Goal: Task Accomplishment & Management: Manage account settings

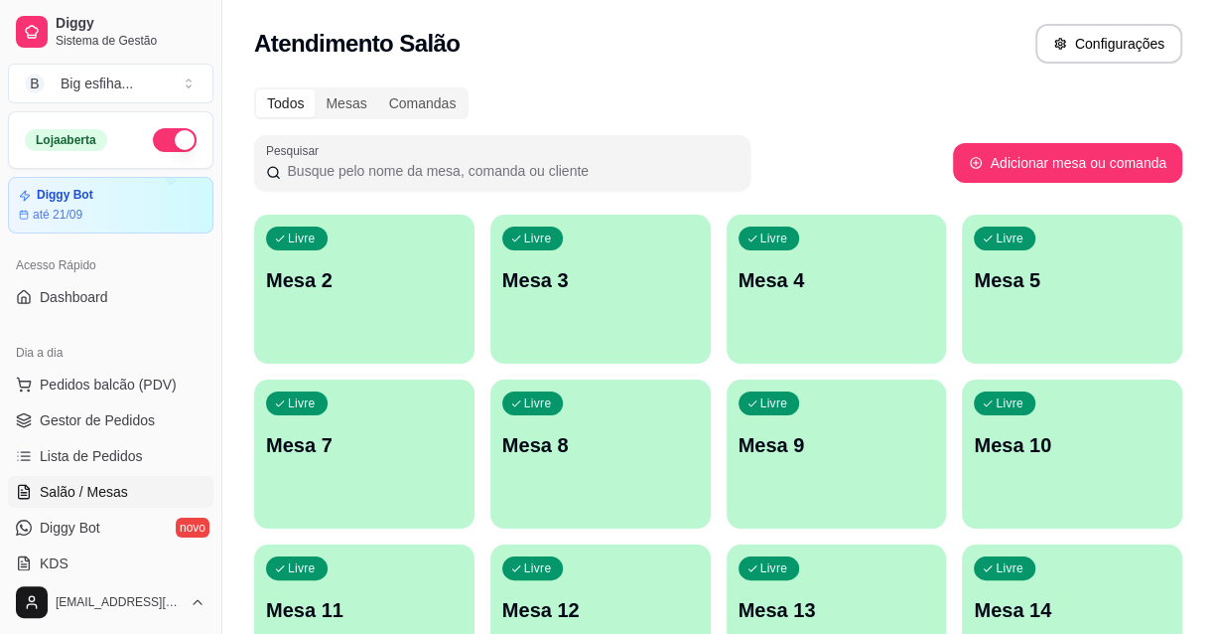
click at [354, 323] on div "Livre Mesa 2" at bounding box center [364, 276] width 220 height 125
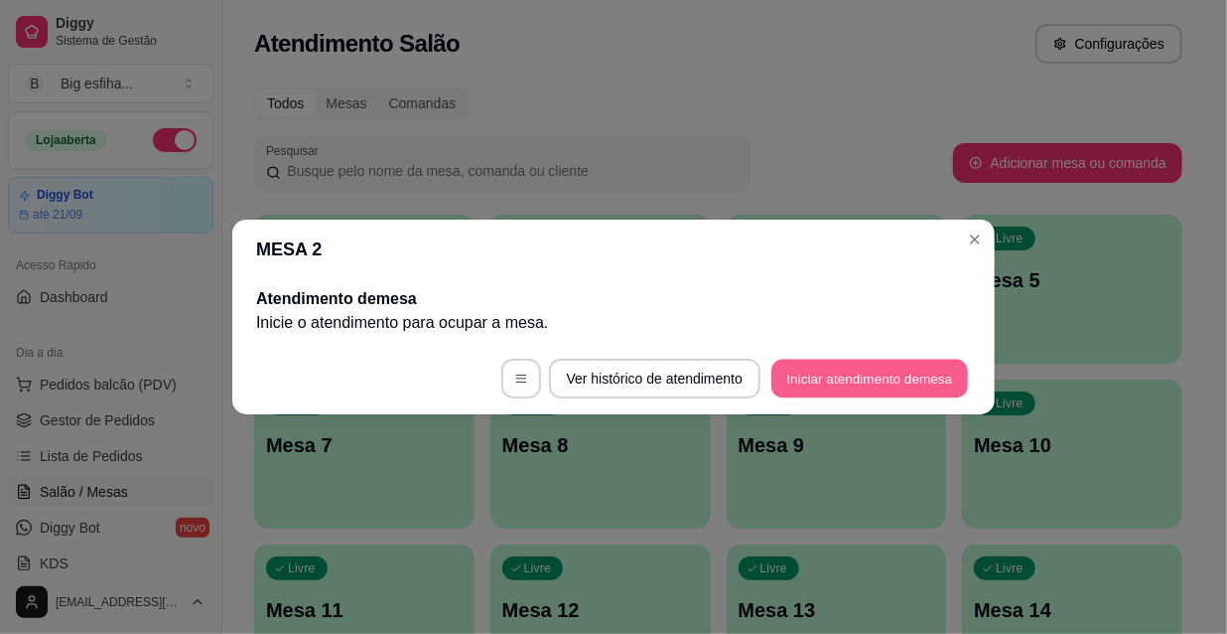
click at [863, 375] on button "Iniciar atendimento de mesa" at bounding box center [870, 378] width 197 height 39
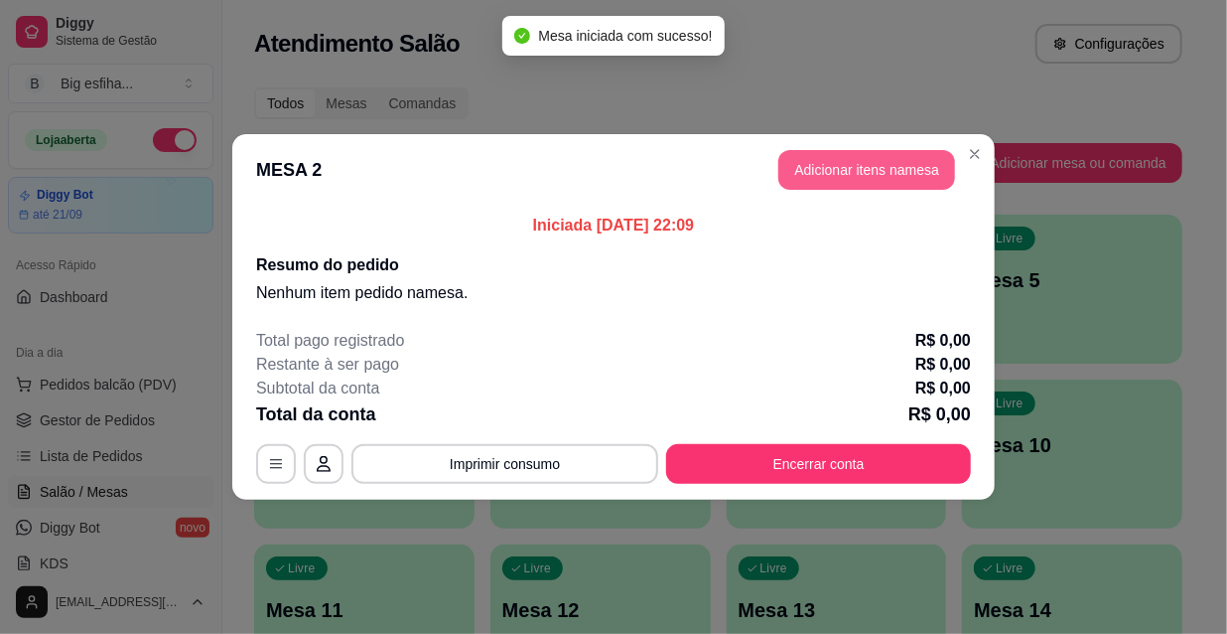
click at [810, 166] on button "Adicionar itens na mesa" at bounding box center [866, 170] width 177 height 40
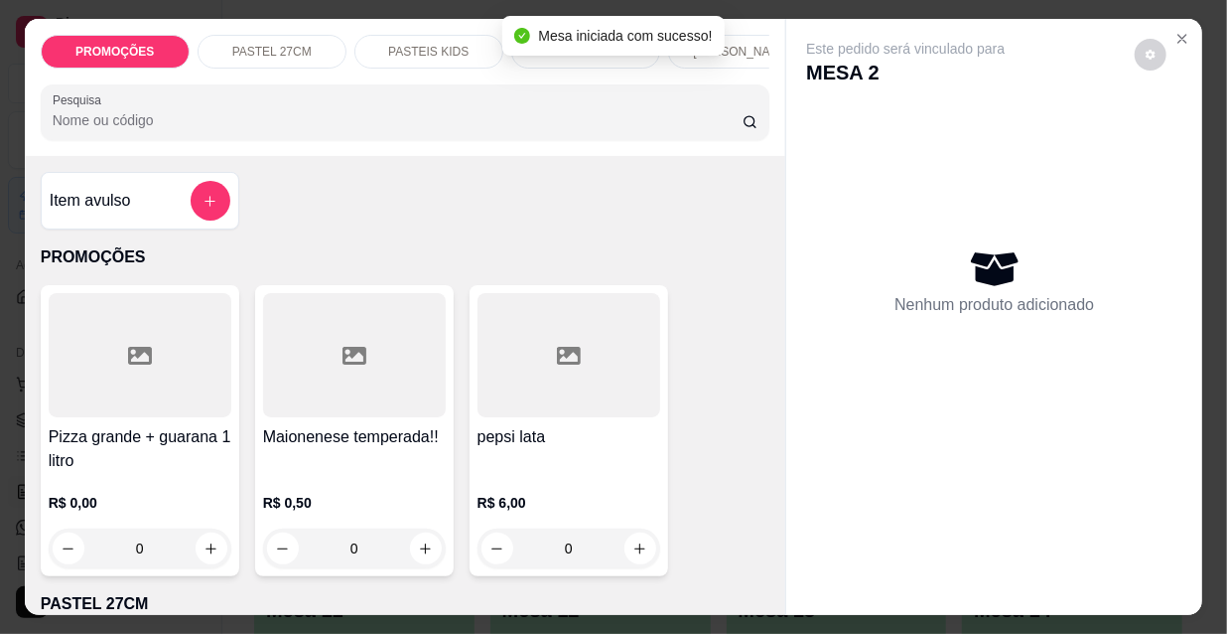
scroll to position [0, 638]
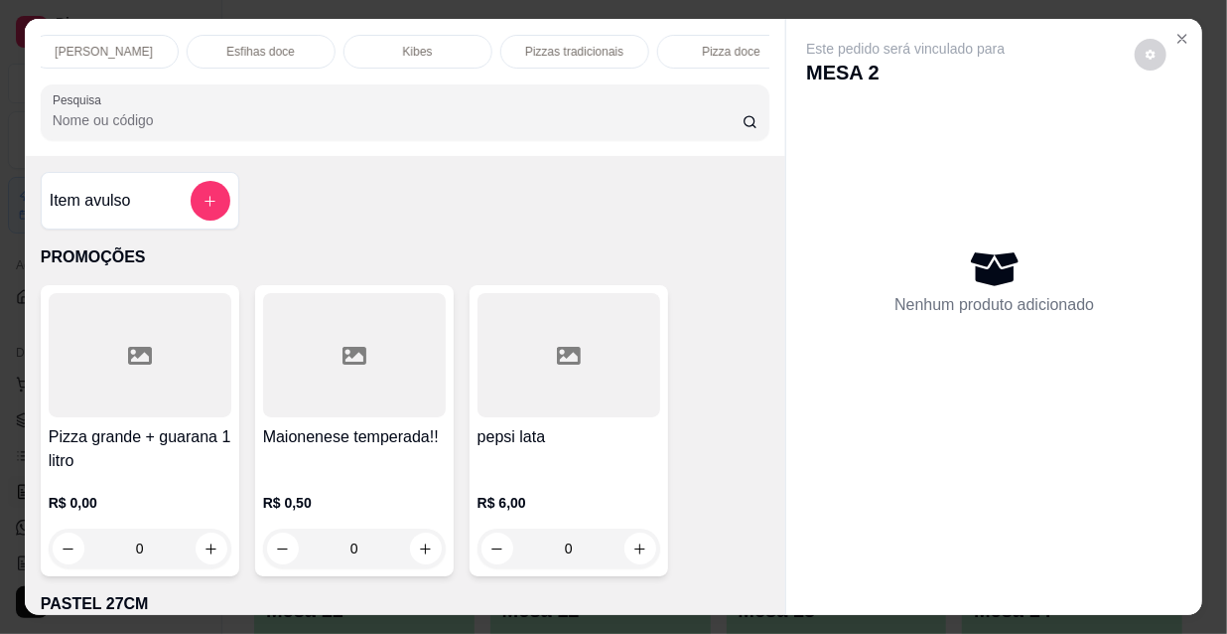
click at [282, 44] on p "Esfihas doce" at bounding box center [260, 52] width 69 height 16
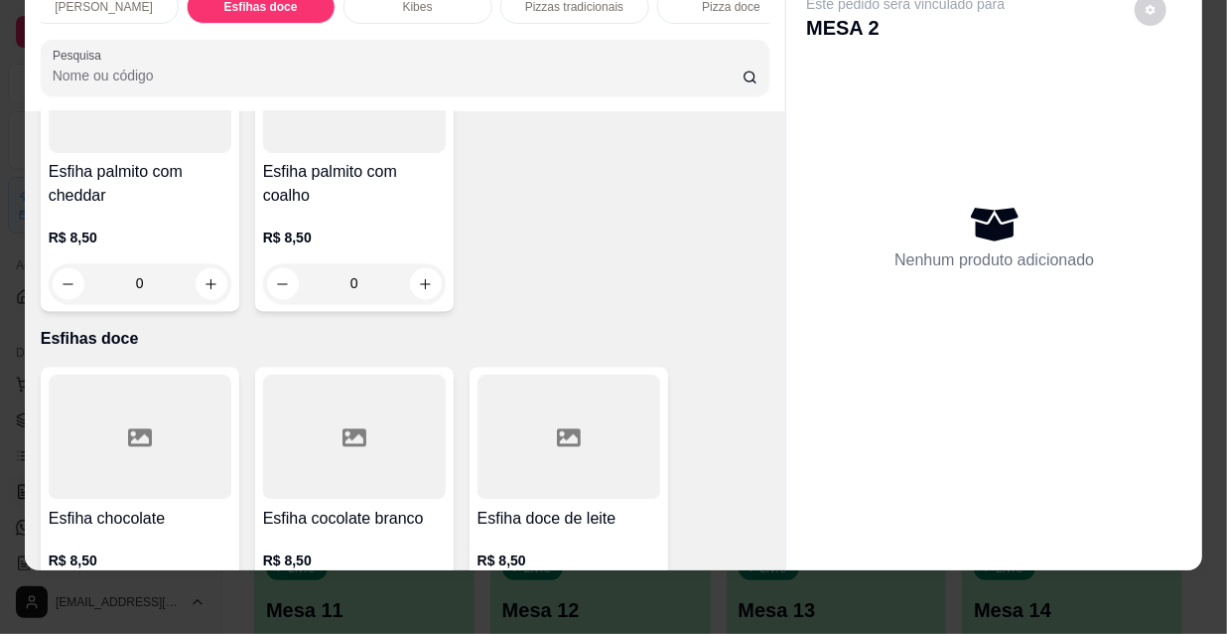
click at [51, 531] on div "R$ 8,50 0" at bounding box center [140, 578] width 183 height 95
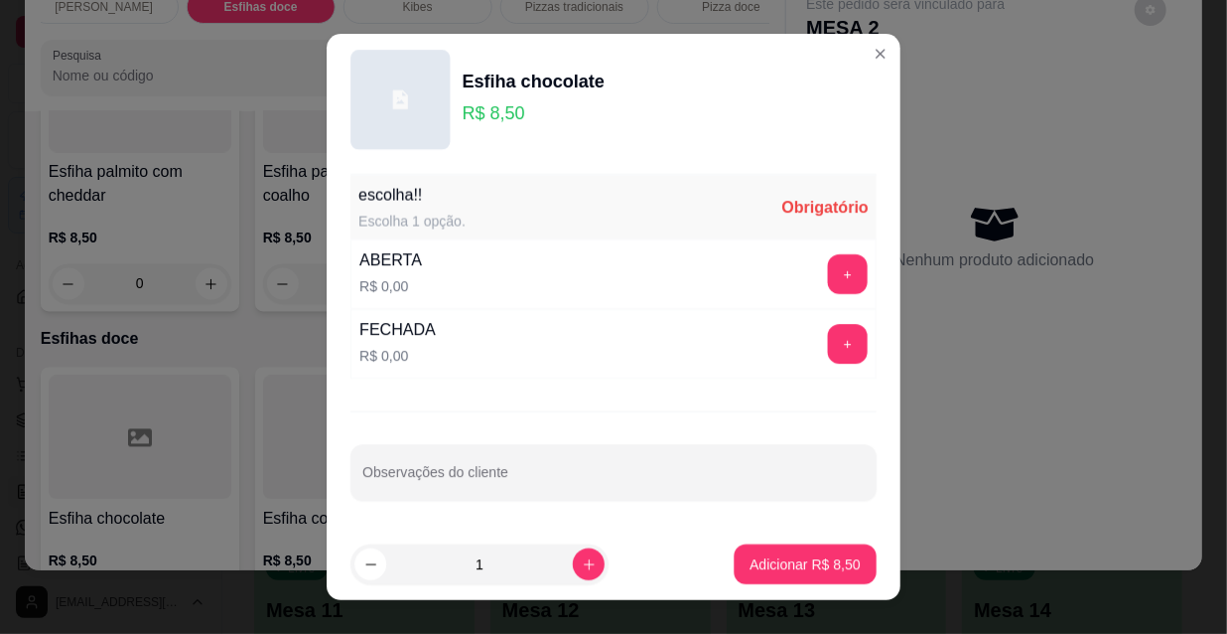
scroll to position [28, 0]
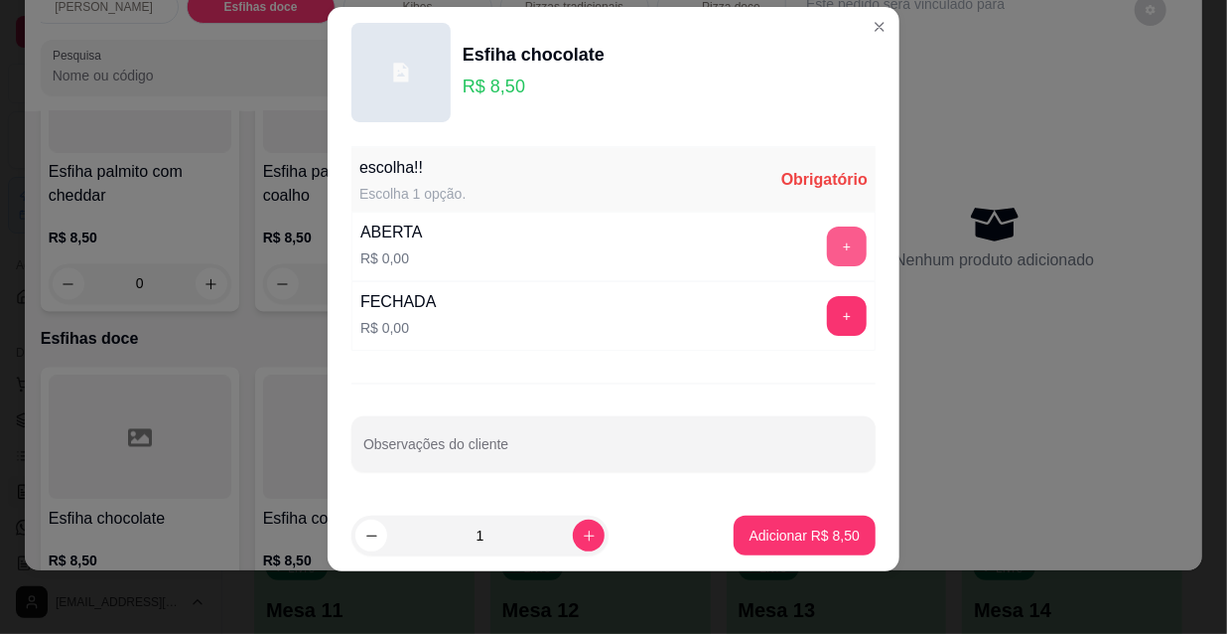
click at [832, 254] on button "+" at bounding box center [847, 246] width 40 height 40
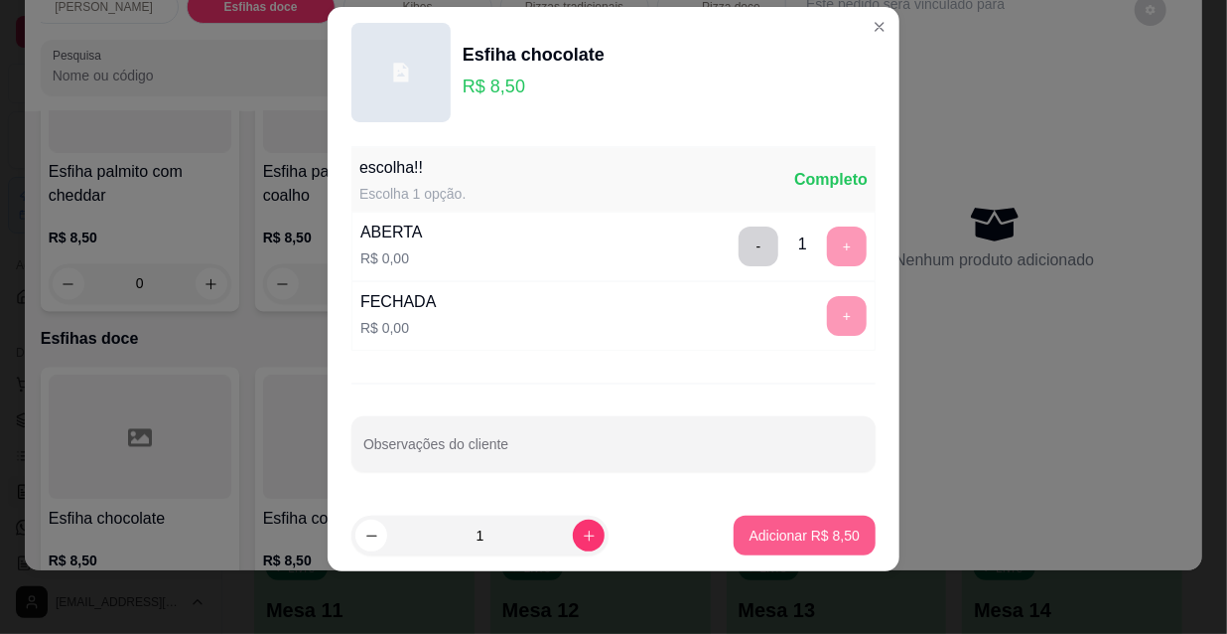
click at [791, 541] on p "Adicionar R$ 8,50" at bounding box center [805, 535] width 110 height 20
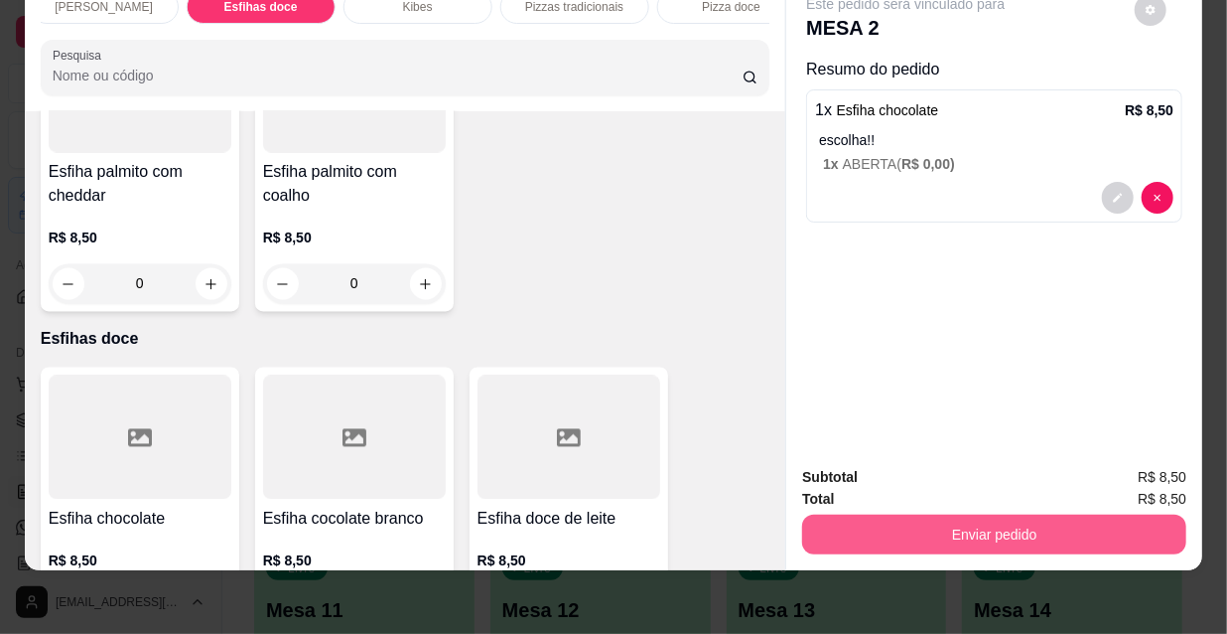
click at [936, 518] on button "Enviar pedido" at bounding box center [994, 534] width 384 height 40
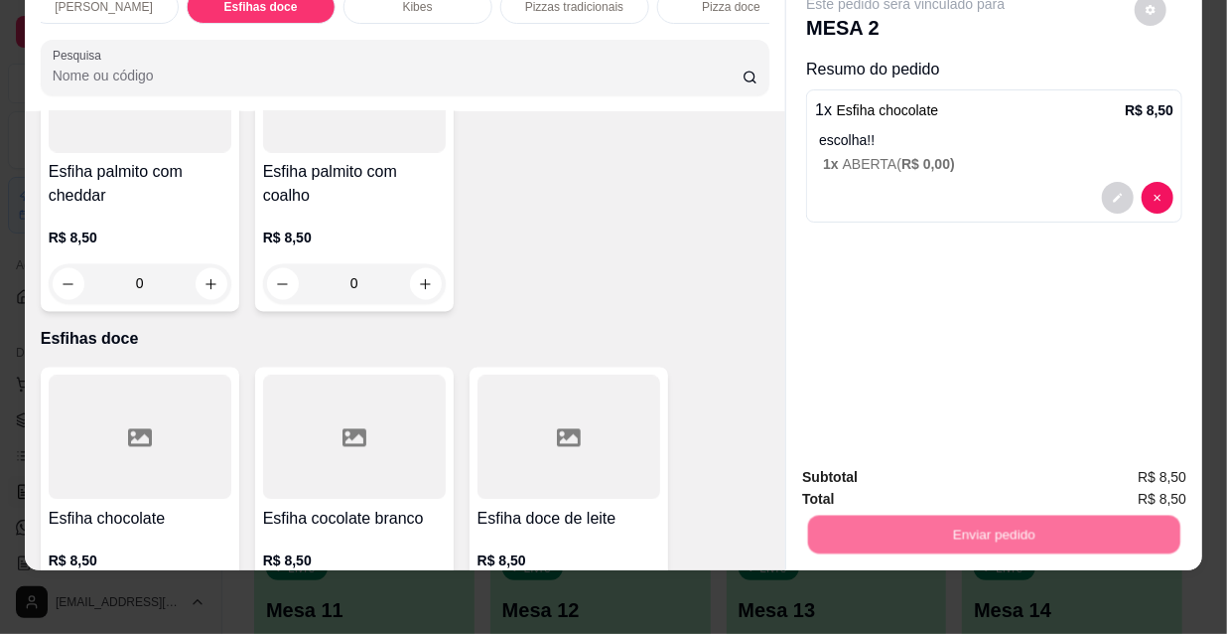
click at [907, 465] on button "Não registrar e enviar pedido" at bounding box center [930, 471] width 201 height 37
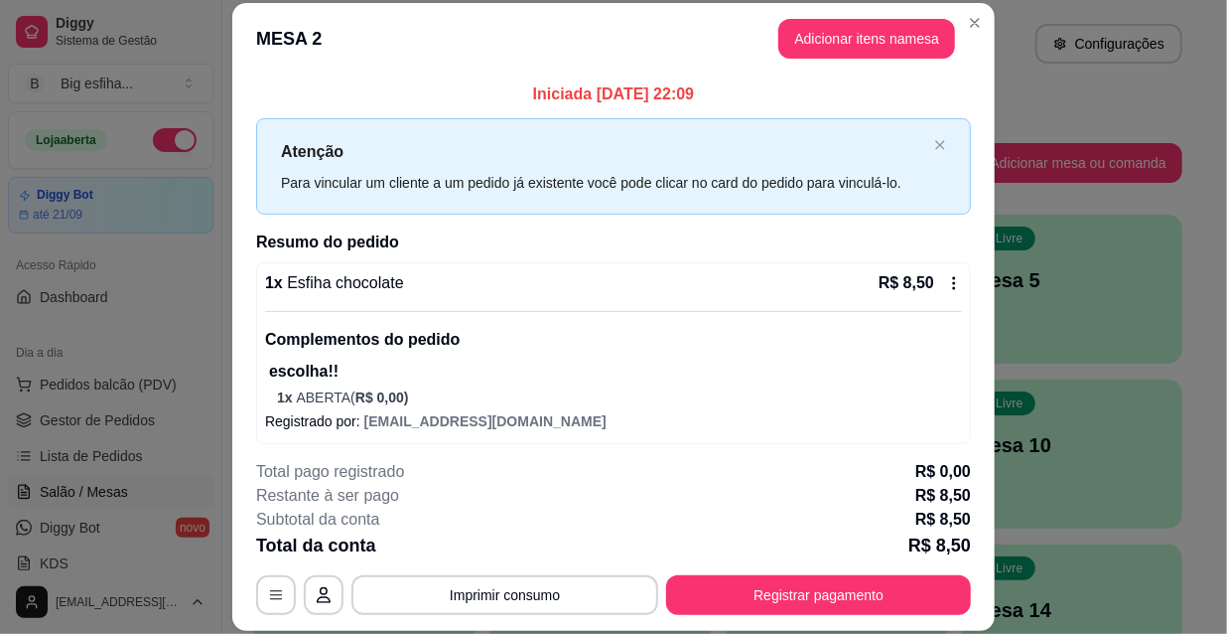
scroll to position [7, 0]
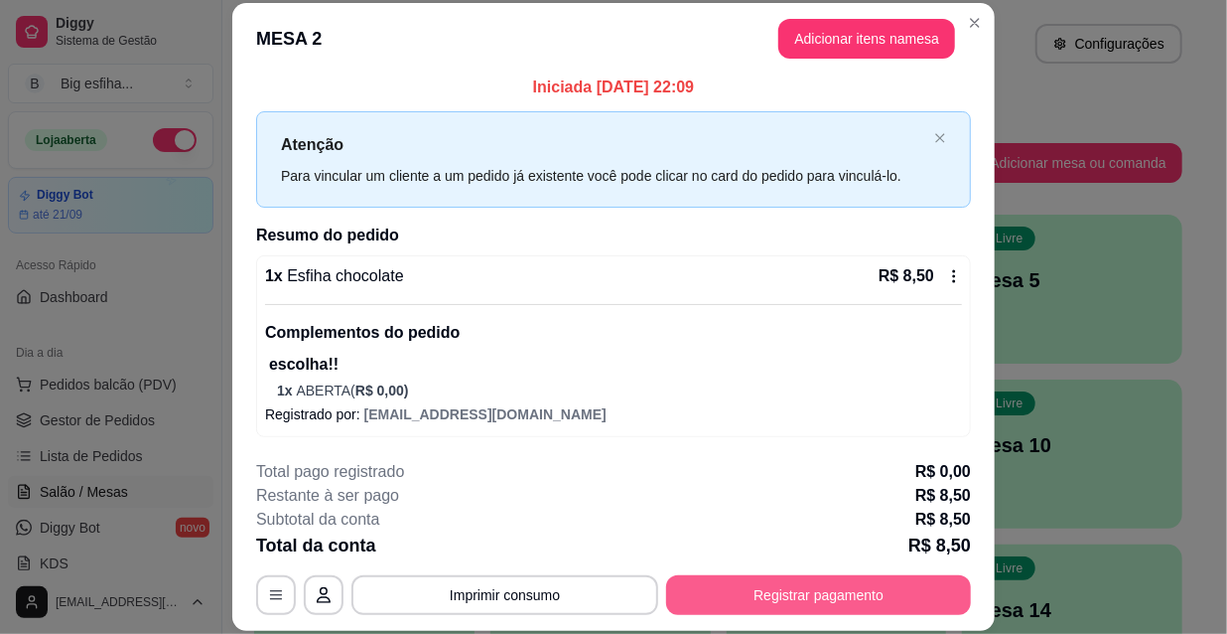
click at [793, 597] on button "Registrar pagamento" at bounding box center [818, 595] width 305 height 40
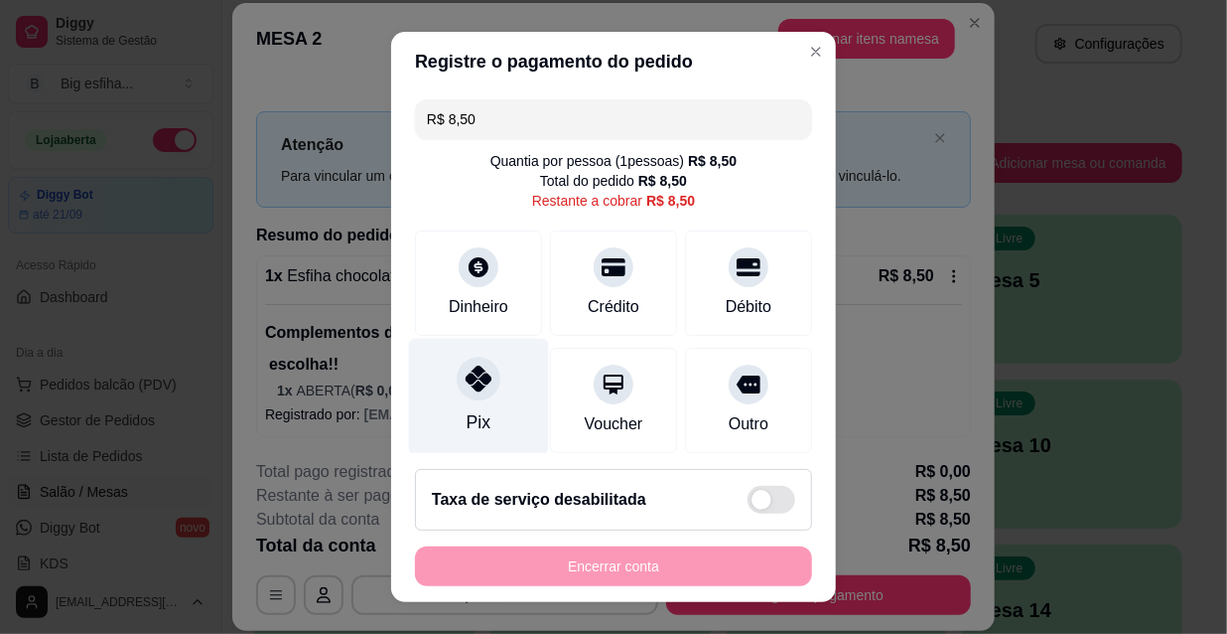
click at [464, 397] on div at bounding box center [479, 378] width 44 height 44
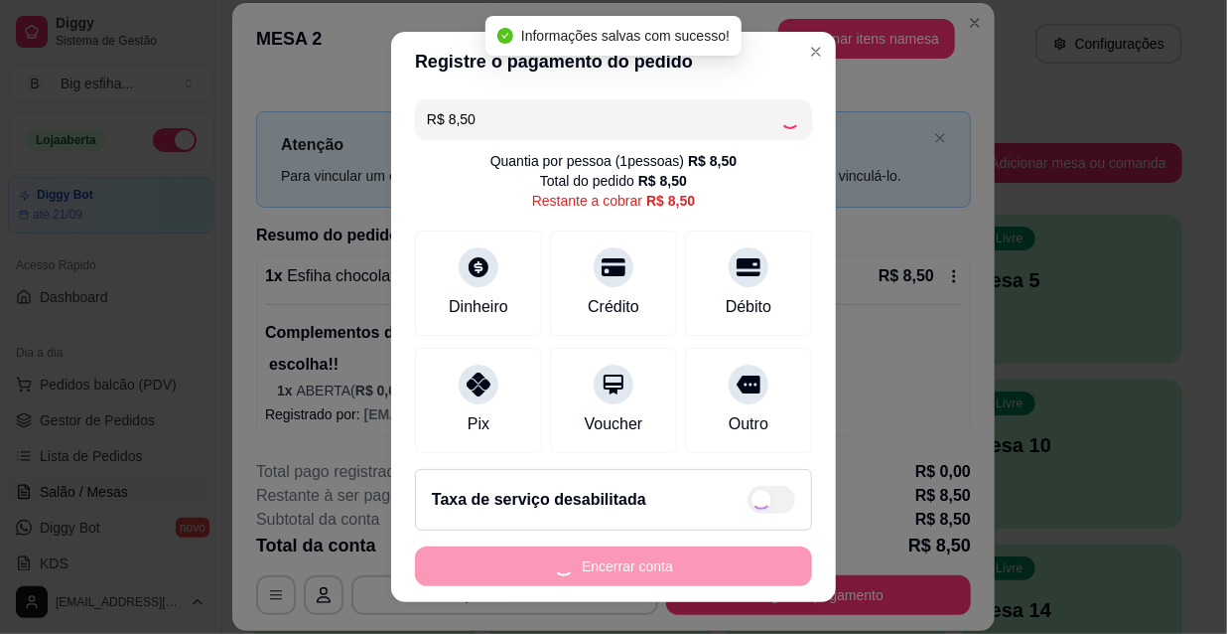
type input "R$ 0,00"
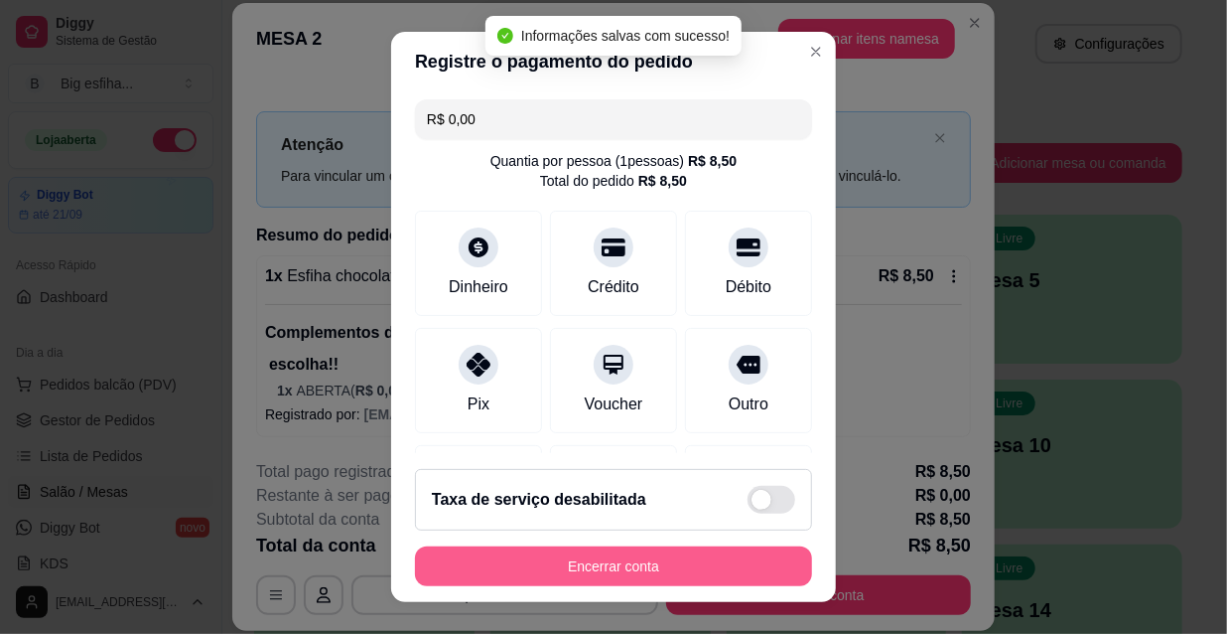
click at [584, 569] on button "Encerrar conta" at bounding box center [613, 566] width 397 height 40
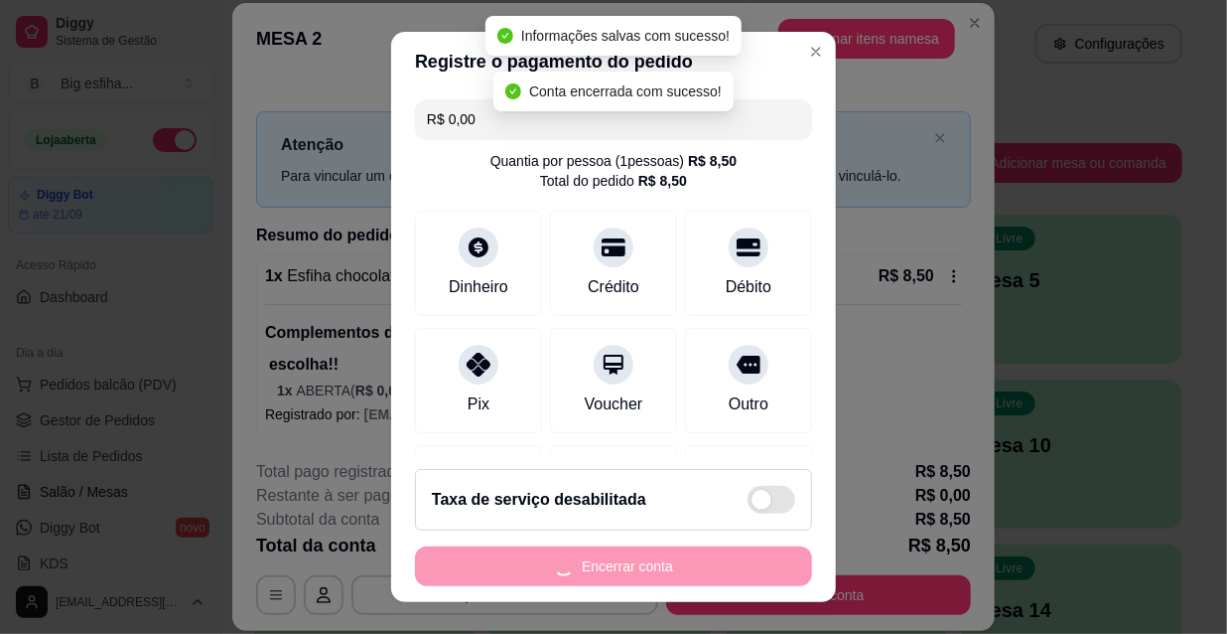
scroll to position [0, 0]
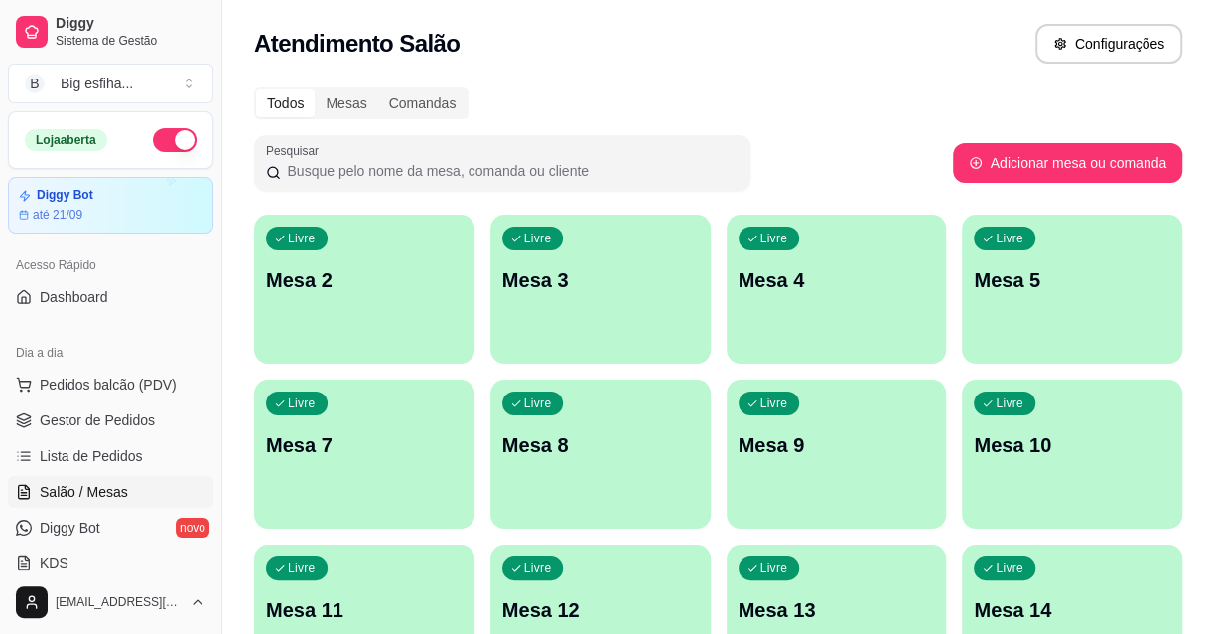
drag, startPoint x: 221, startPoint y: 297, endPoint x: 262, endPoint y: 308, distance: 42.2
click at [395, 328] on div "Livre Mesa 2" at bounding box center [363, 276] width 213 height 121
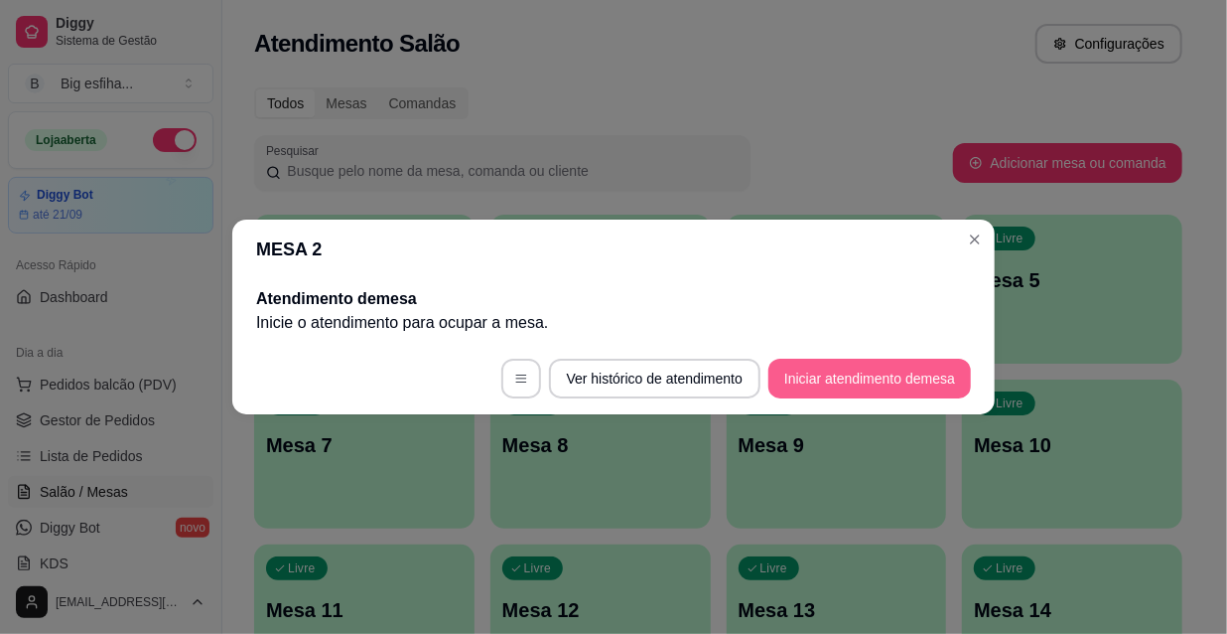
click at [815, 386] on button "Iniciar atendimento de mesa" at bounding box center [870, 378] width 203 height 40
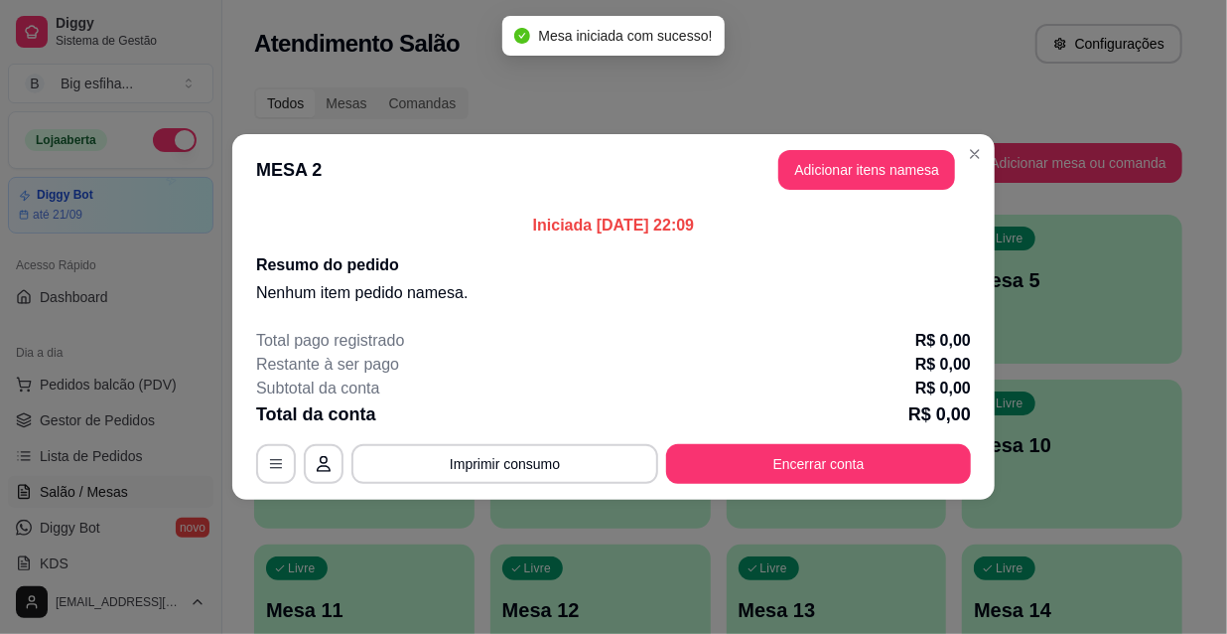
drag, startPoint x: 818, startPoint y: 141, endPoint x: 814, endPoint y: 155, distance: 14.5
click at [814, 149] on header "MESA 2 Adicionar itens na mesa" at bounding box center [613, 169] width 763 height 71
click at [820, 167] on button "Adicionar itens na mesa" at bounding box center [866, 170] width 177 height 40
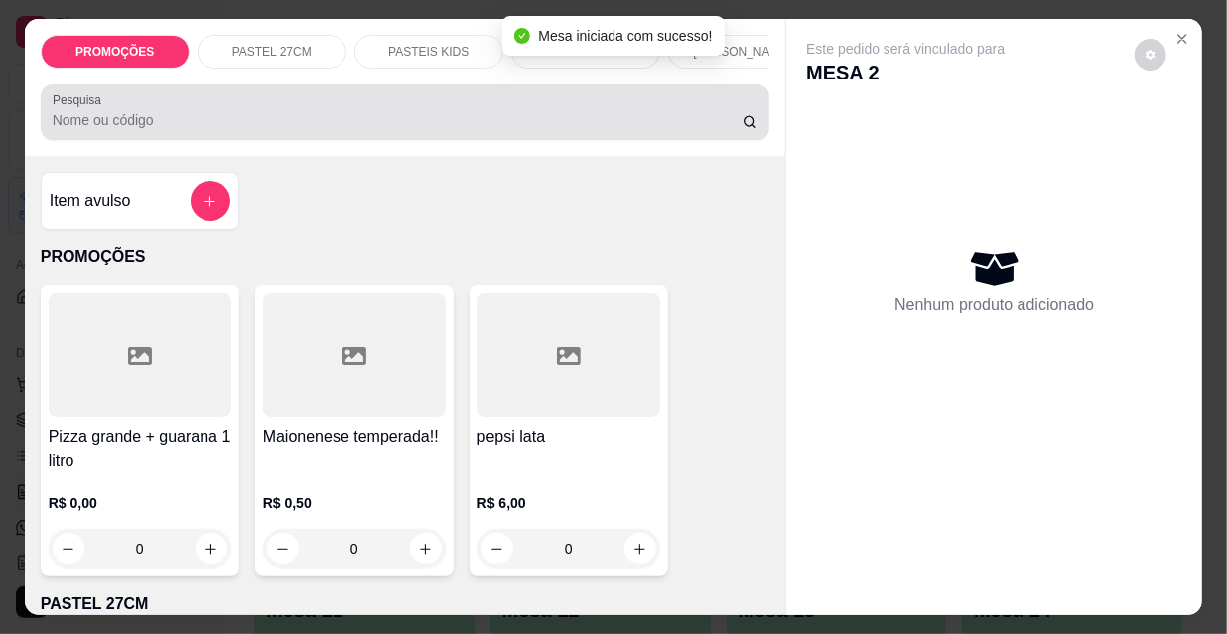
click at [386, 123] on input "Pesquisa" at bounding box center [398, 120] width 690 height 20
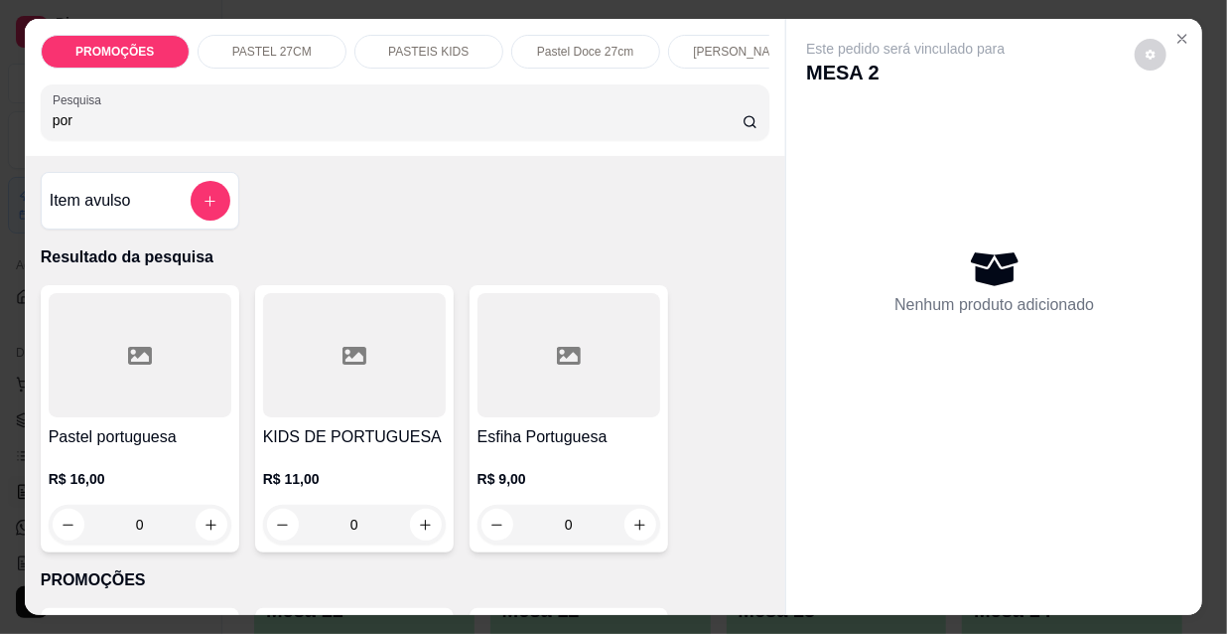
type input "por"
click at [116, 446] on h4 "Pastel portuguesa" at bounding box center [140, 437] width 183 height 24
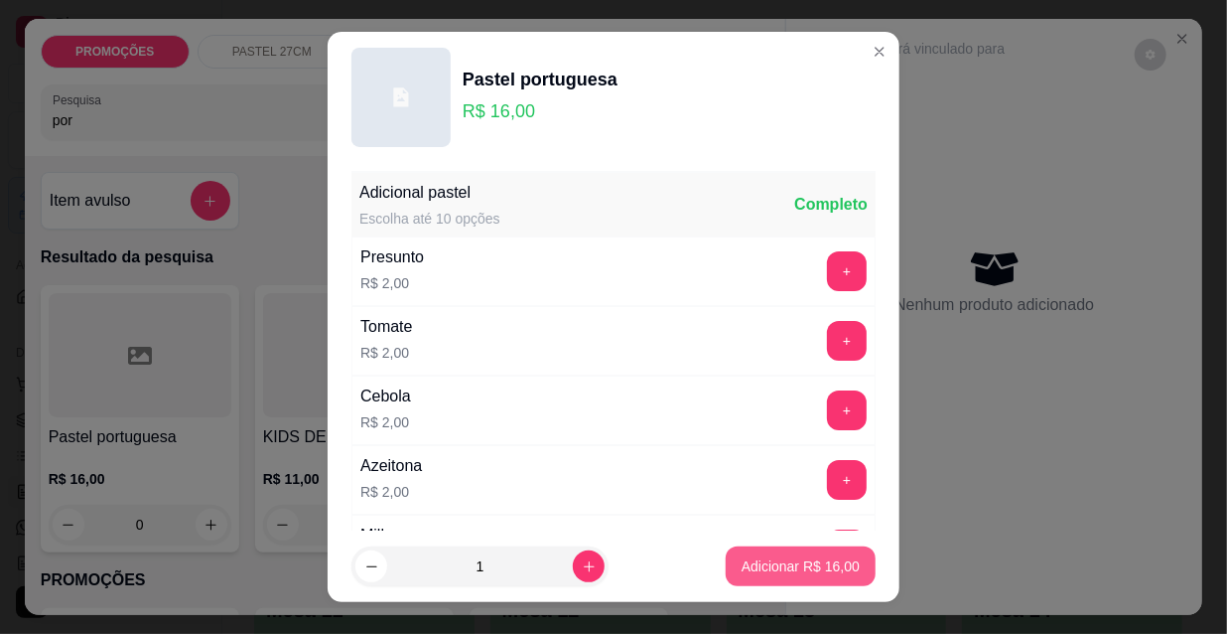
click at [794, 556] on p "Adicionar R$ 16,00" at bounding box center [801, 566] width 118 height 20
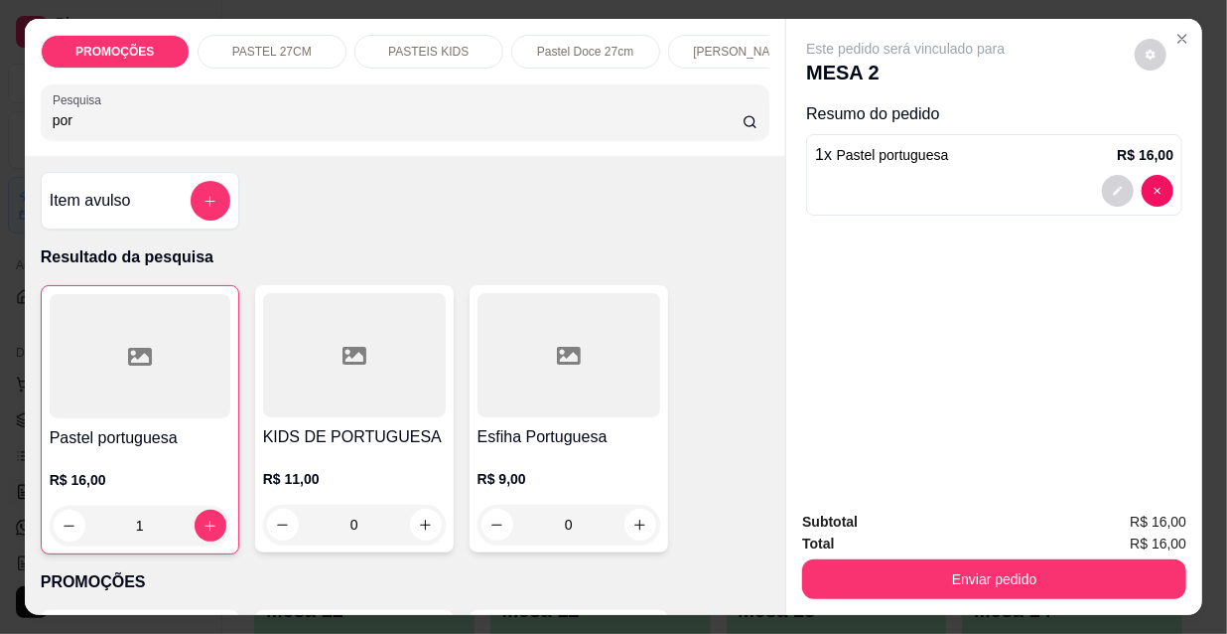
type input "1"
drag, startPoint x: 997, startPoint y: 545, endPoint x: 997, endPoint y: 561, distance: 15.9
click at [996, 547] on div "Subtotal R$ 16,00 Total R$ 16,00 Enviar pedido" at bounding box center [994, 554] width 384 height 88
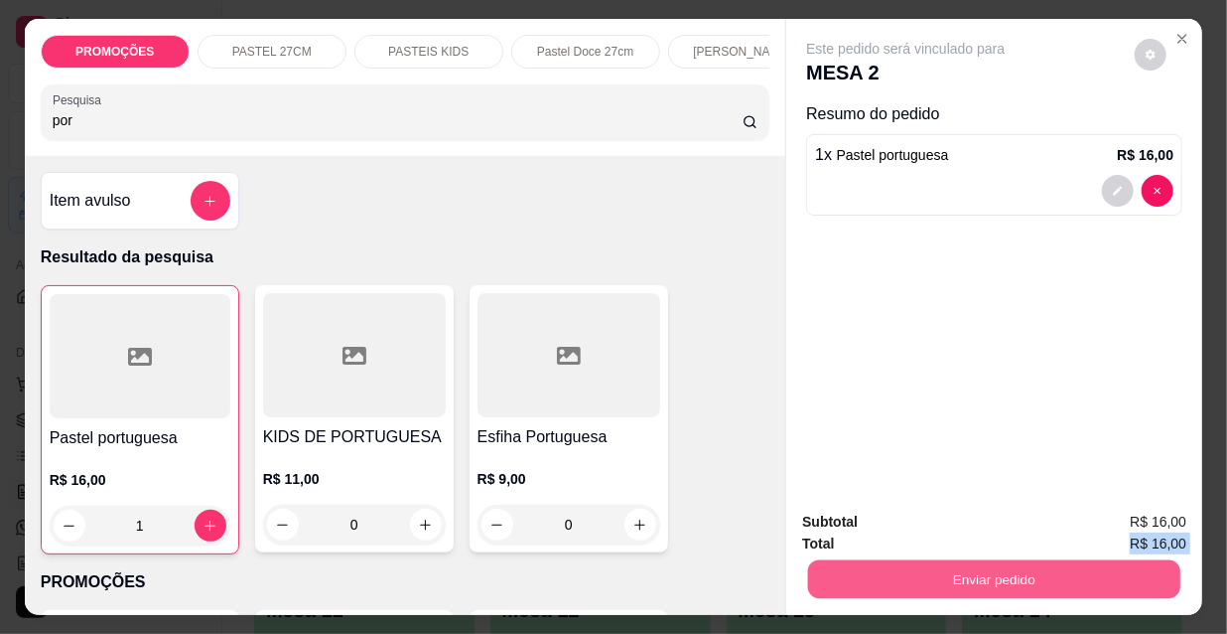
click at [997, 564] on button "Enviar pedido" at bounding box center [994, 578] width 372 height 39
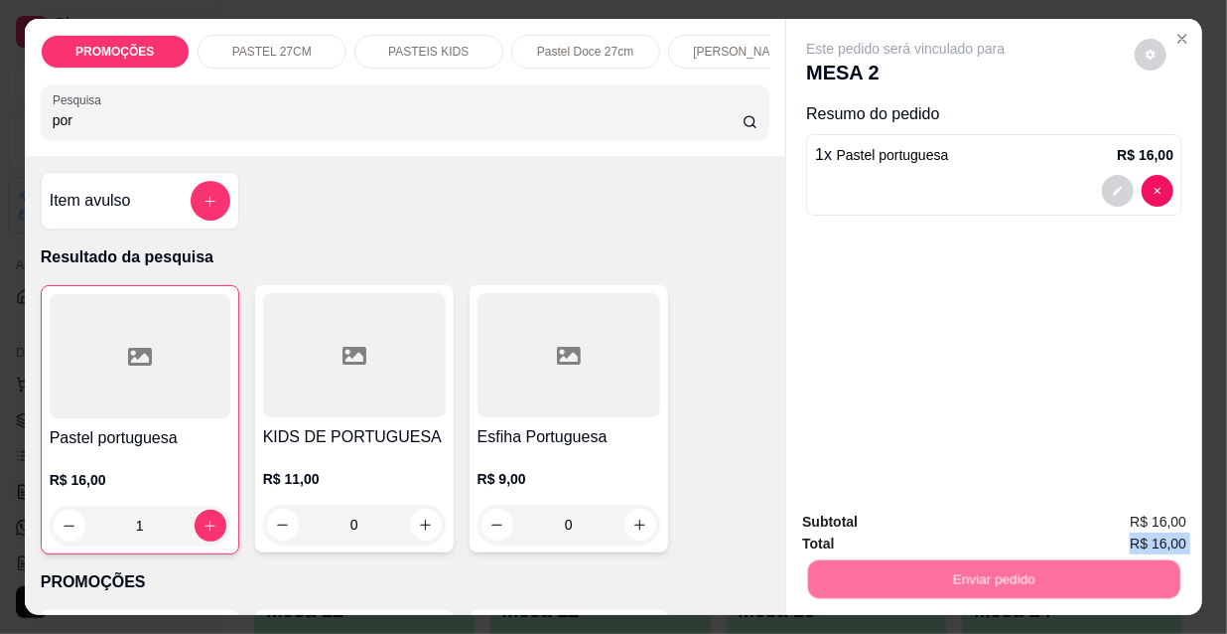
click at [949, 519] on button "Não registrar e enviar pedido" at bounding box center [930, 522] width 201 height 37
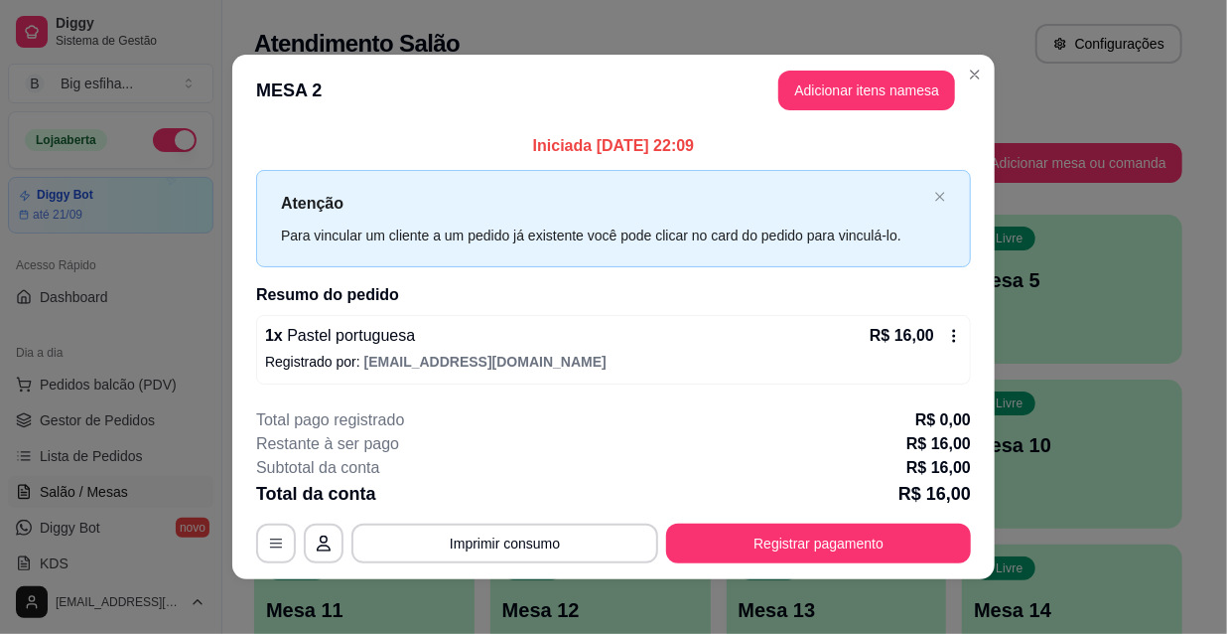
click at [144, 426] on div "**********" at bounding box center [613, 317] width 1227 height 634
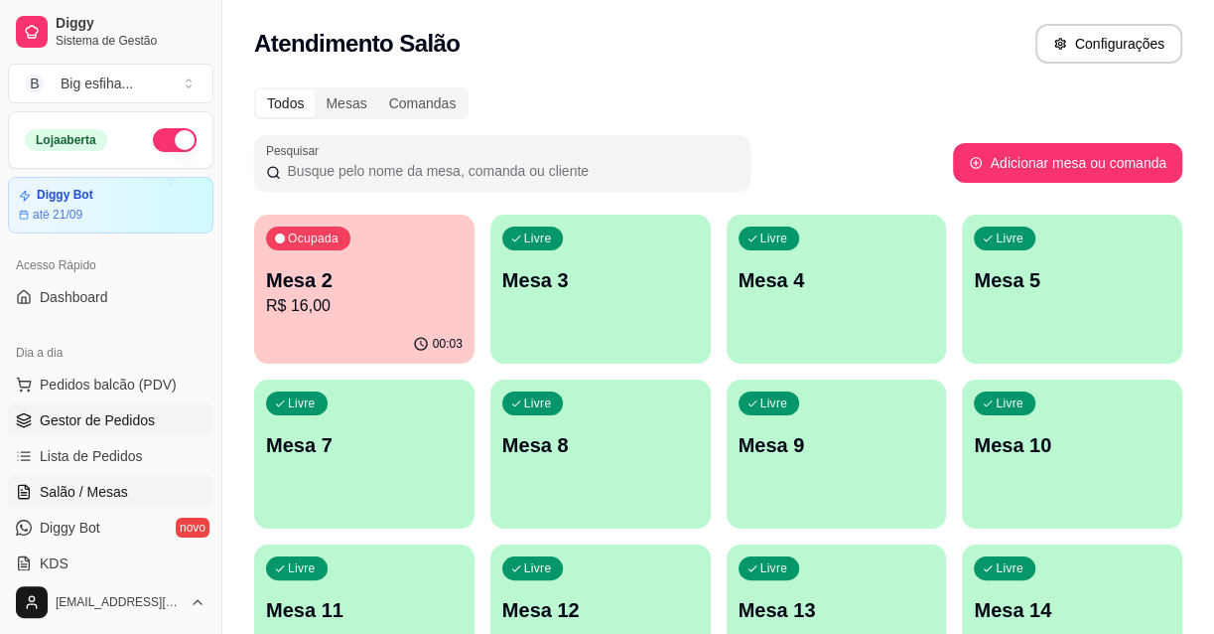
click at [130, 418] on span "Gestor de Pedidos" at bounding box center [97, 420] width 115 height 20
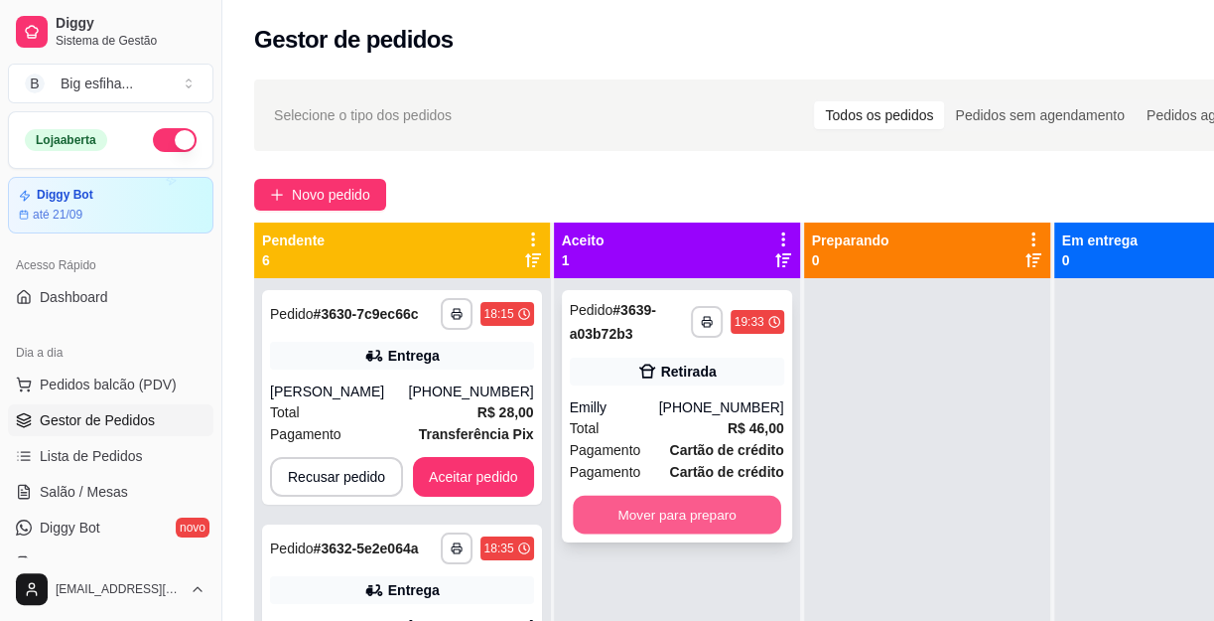
click at [715, 514] on button "Mover para preparo" at bounding box center [677, 514] width 209 height 39
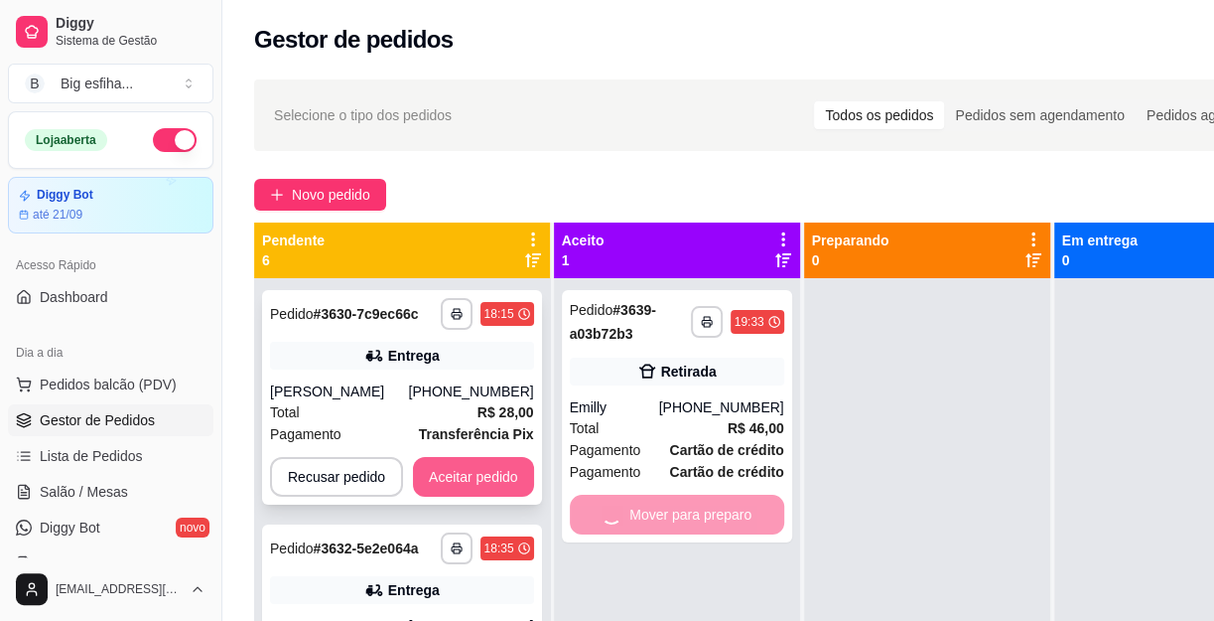
click at [516, 473] on button "Aceitar pedido" at bounding box center [473, 477] width 121 height 40
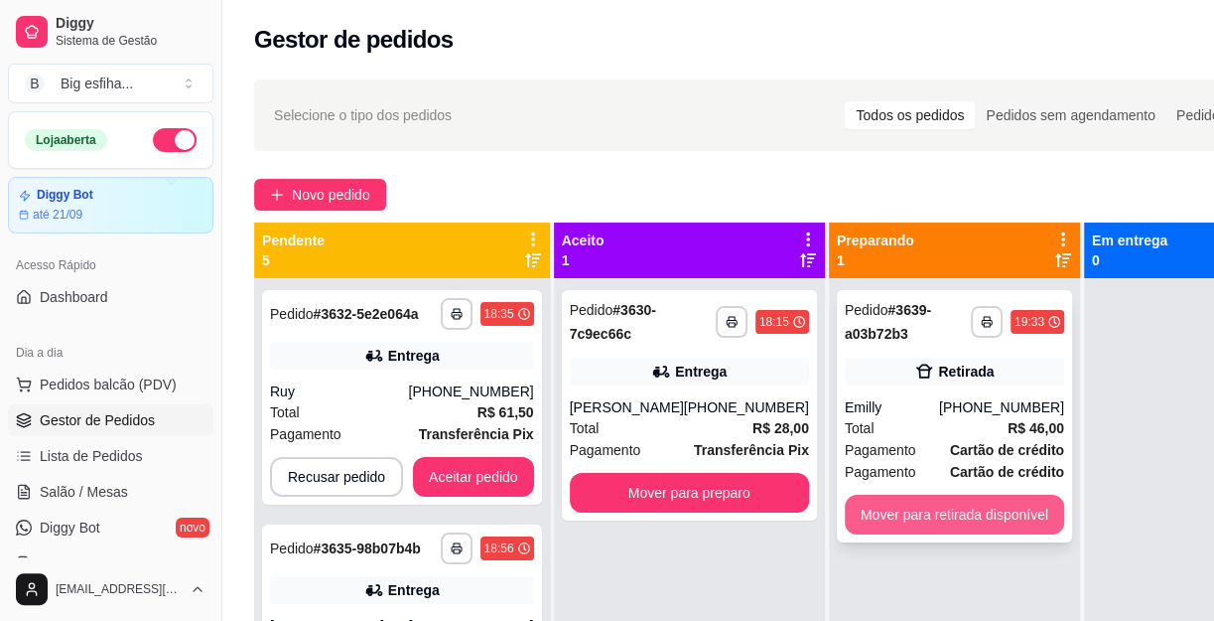
click at [948, 504] on button "Mover para retirada disponível" at bounding box center [954, 515] width 219 height 40
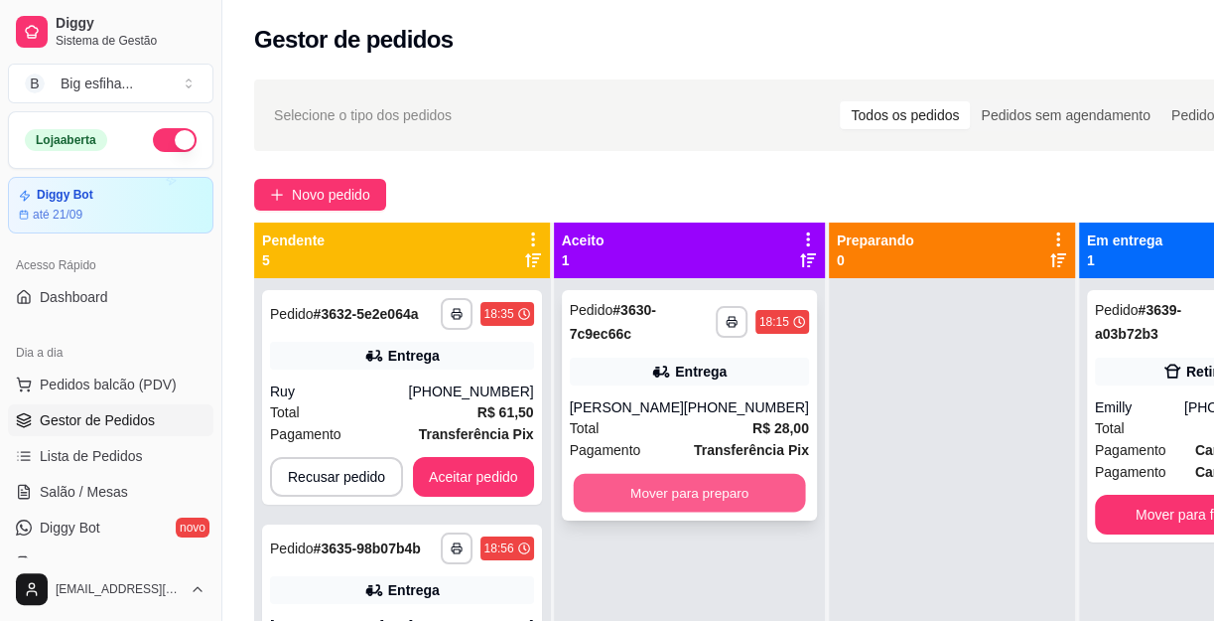
click at [741, 491] on button "Mover para preparo" at bounding box center [689, 493] width 232 height 39
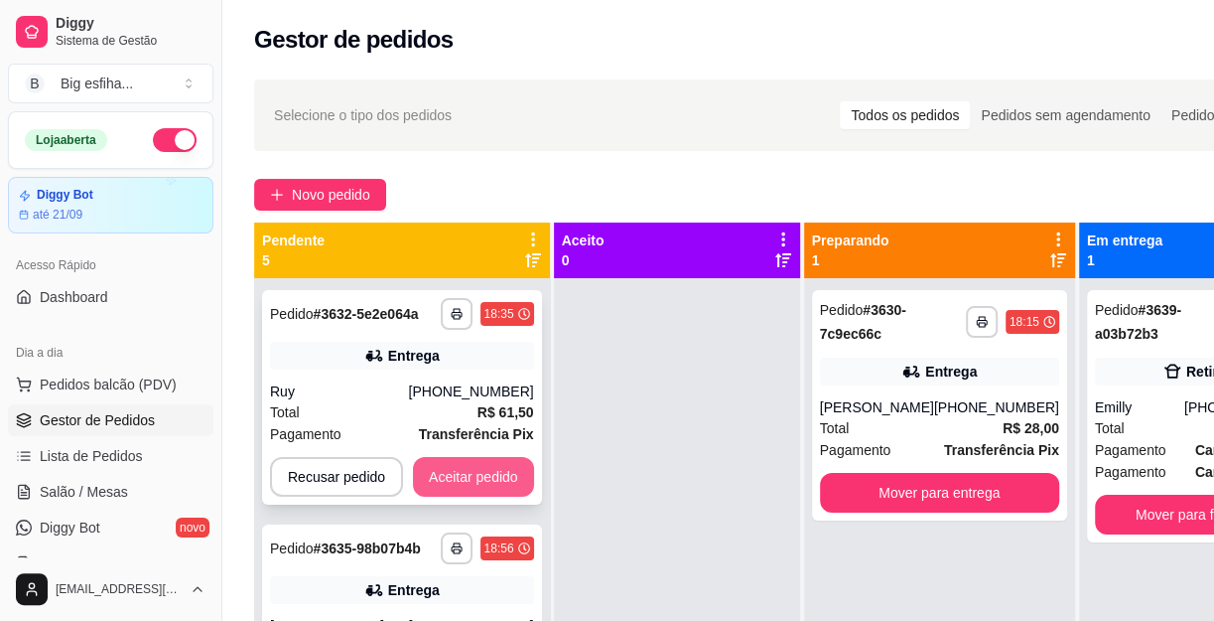
click at [490, 475] on button "Aceitar pedido" at bounding box center [473, 477] width 121 height 40
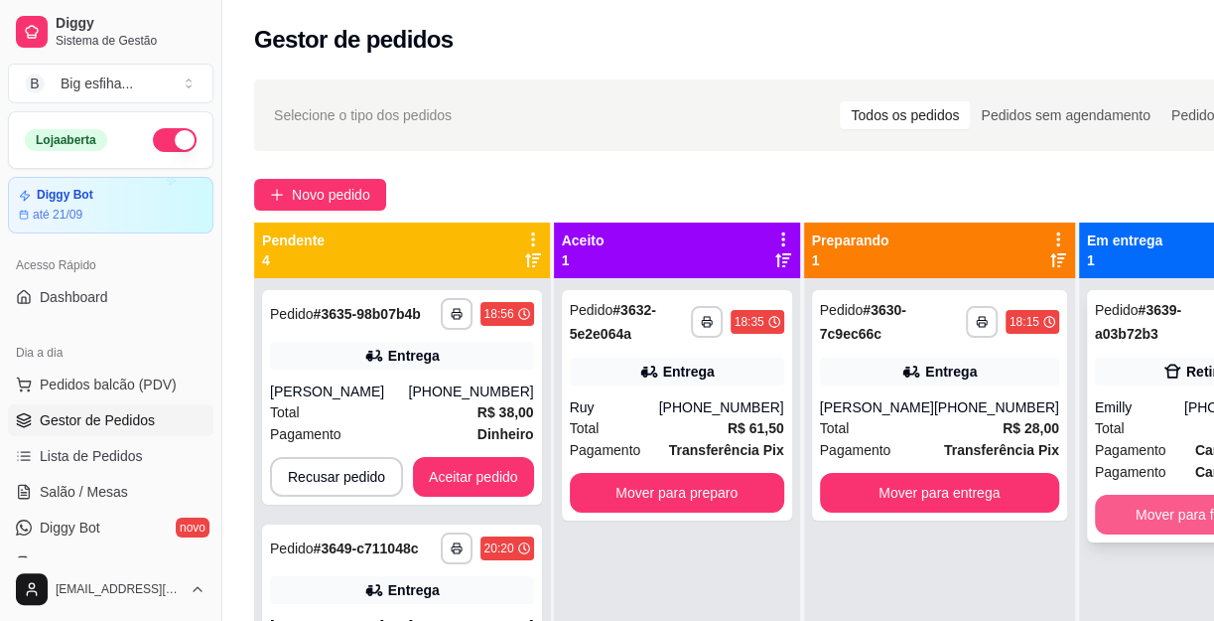
click at [1101, 517] on button "Mover para finalizado" at bounding box center [1202, 515] width 214 height 40
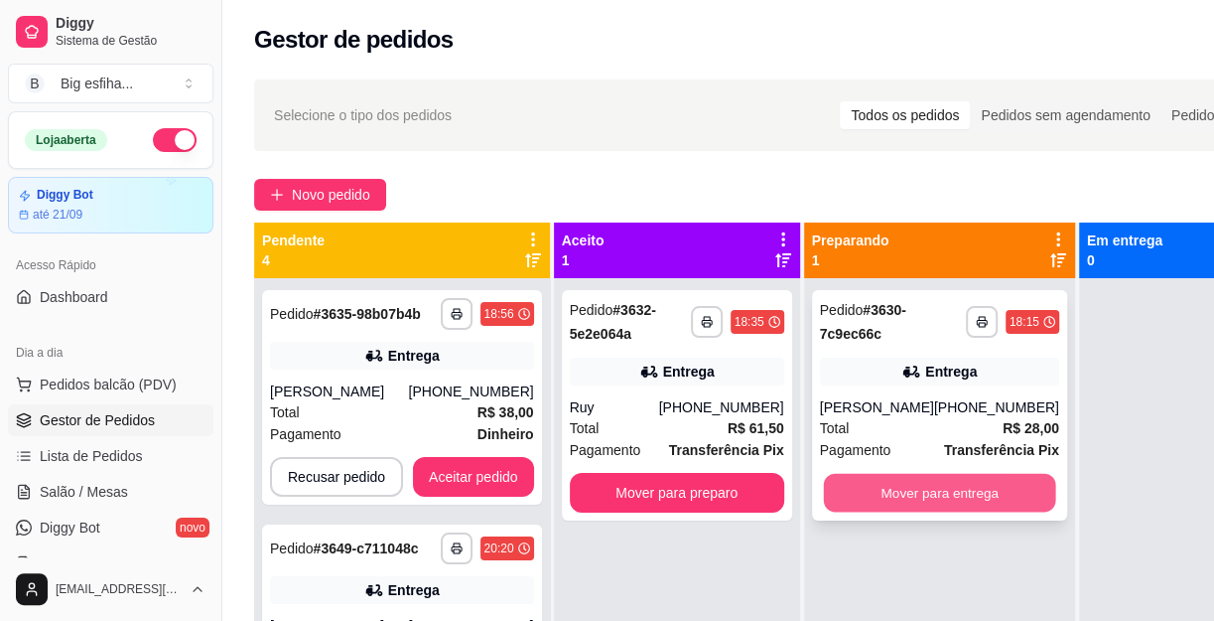
click at [964, 496] on button "Mover para entrega" at bounding box center [939, 493] width 232 height 39
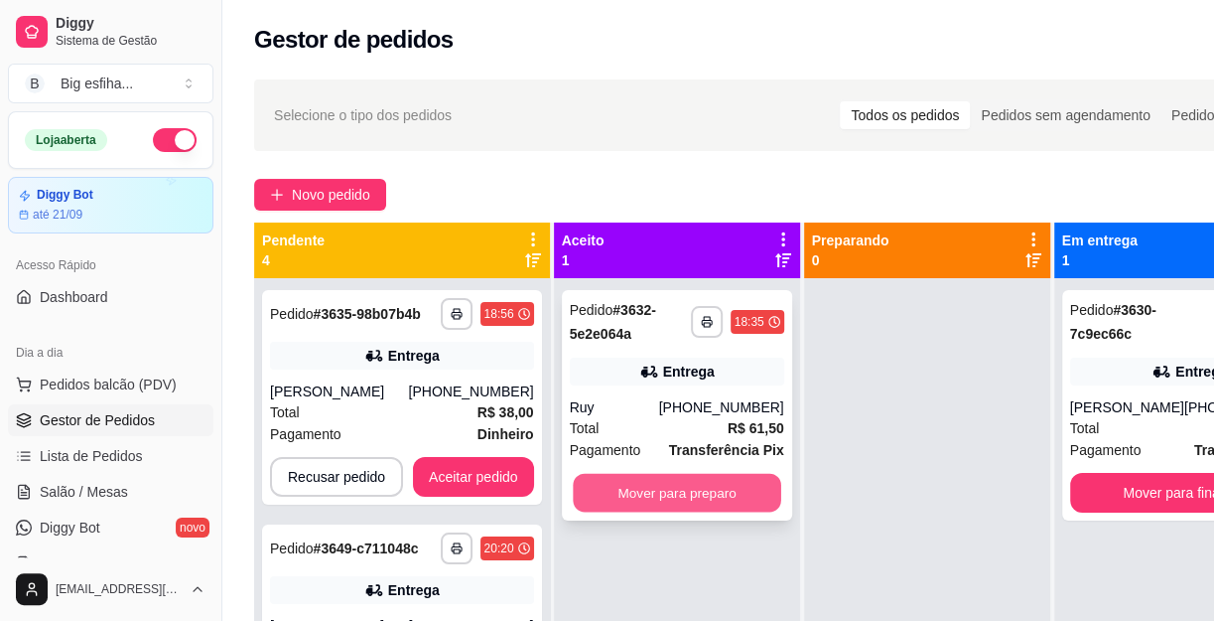
click at [718, 500] on button "Mover para preparo" at bounding box center [677, 493] width 209 height 39
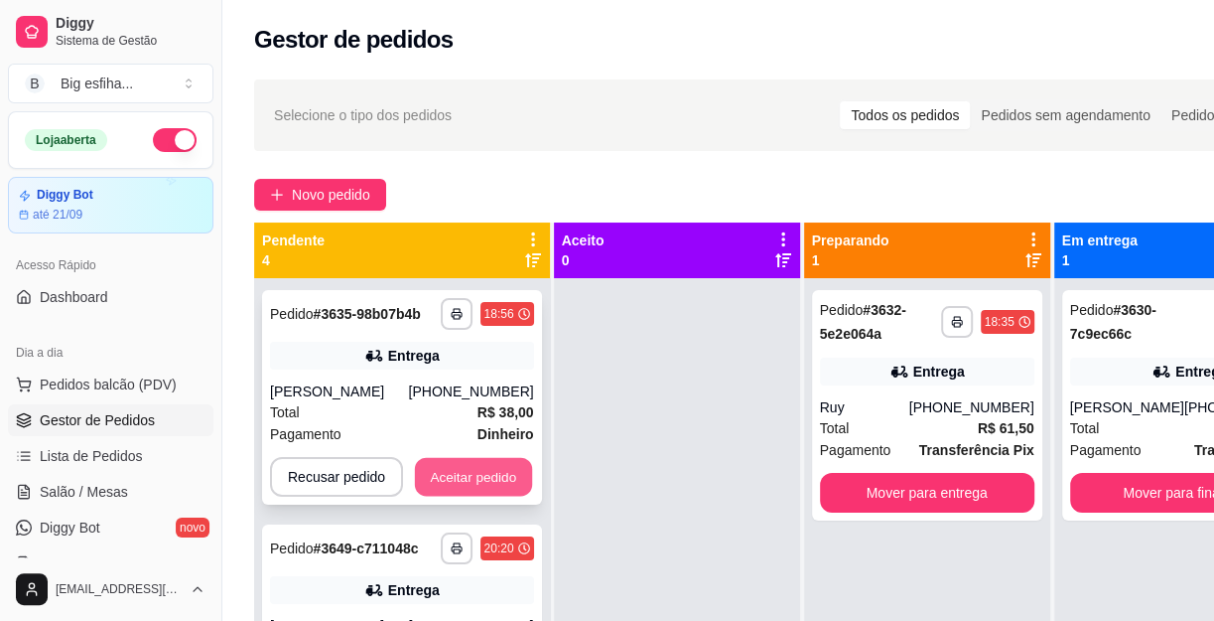
click at [481, 475] on button "Aceitar pedido" at bounding box center [473, 477] width 117 height 39
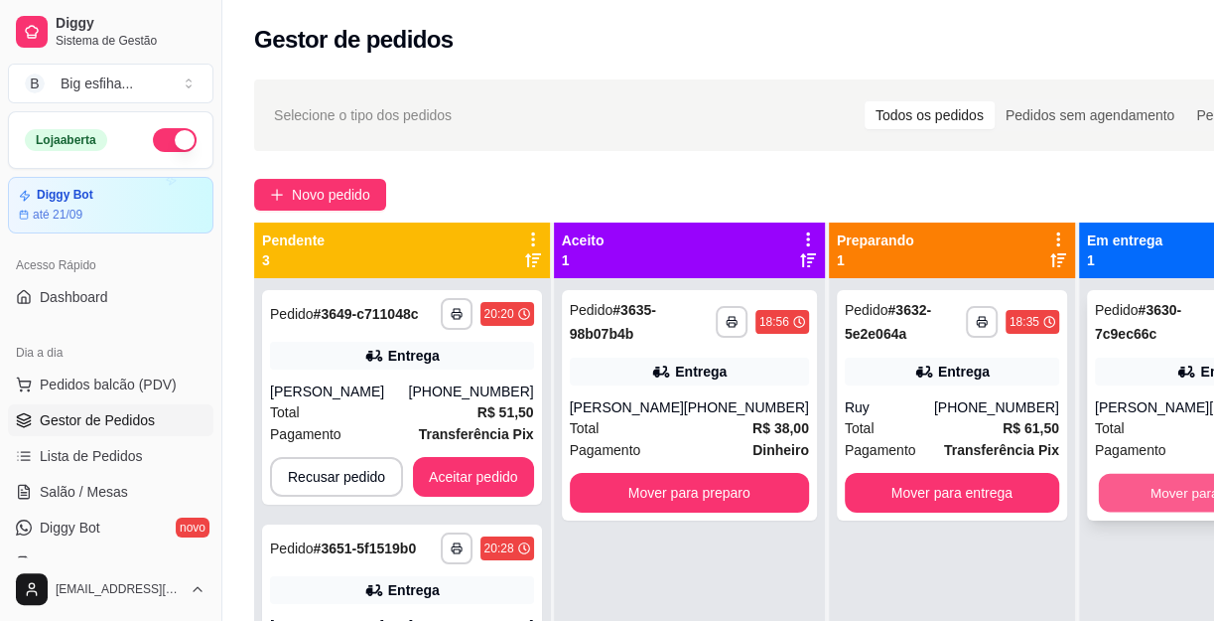
click at [1128, 504] on button "Mover para finalizado" at bounding box center [1214, 493] width 232 height 39
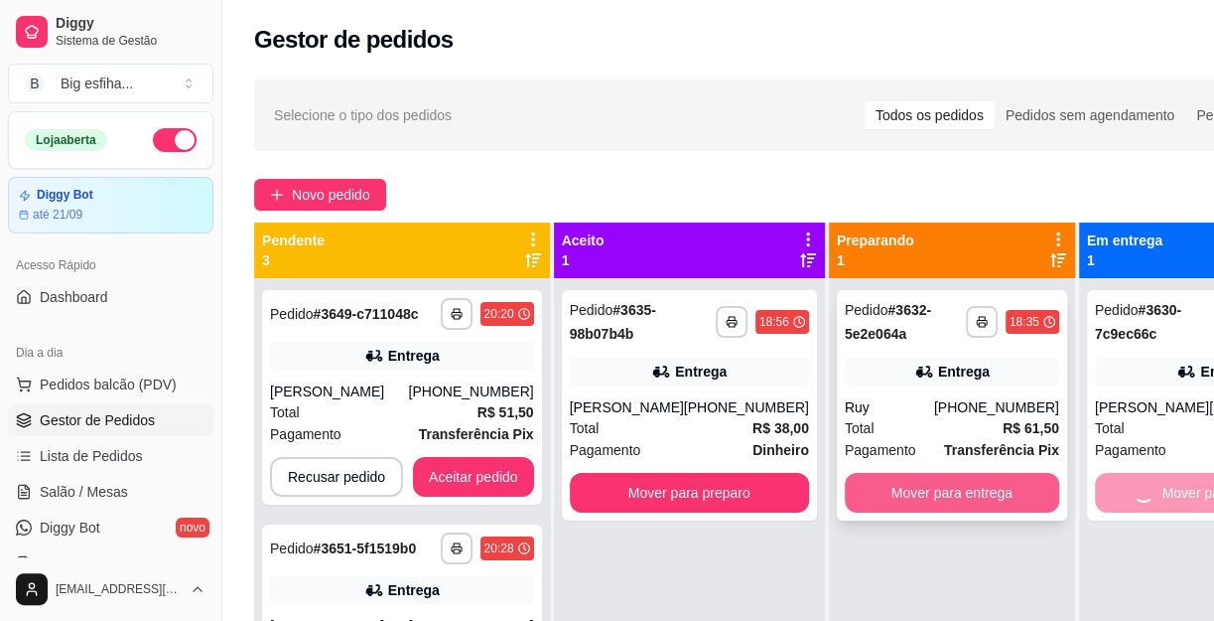
click at [937, 495] on button "Mover para entrega" at bounding box center [952, 493] width 214 height 40
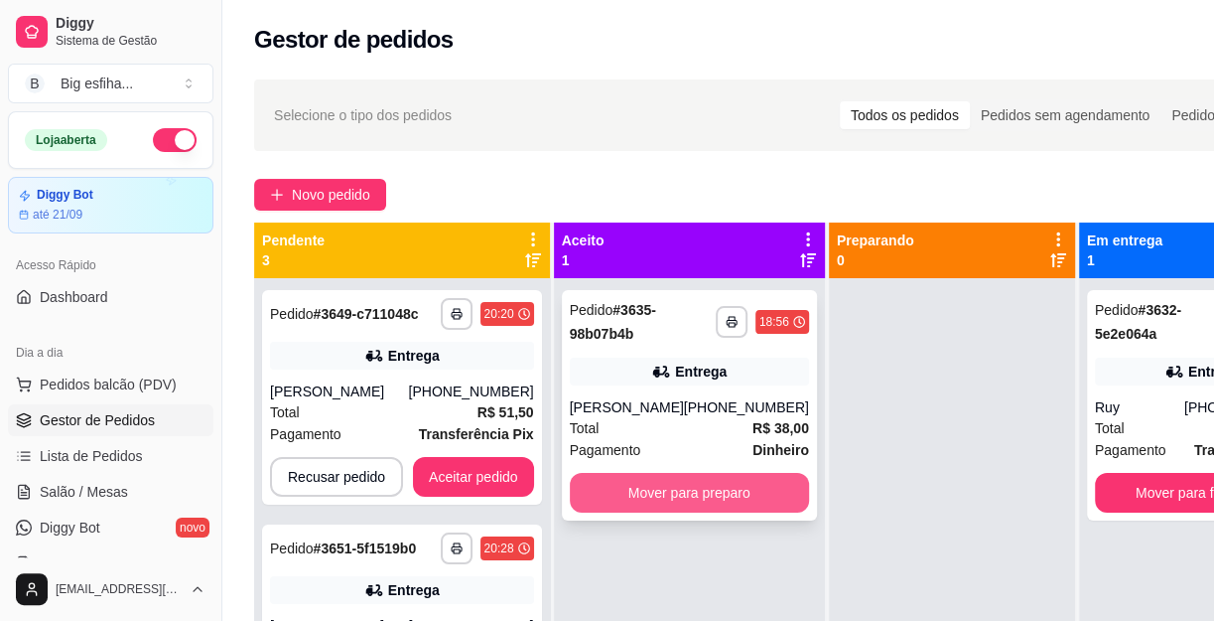
click at [740, 489] on button "Mover para preparo" at bounding box center [689, 493] width 239 height 40
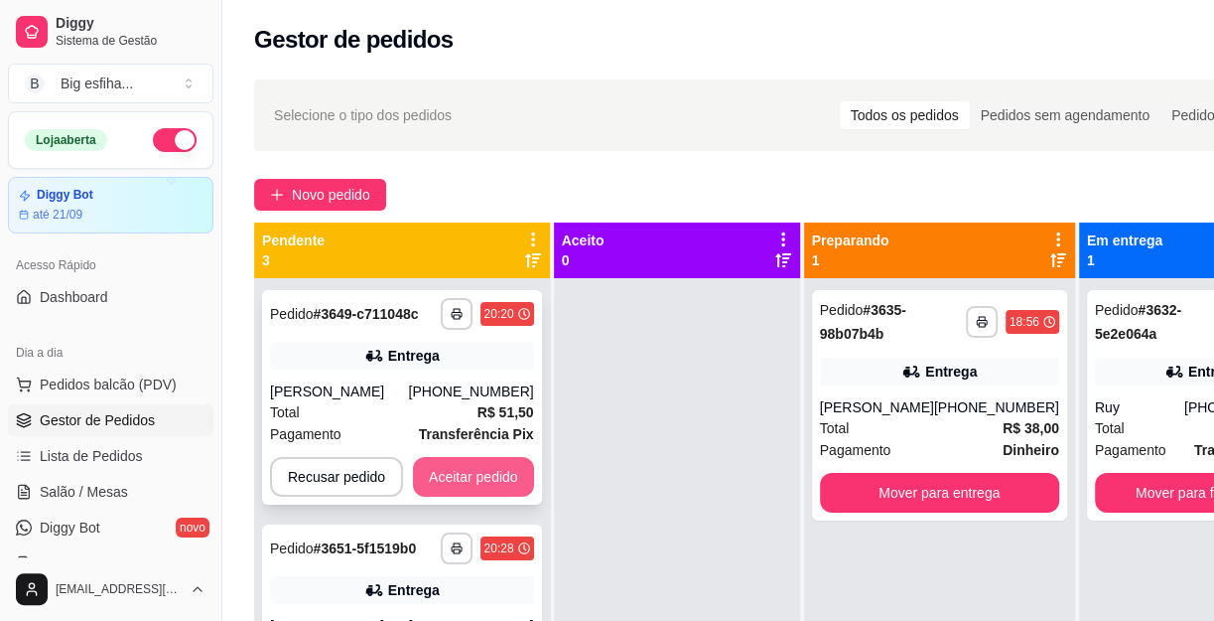
click at [462, 470] on button "Aceitar pedido" at bounding box center [473, 477] width 121 height 40
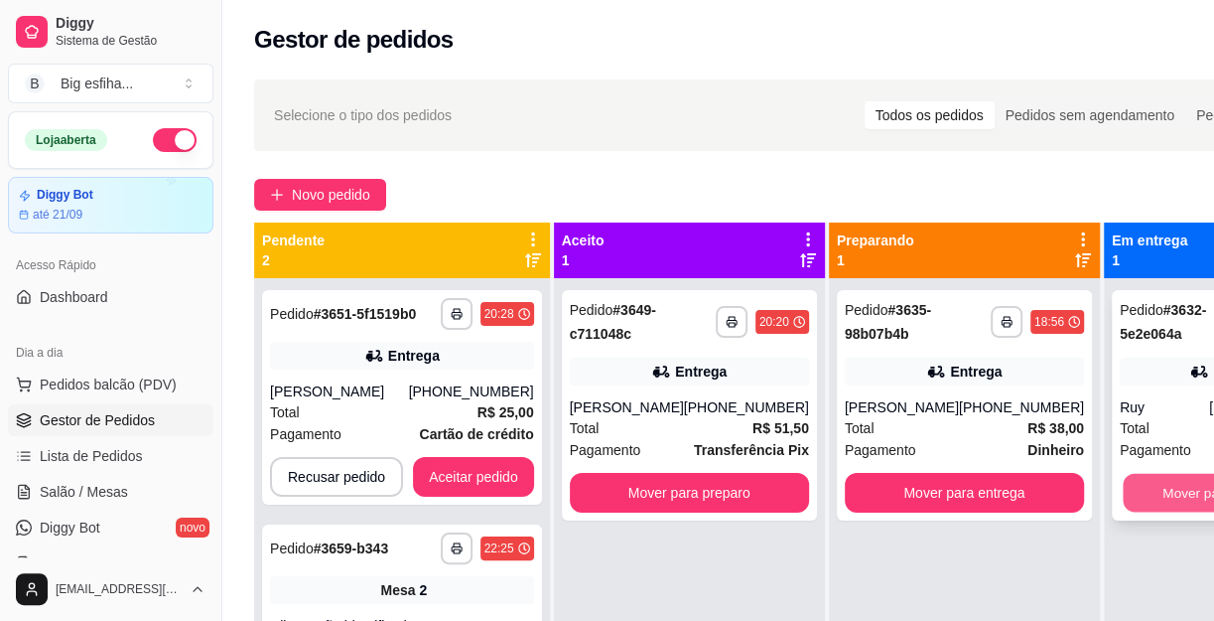
click at [1147, 495] on button "Mover para finalizado" at bounding box center [1227, 493] width 209 height 39
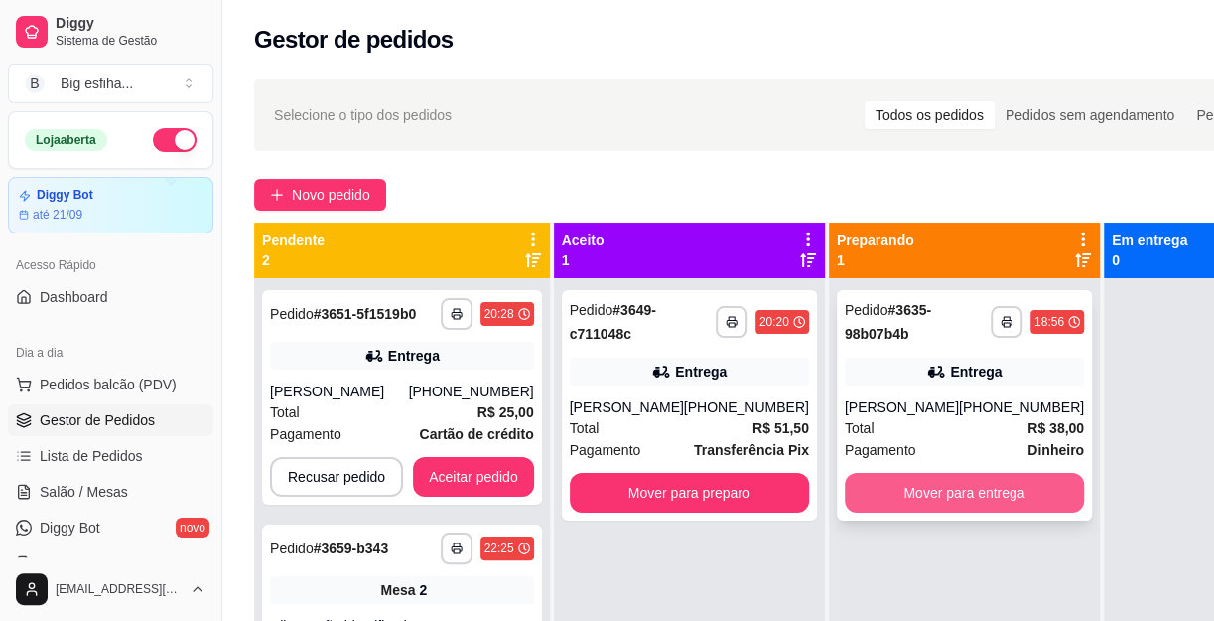
click at [865, 504] on button "Mover para entrega" at bounding box center [964, 493] width 239 height 40
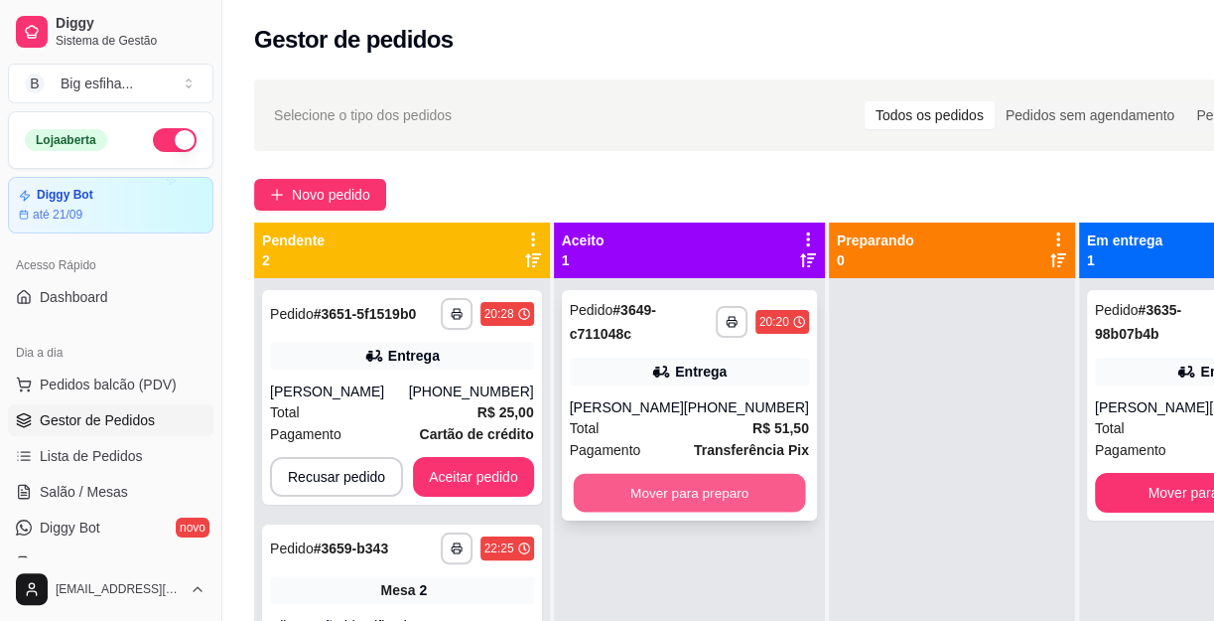
click at [655, 501] on button "Mover para preparo" at bounding box center [689, 493] width 232 height 39
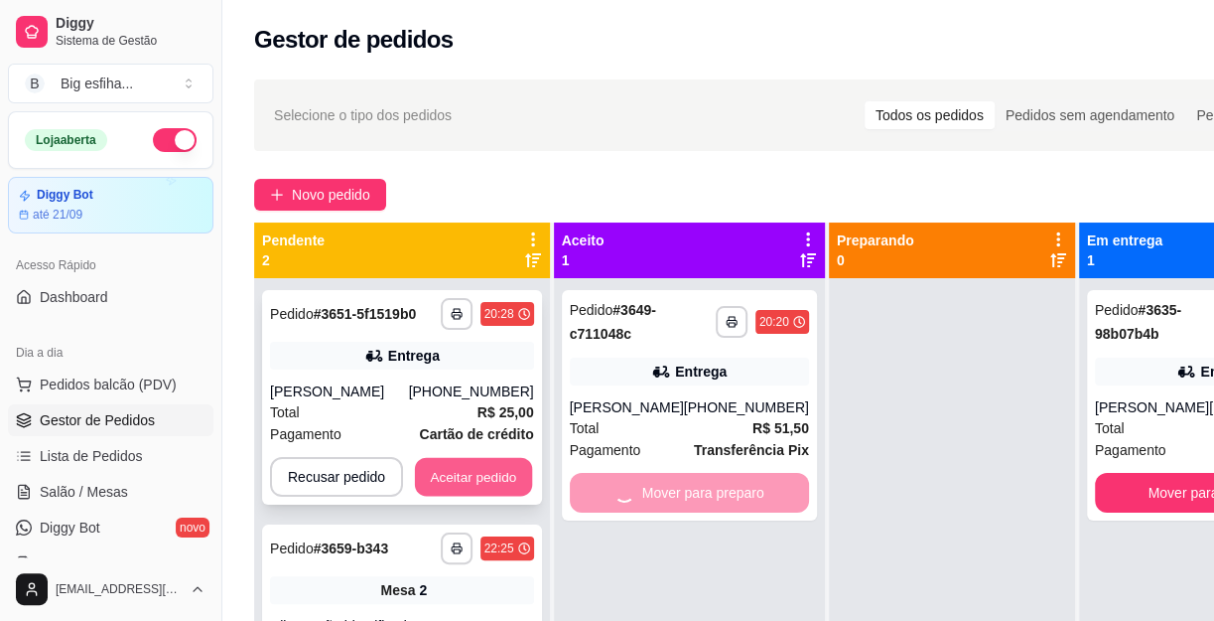
click at [479, 483] on button "Aceitar pedido" at bounding box center [473, 477] width 117 height 39
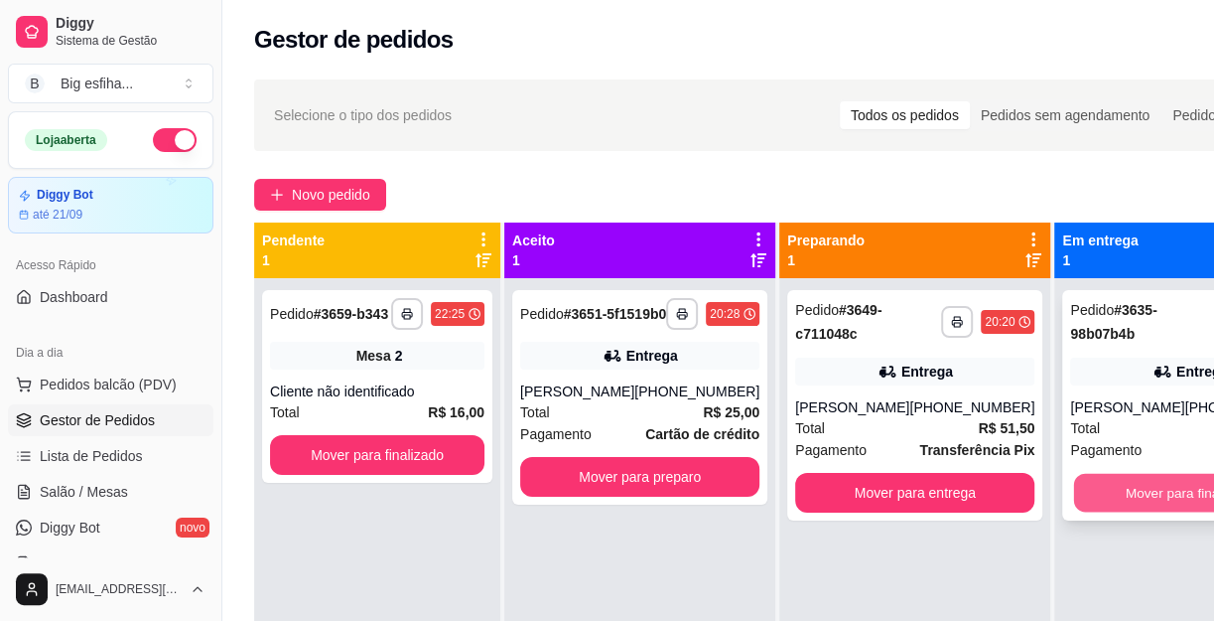
click at [1136, 491] on button "Mover para finalizado" at bounding box center [1190, 493] width 232 height 39
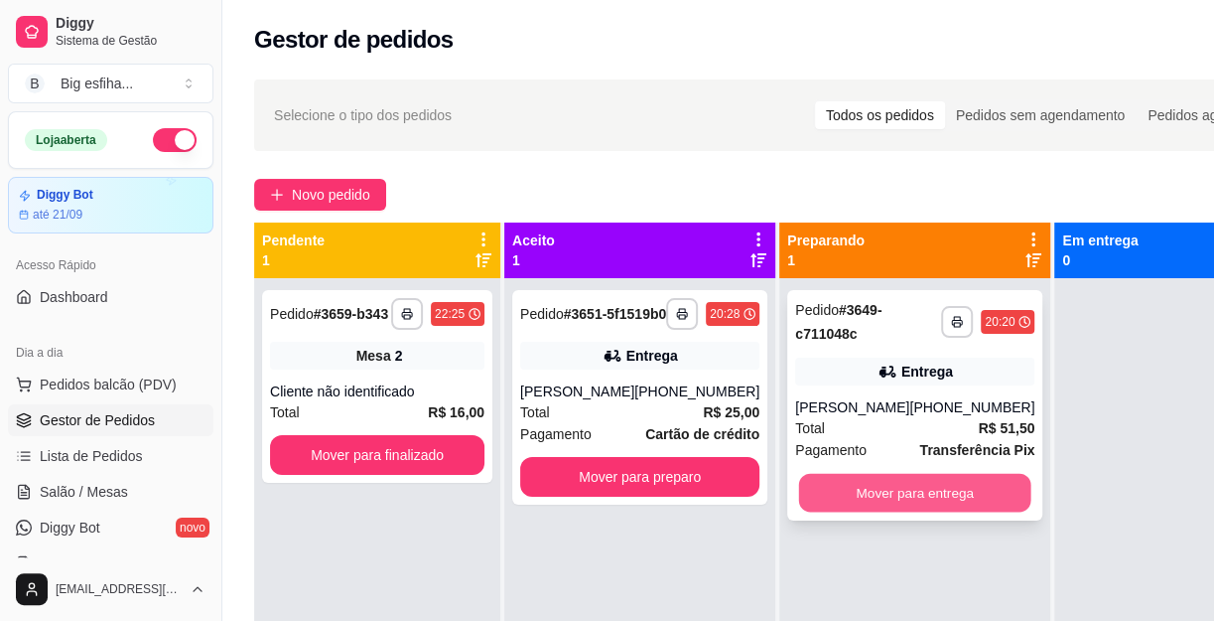
click at [883, 498] on button "Mover para entrega" at bounding box center [915, 493] width 232 height 39
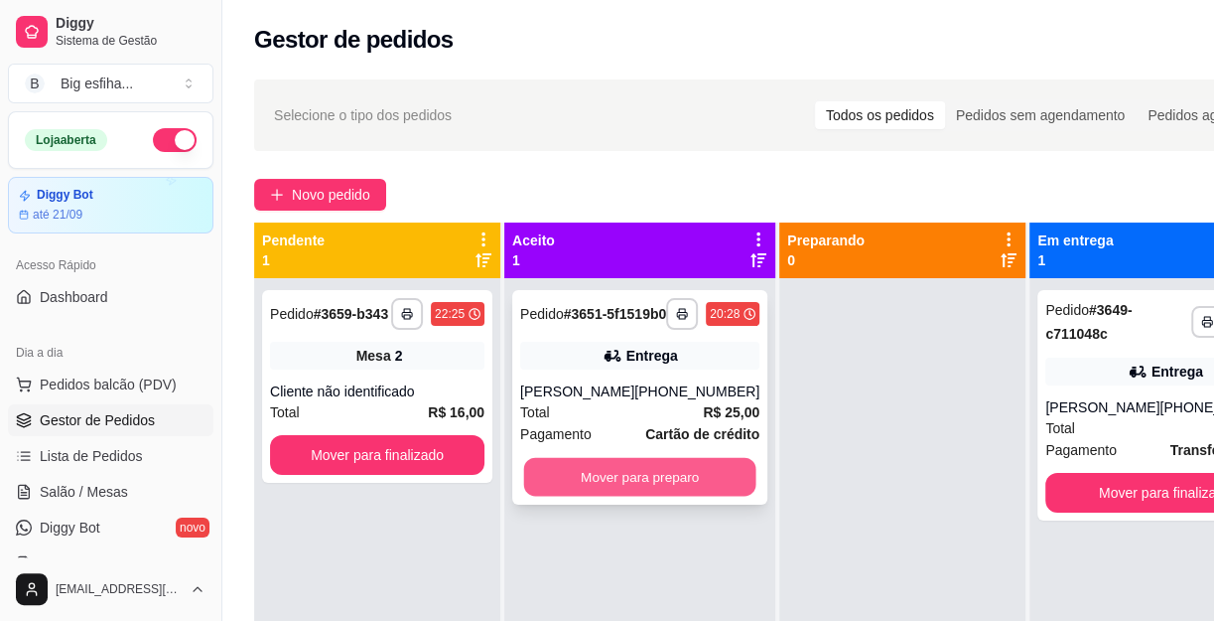
click at [576, 482] on button "Mover para preparo" at bounding box center [640, 477] width 232 height 39
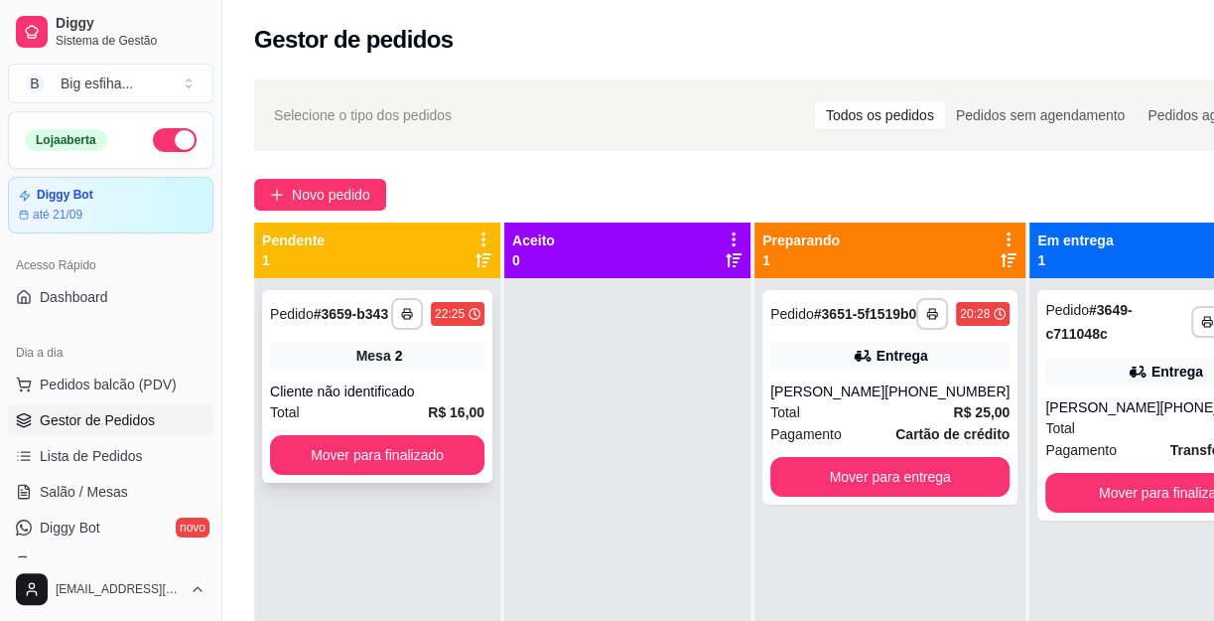
click at [318, 426] on div "**********" at bounding box center [377, 386] width 230 height 193
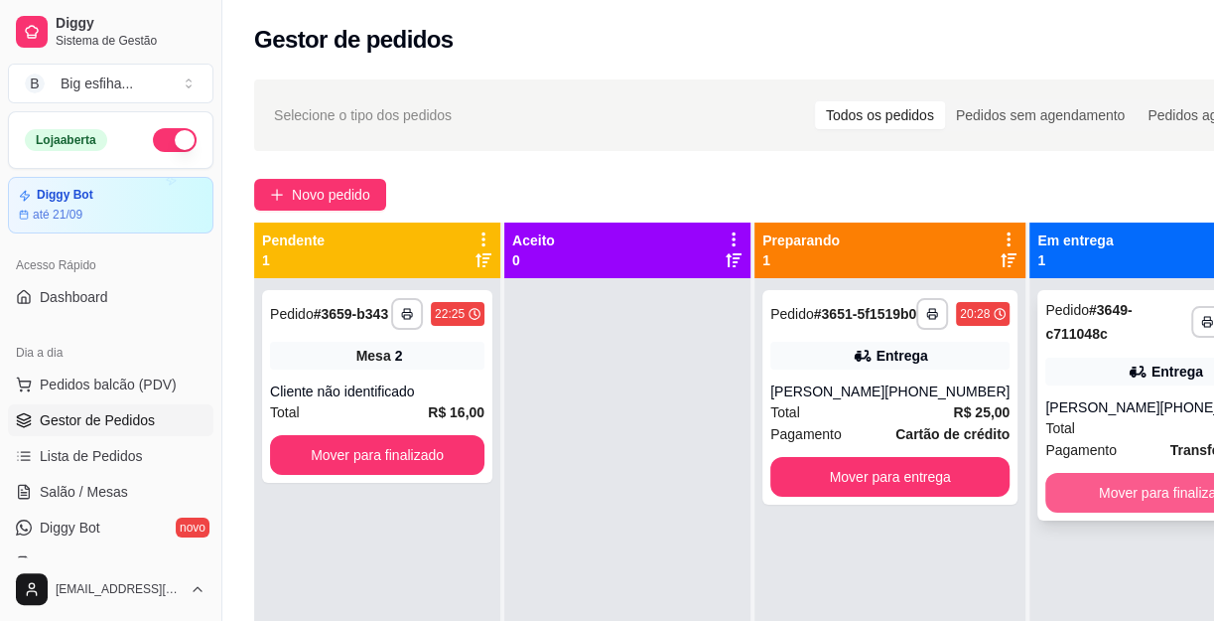
click at [1103, 488] on button "Mover para finalizado" at bounding box center [1165, 493] width 239 height 40
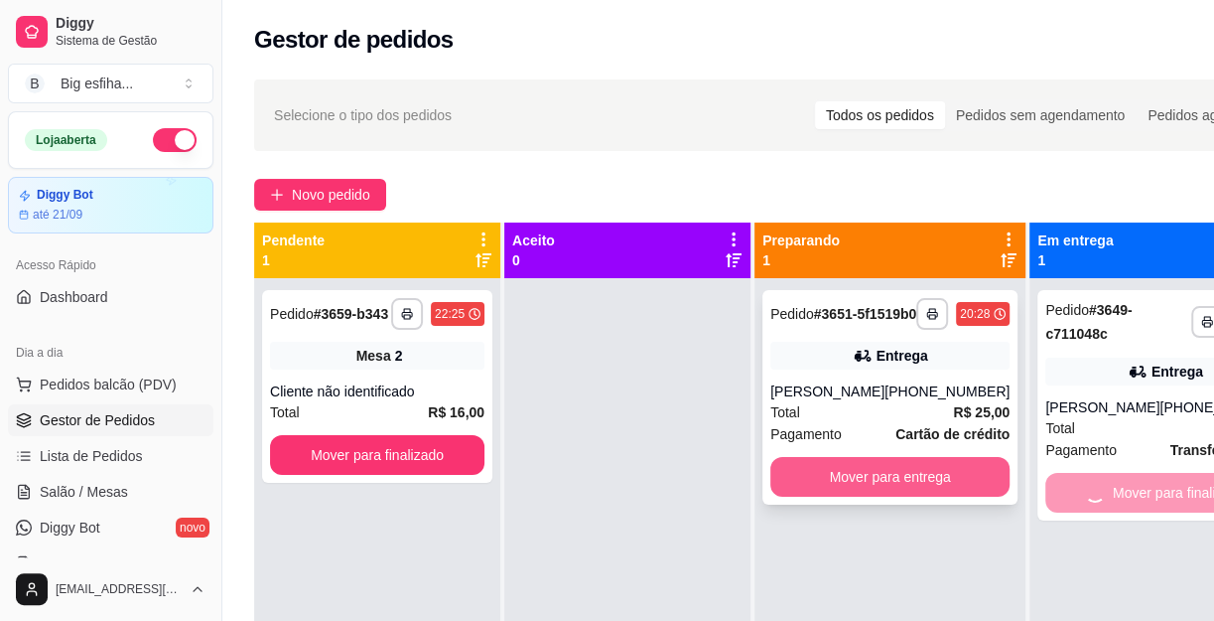
click at [869, 481] on button "Mover para entrega" at bounding box center [890, 477] width 239 height 40
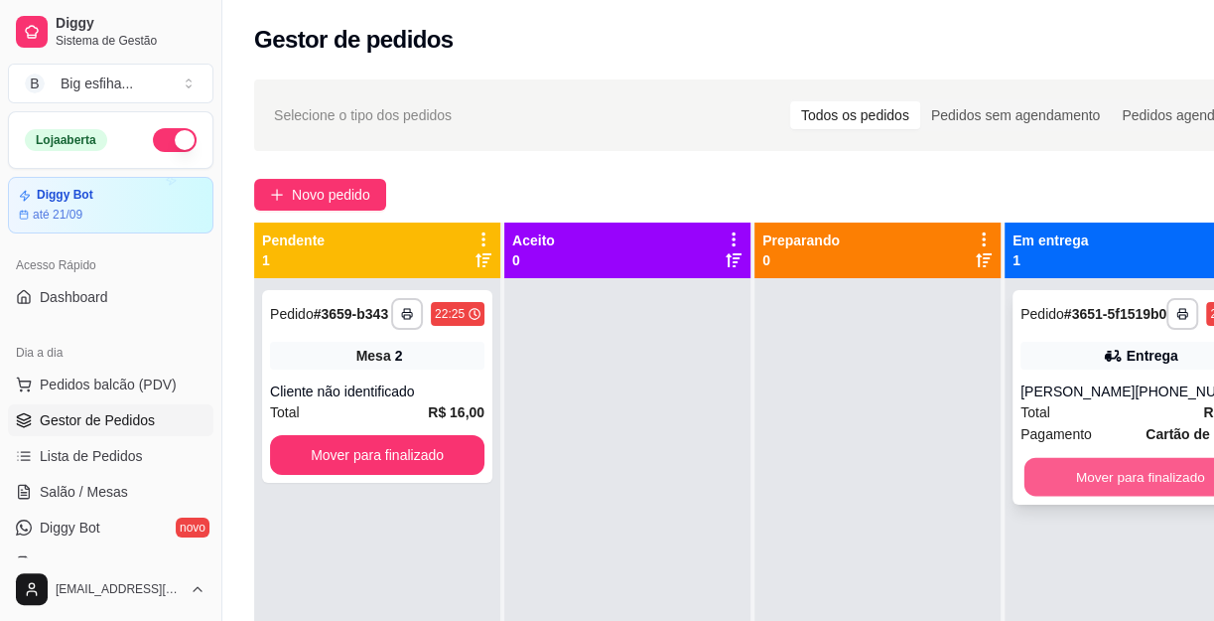
click at [1149, 479] on button "Mover para finalizado" at bounding box center [1141, 477] width 232 height 39
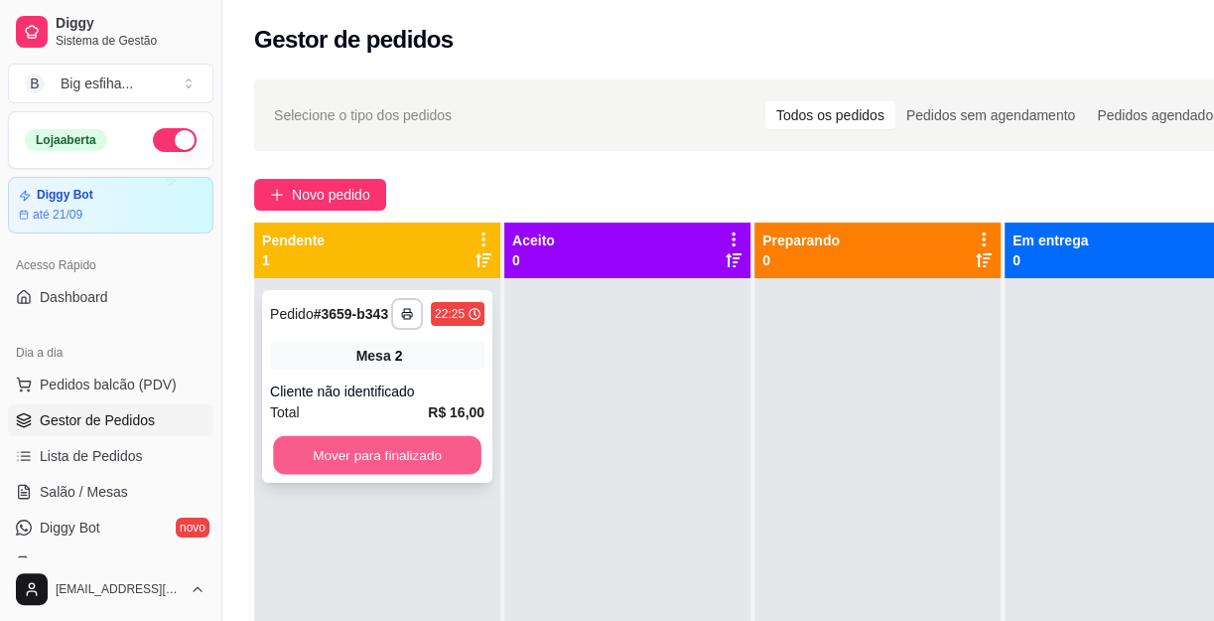
click at [392, 456] on button "Mover para finalizado" at bounding box center [377, 455] width 209 height 39
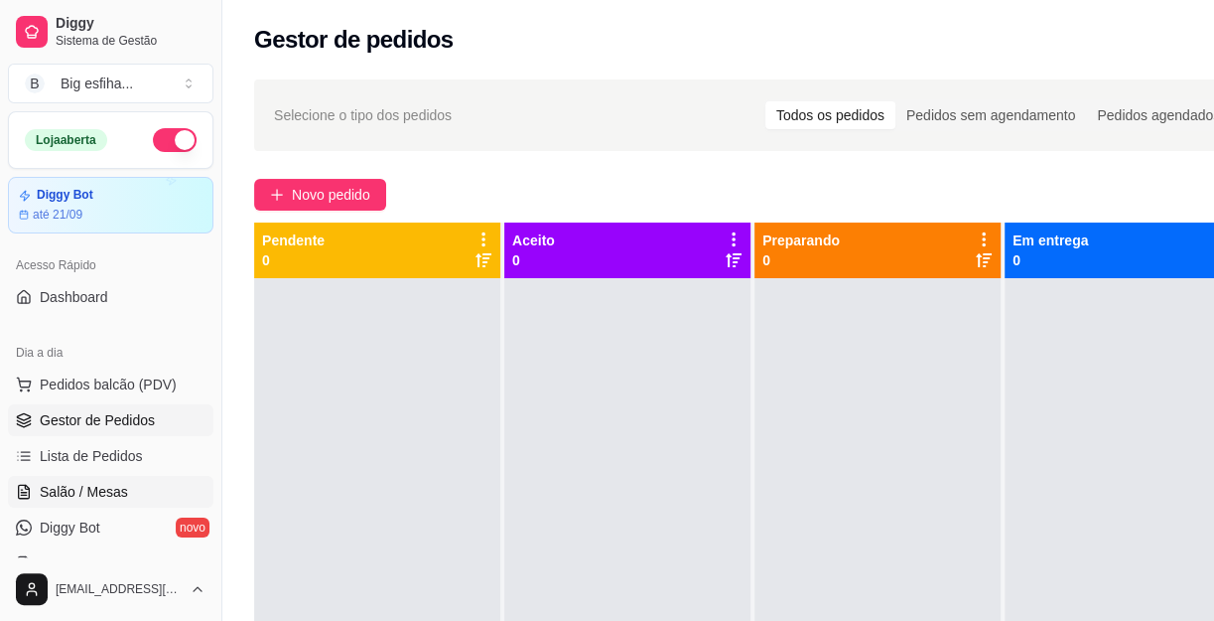
click at [101, 487] on span "Salão / Mesas" at bounding box center [84, 492] width 88 height 20
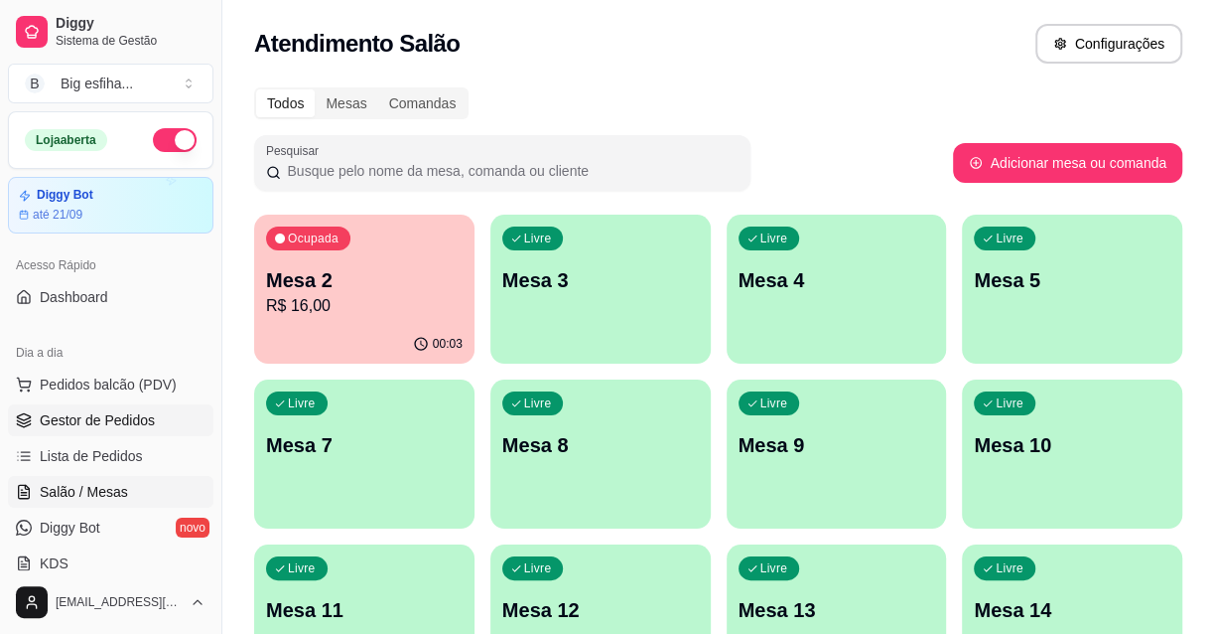
click at [134, 424] on span "Gestor de Pedidos" at bounding box center [97, 420] width 115 height 20
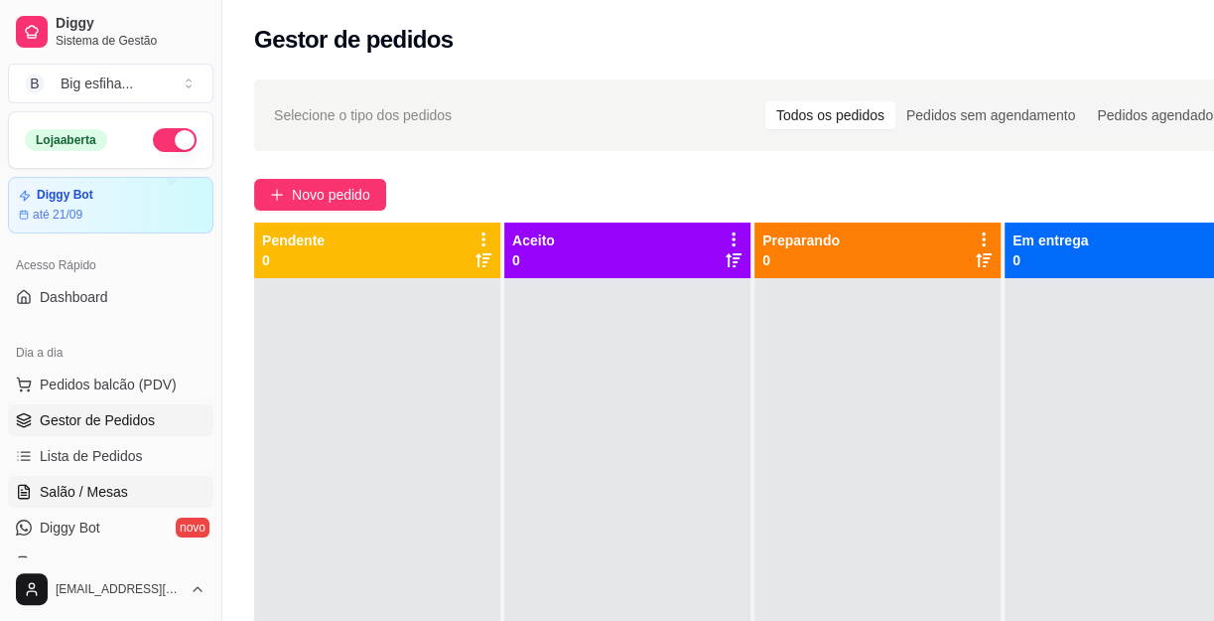
click at [122, 484] on span "Salão / Mesas" at bounding box center [84, 492] width 88 height 20
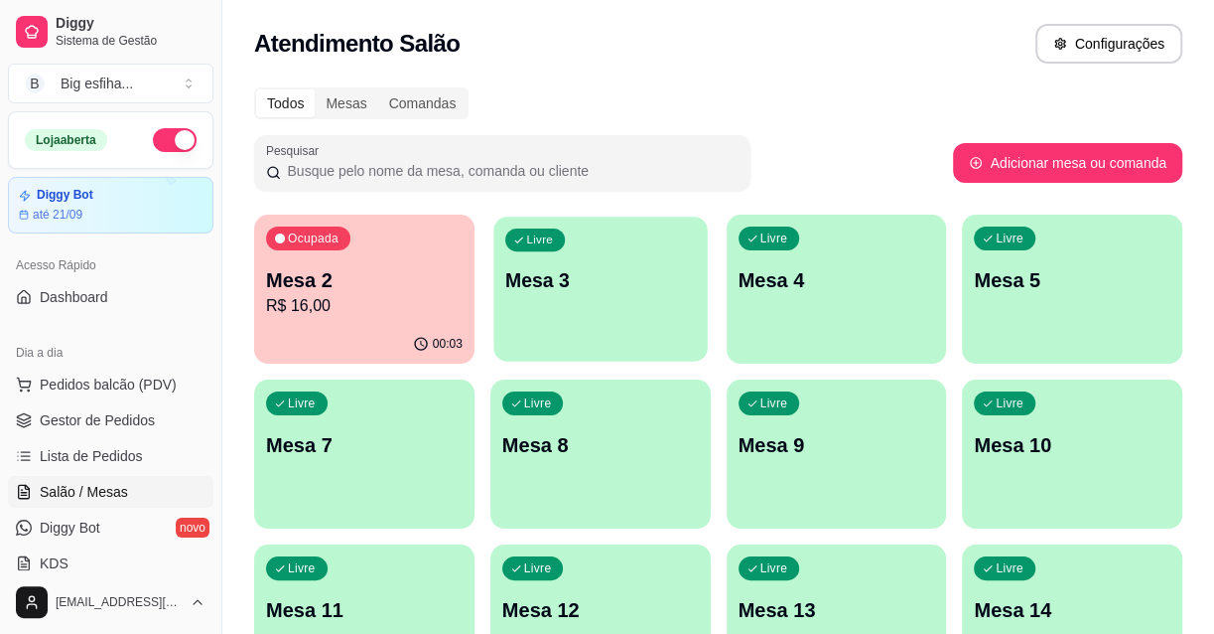
click at [537, 317] on div "Livre Mesa 3" at bounding box center [600, 276] width 213 height 121
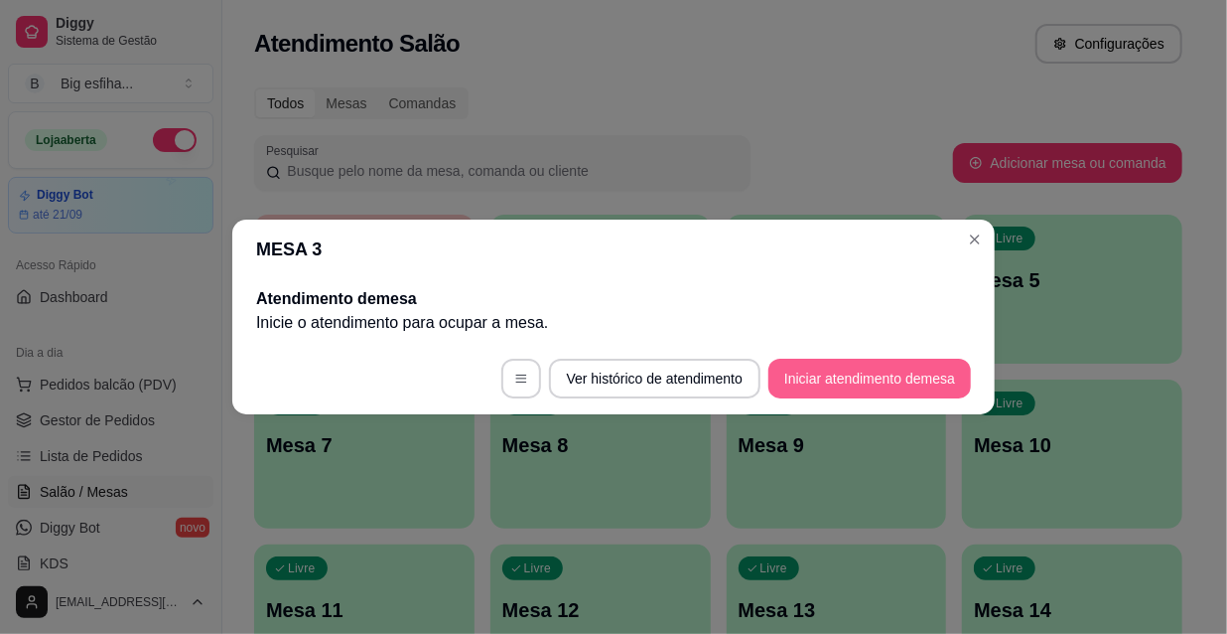
click at [872, 375] on button "Iniciar atendimento de mesa" at bounding box center [870, 378] width 203 height 40
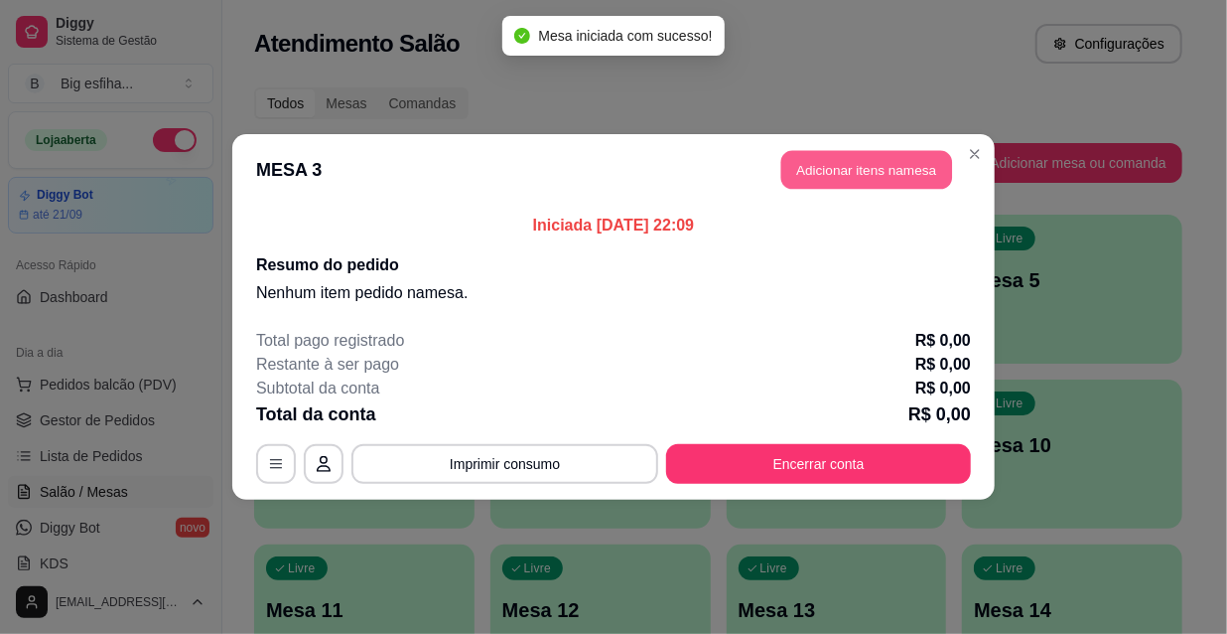
click at [852, 185] on button "Adicionar itens na mesa" at bounding box center [866, 170] width 171 height 39
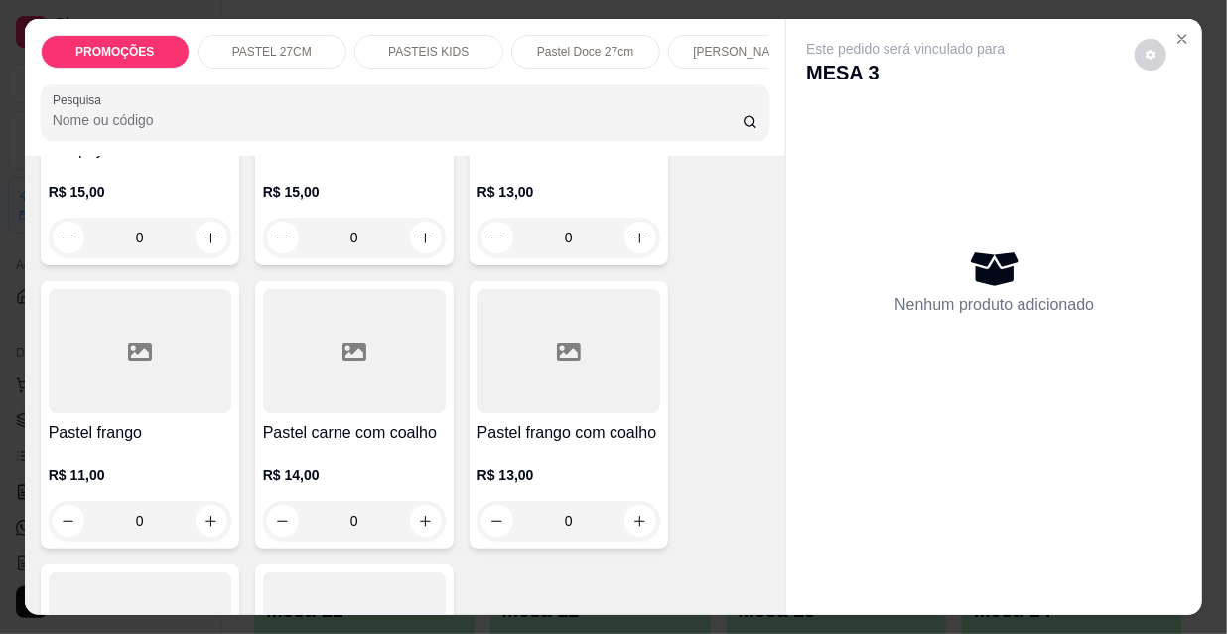
scroll to position [5777, 0]
click at [159, 335] on div at bounding box center [140, 352] width 183 height 124
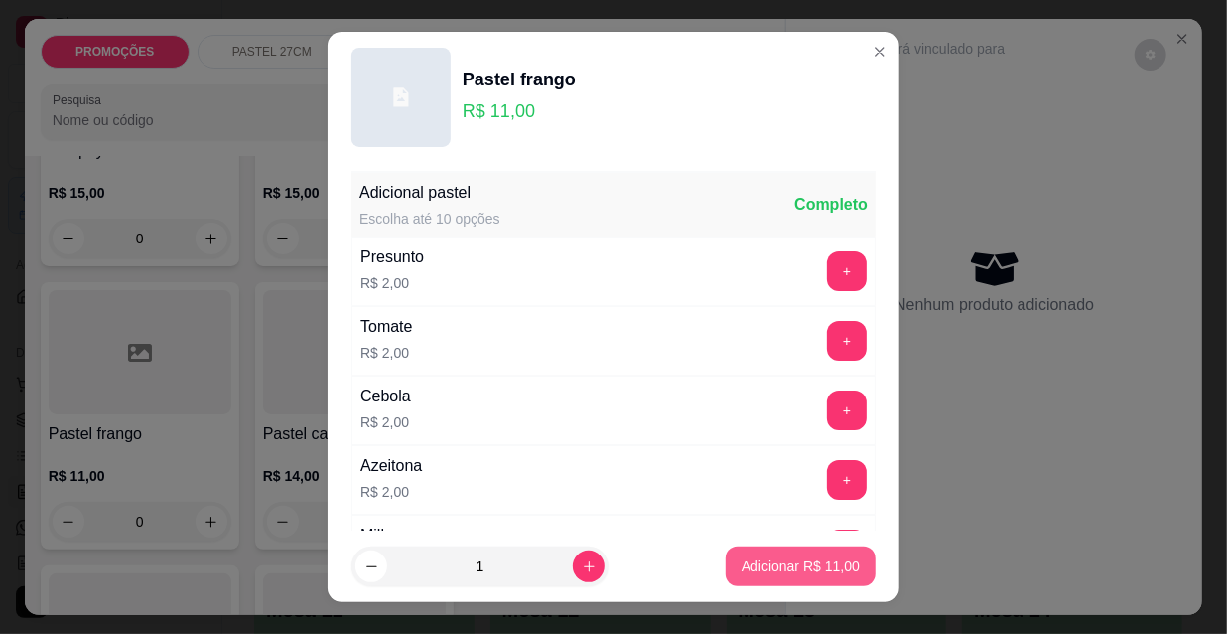
click at [794, 566] on p "Adicionar R$ 11,00" at bounding box center [801, 566] width 118 height 20
type input "1"
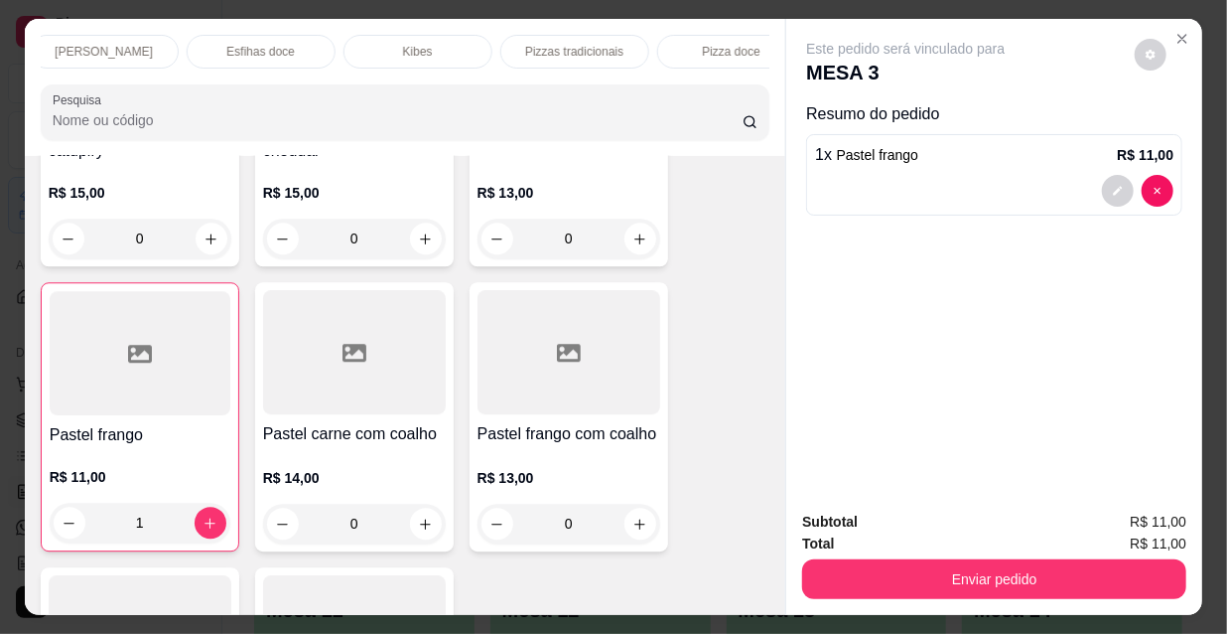
scroll to position [0, 1144]
click at [557, 44] on p "Refrigerante" at bounding box center [540, 52] width 66 height 16
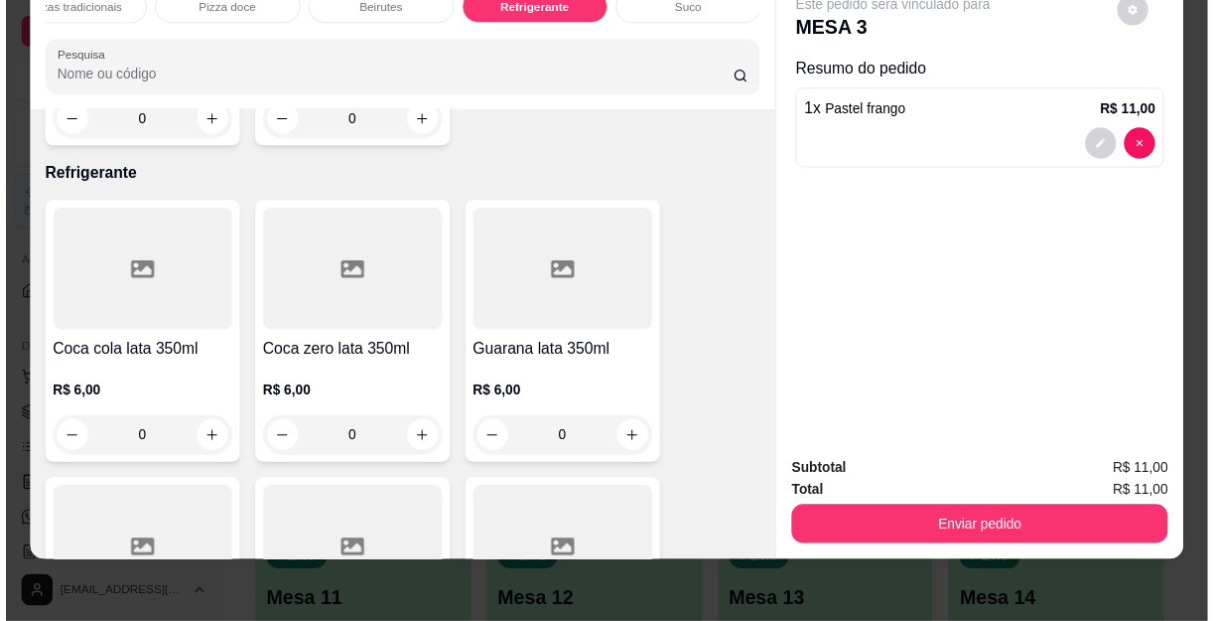
scroll to position [18078, 0]
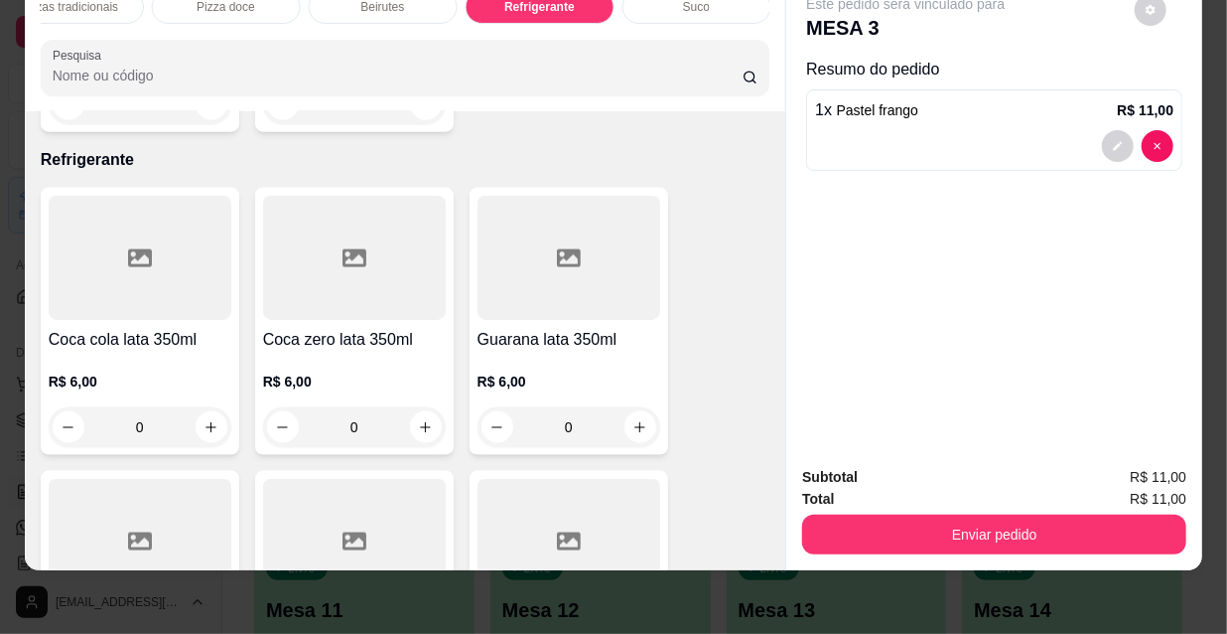
type input "1"
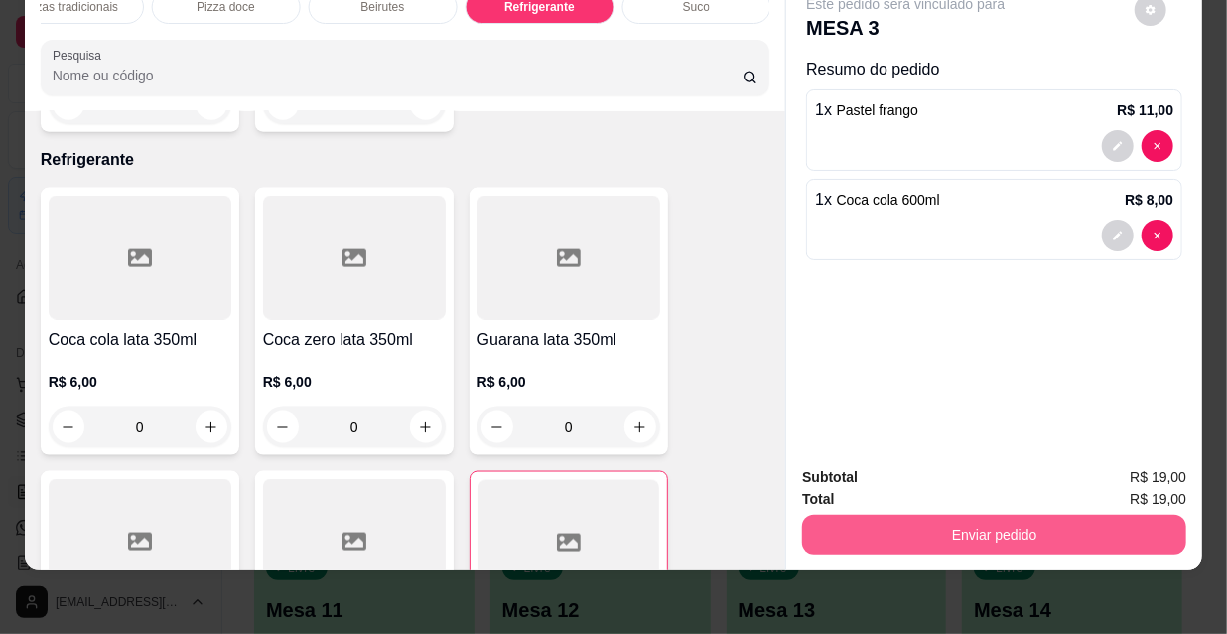
click at [963, 532] on button "Enviar pedido" at bounding box center [994, 534] width 384 height 40
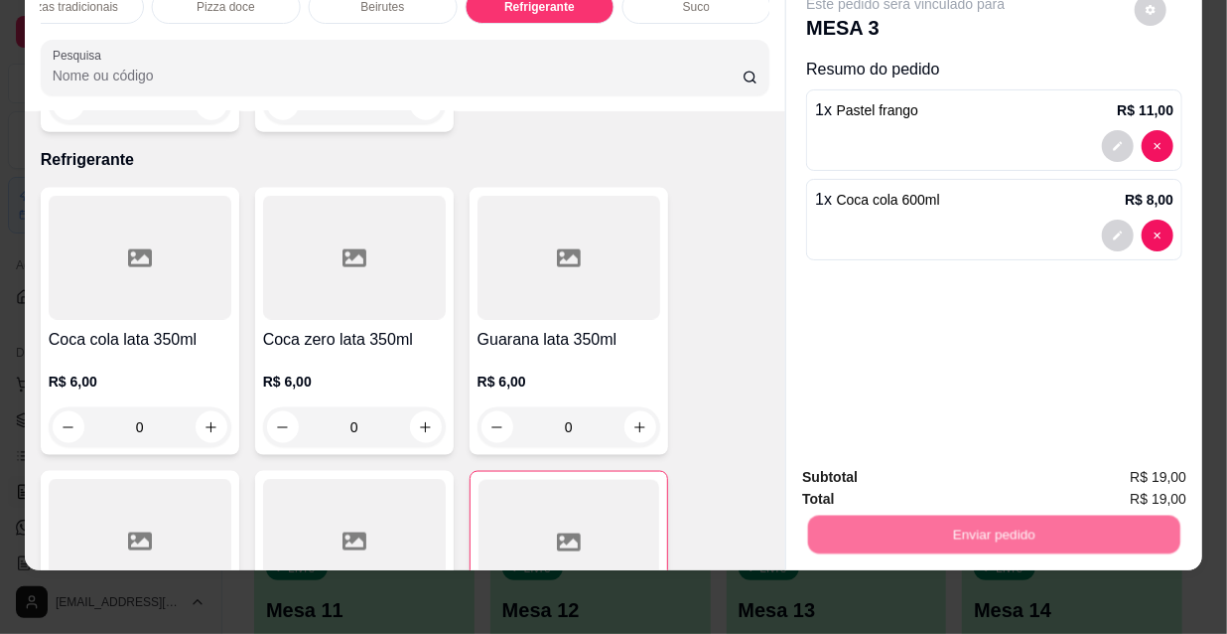
click at [891, 490] on button "Não registrar e enviar pedido" at bounding box center [930, 472] width 207 height 38
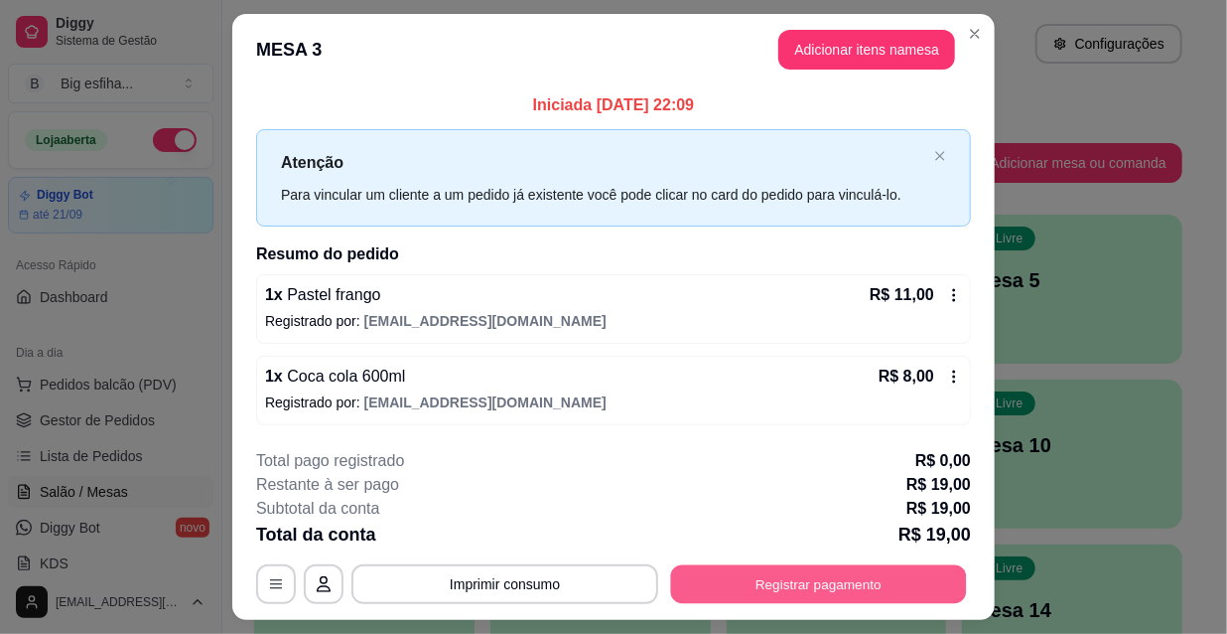
click at [837, 568] on button "Registrar pagamento" at bounding box center [819, 583] width 296 height 39
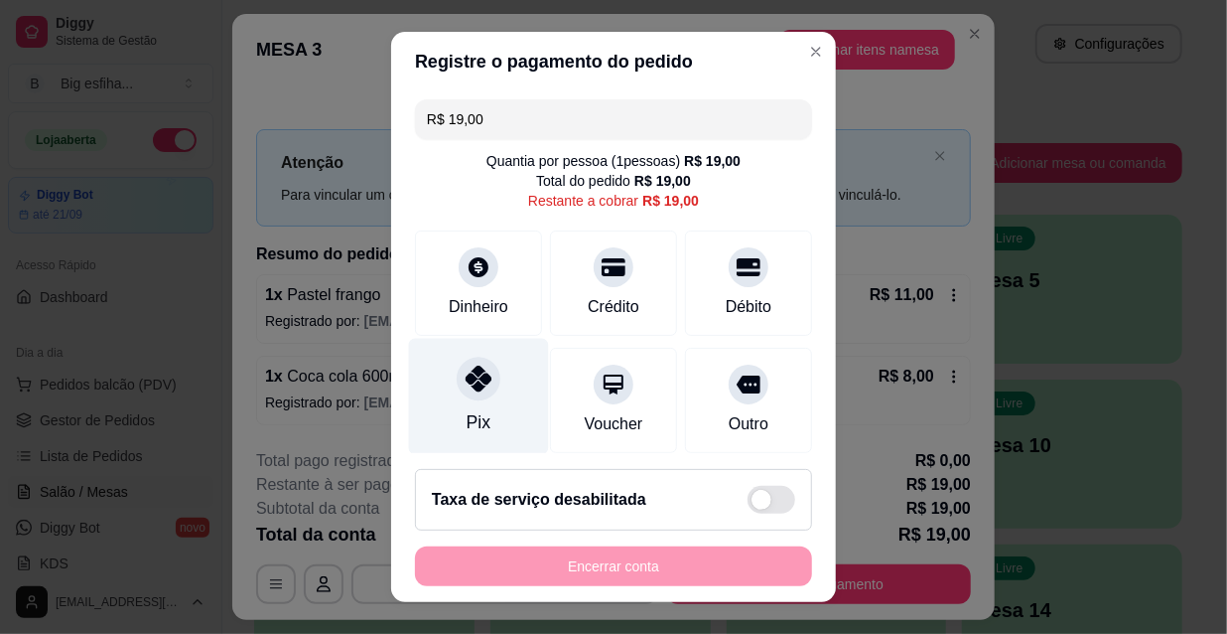
click at [445, 405] on div "Pix" at bounding box center [479, 397] width 140 height 116
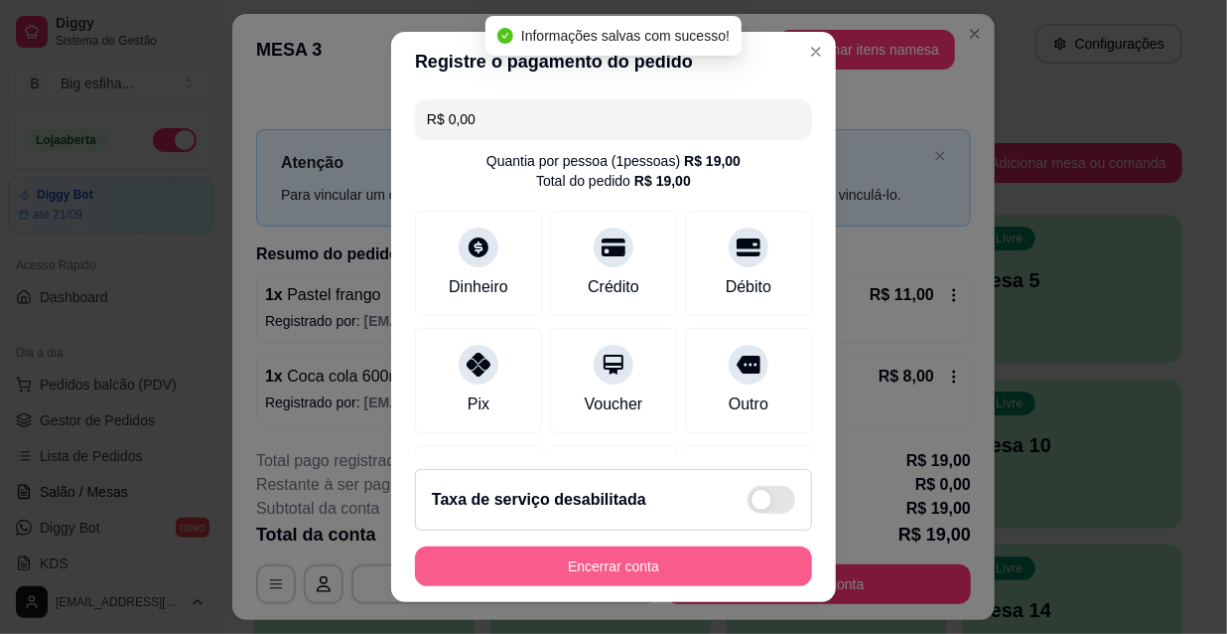
type input "R$ 0,00"
click at [589, 564] on button "Encerrar conta" at bounding box center [613, 566] width 397 height 40
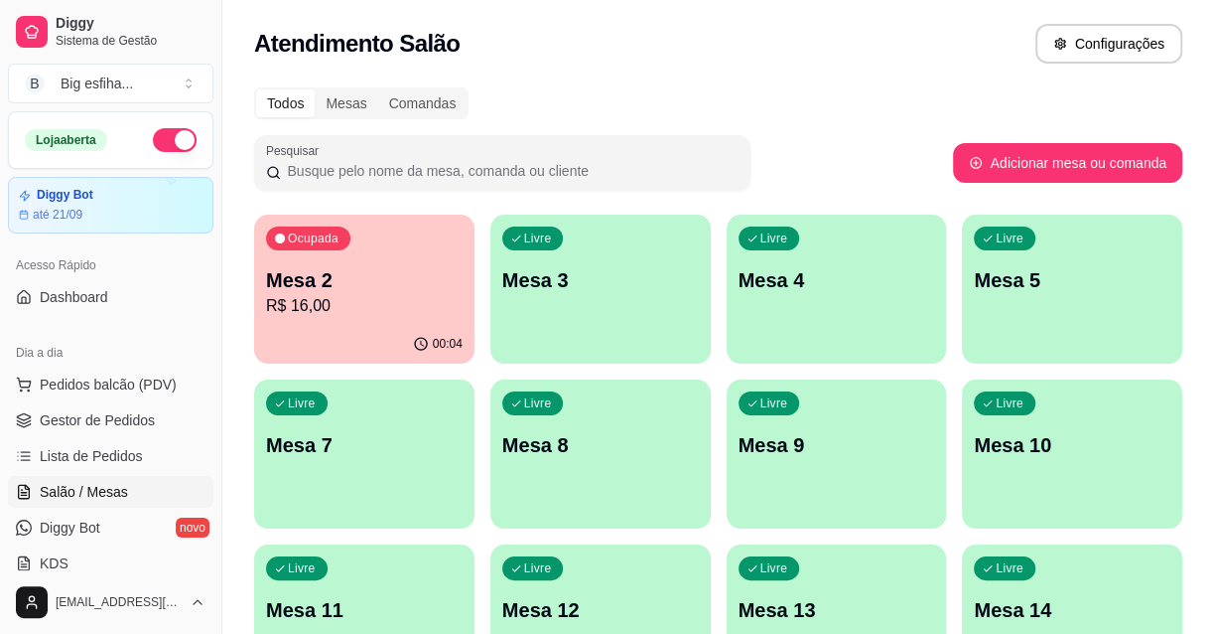
click at [298, 329] on div "00:04" at bounding box center [364, 344] width 220 height 39
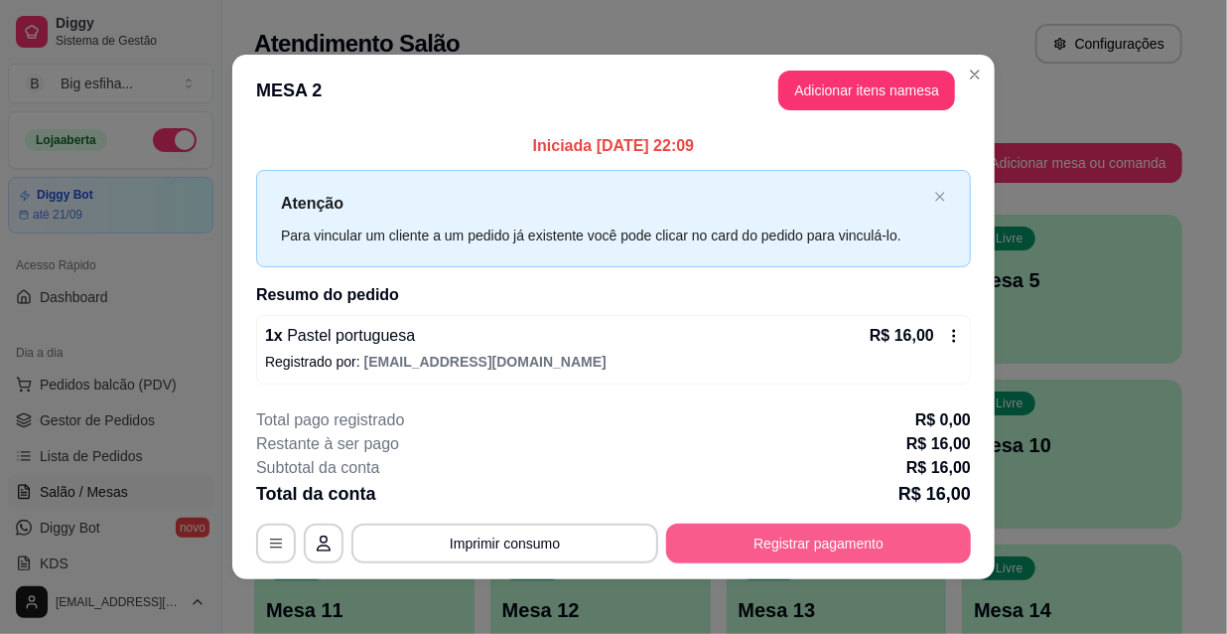
click at [784, 542] on button "Registrar pagamento" at bounding box center [818, 543] width 305 height 40
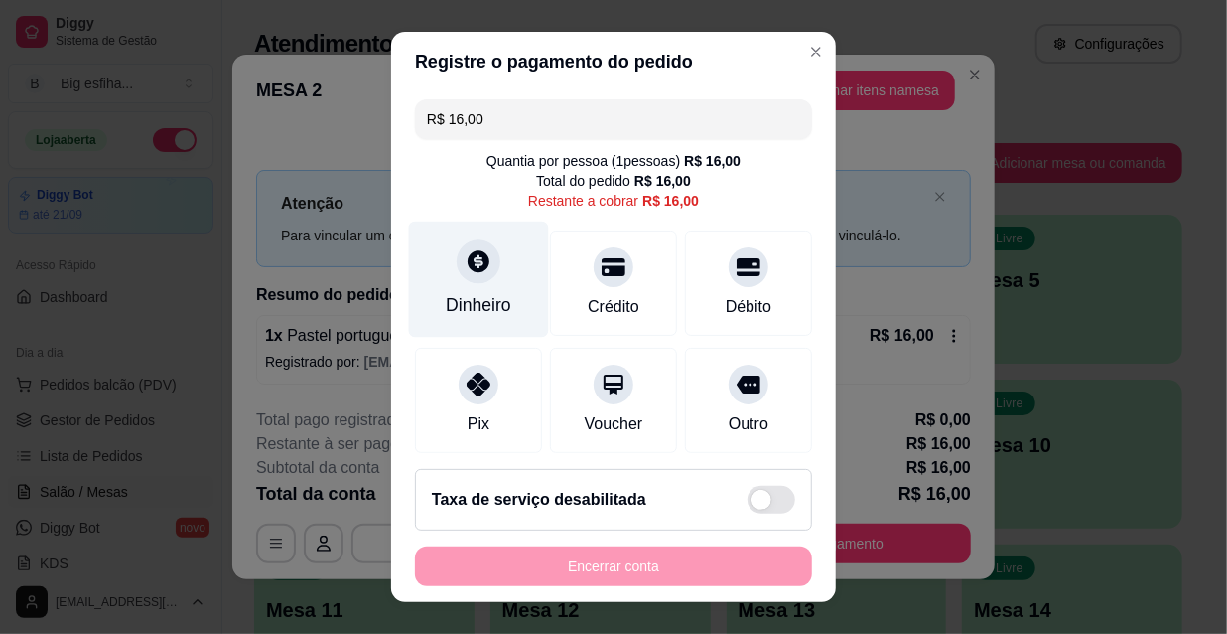
click at [473, 267] on icon at bounding box center [479, 261] width 22 height 22
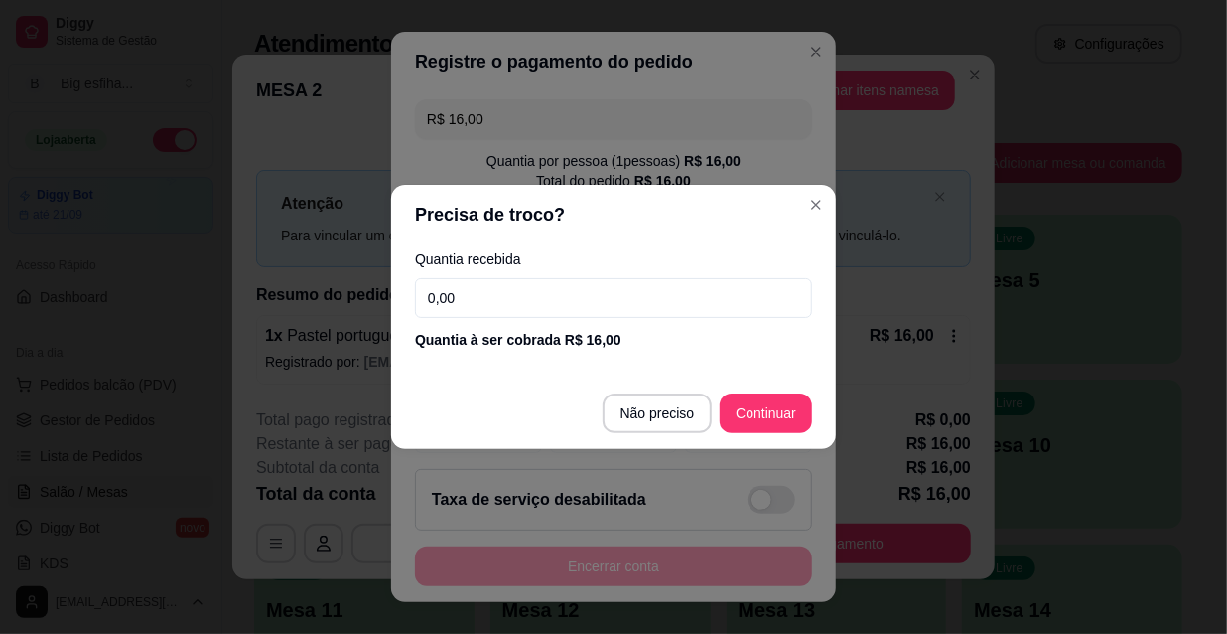
click at [510, 298] on input "0,00" at bounding box center [613, 298] width 397 height 40
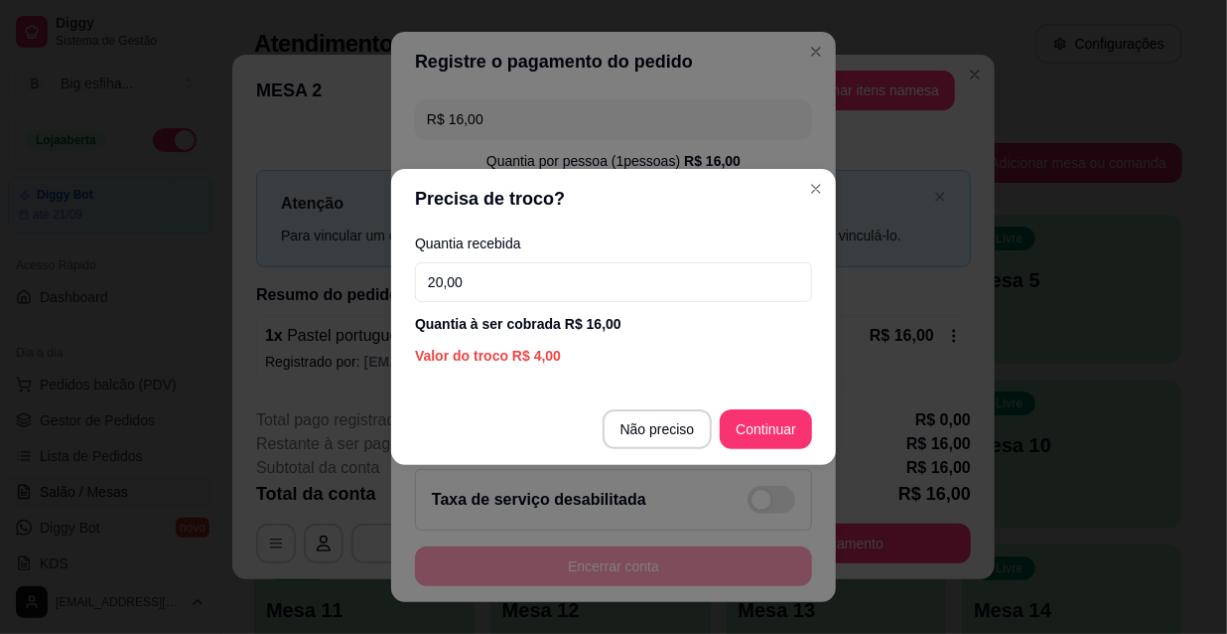
type input "20,00"
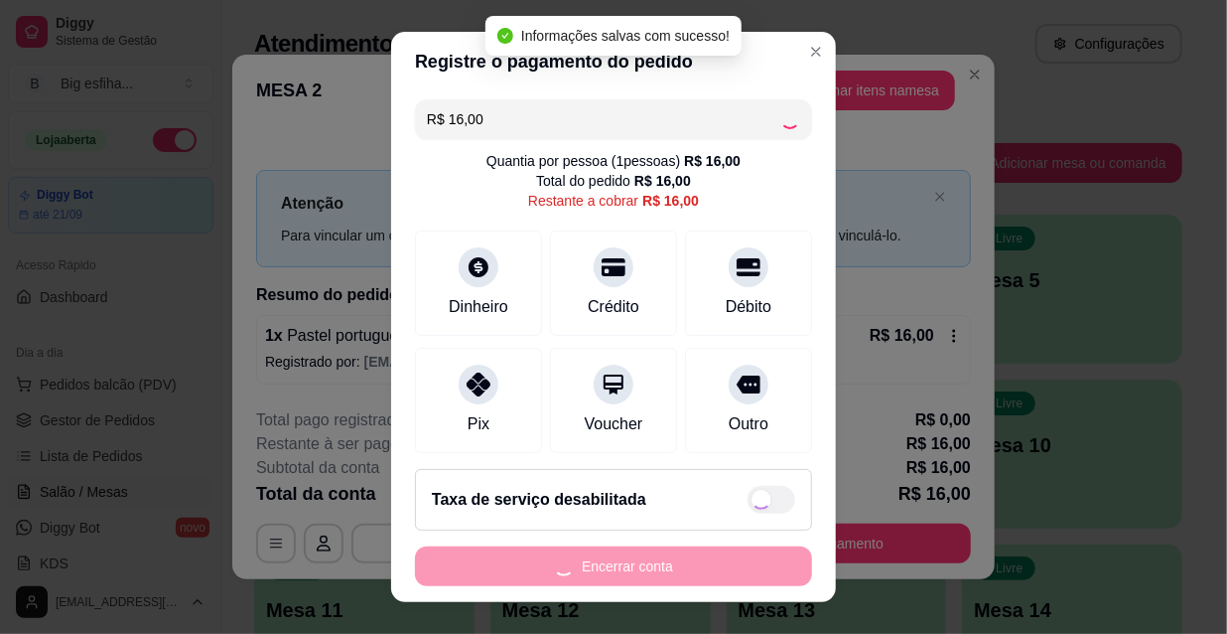
type input "R$ 0,00"
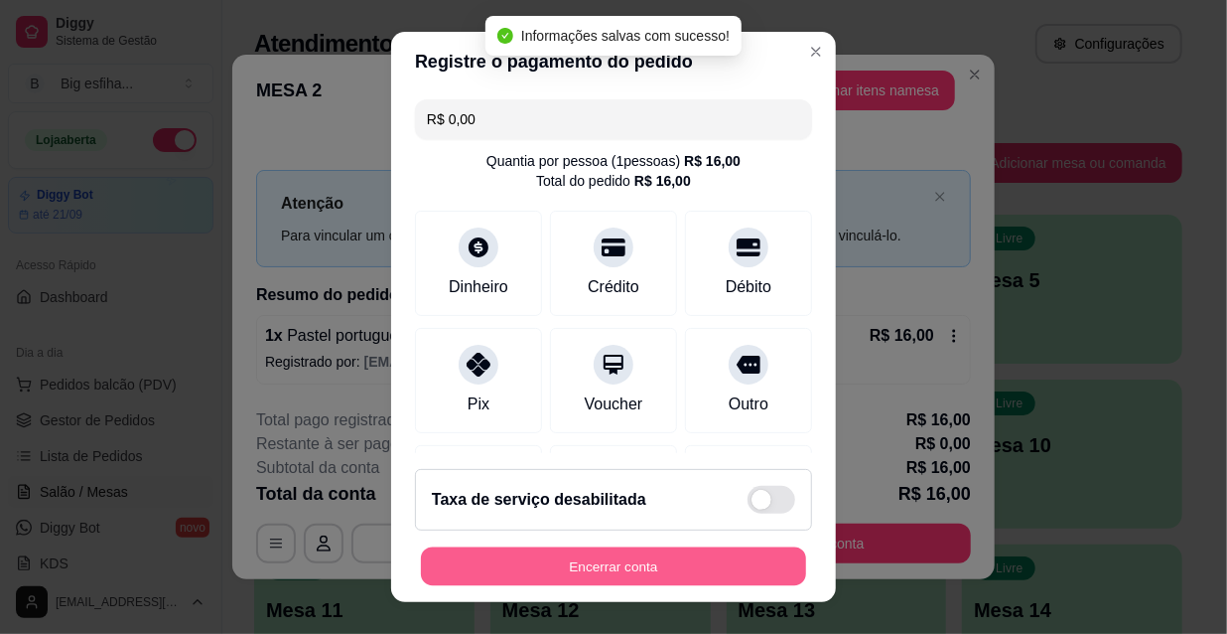
click at [543, 570] on button "Encerrar conta" at bounding box center [613, 566] width 385 height 39
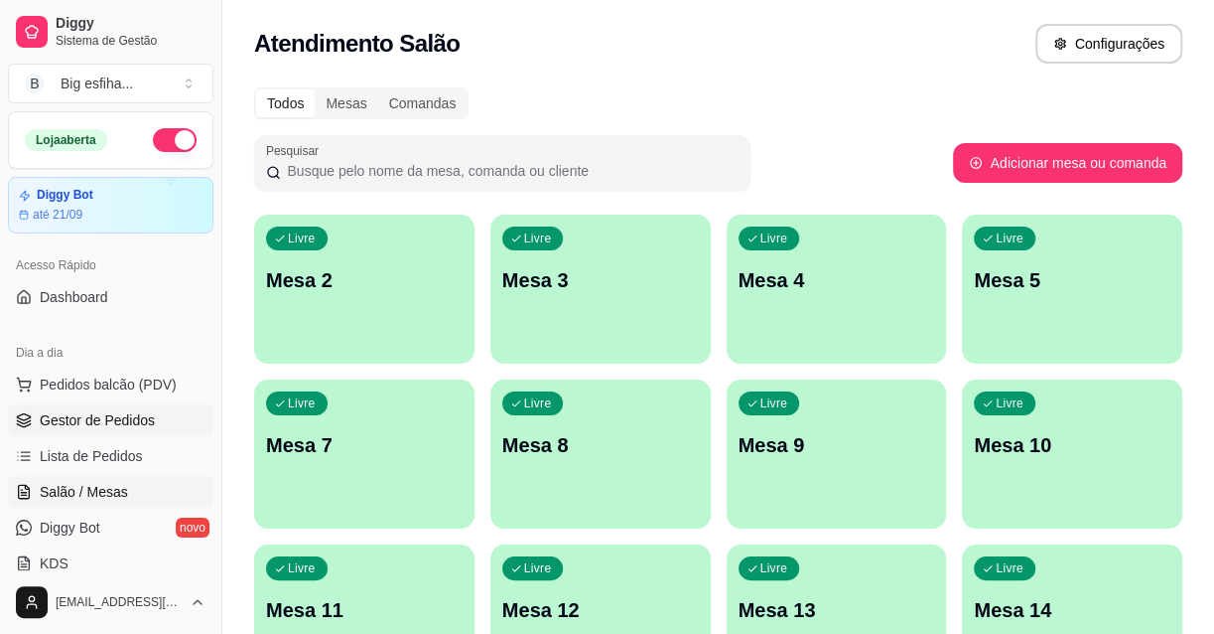
click at [82, 414] on span "Gestor de Pedidos" at bounding box center [97, 420] width 115 height 20
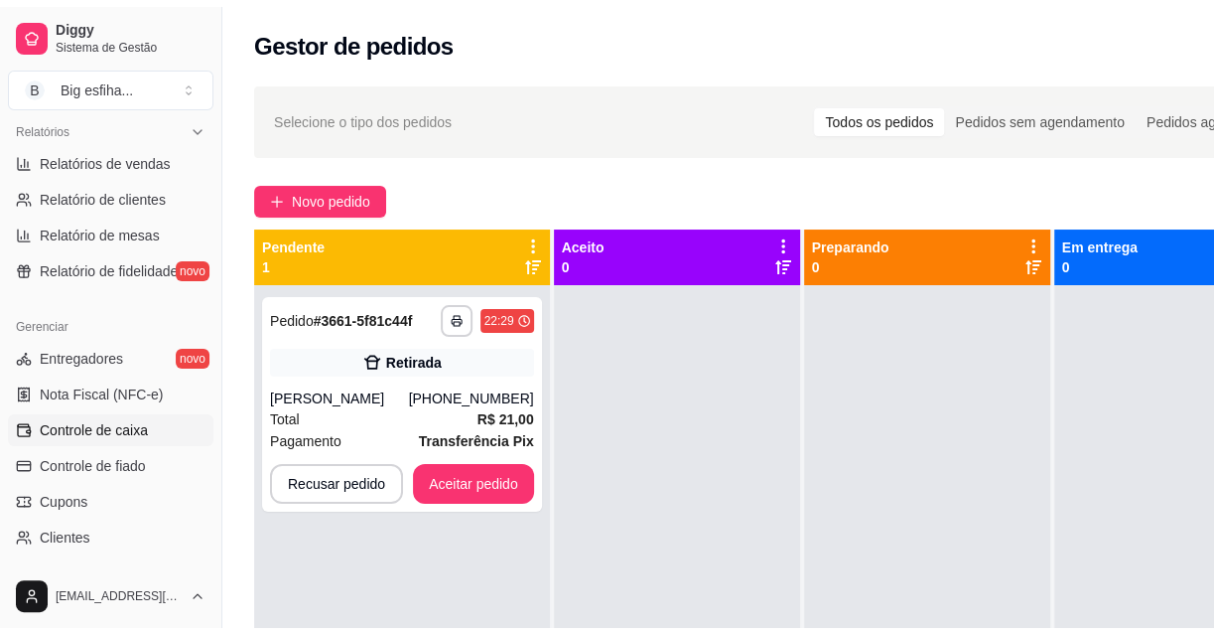
scroll to position [632, 0]
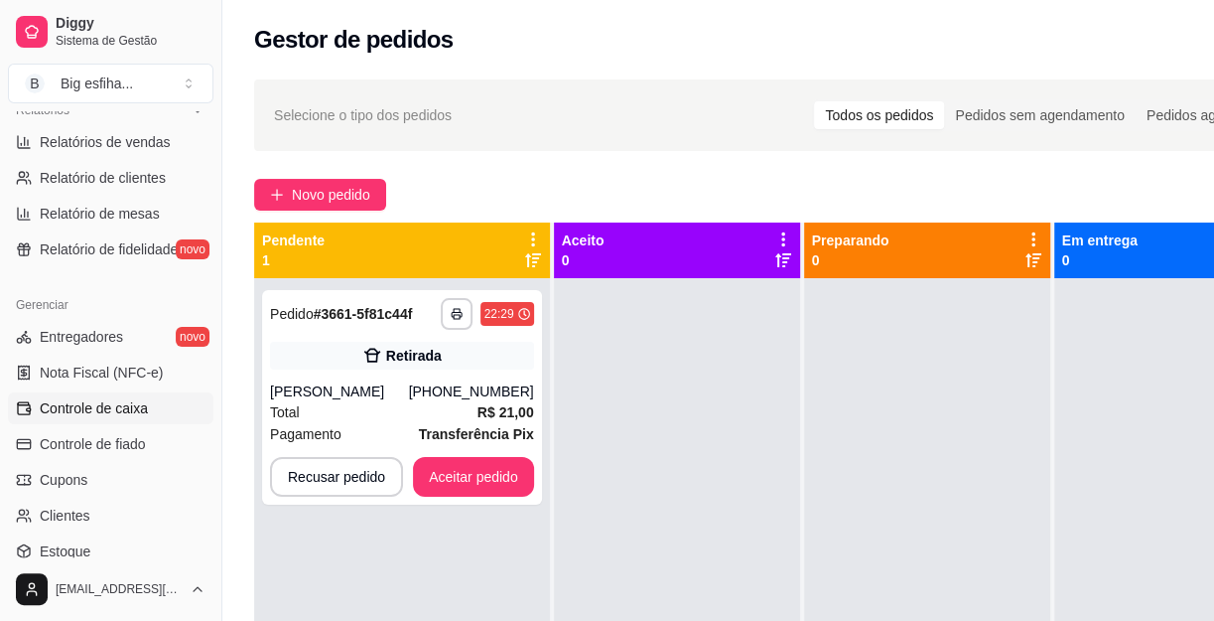
click at [169, 394] on link "Controle de caixa" at bounding box center [111, 408] width 206 height 32
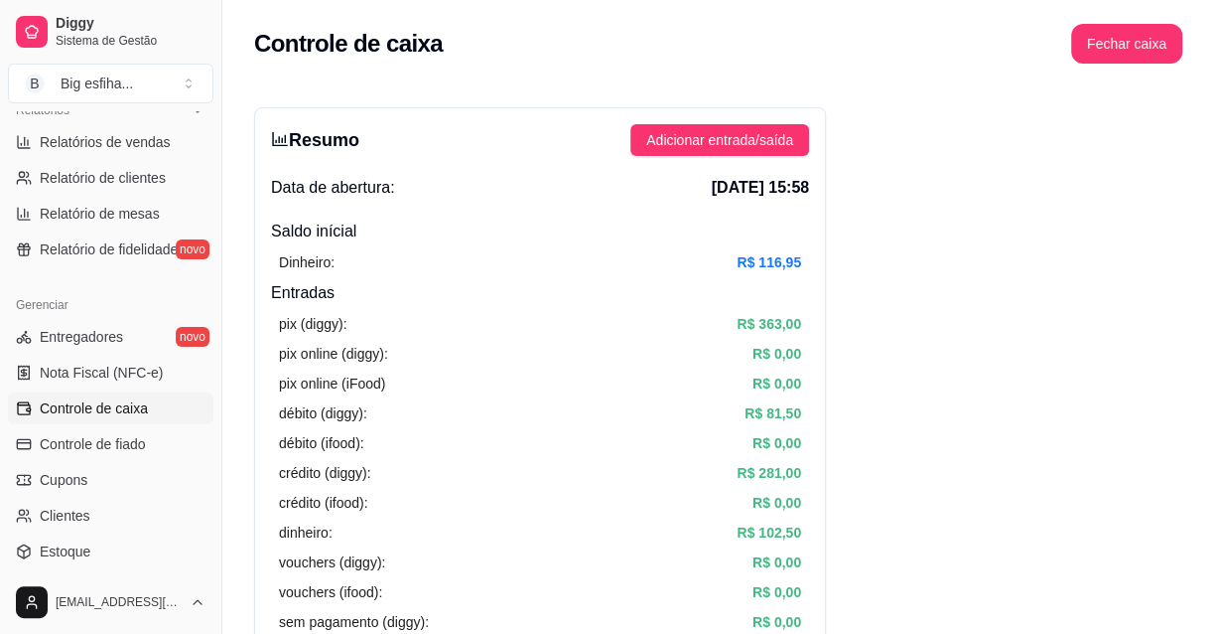
click at [322, 418] on article "débito (diggy):" at bounding box center [323, 413] width 88 height 22
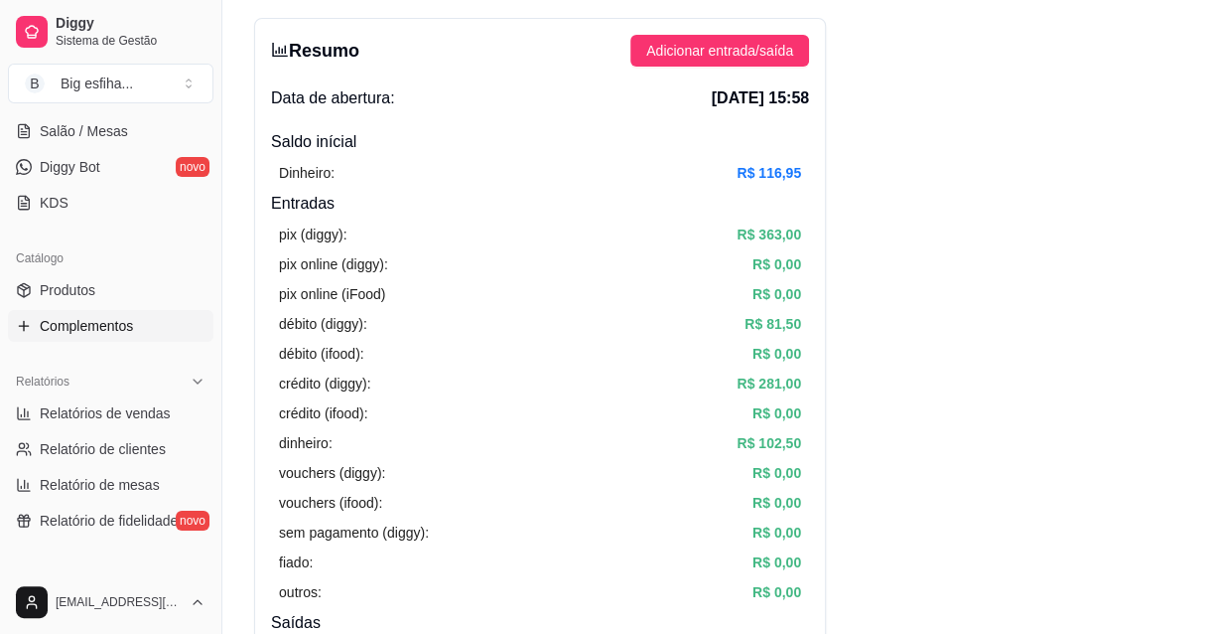
scroll to position [270, 0]
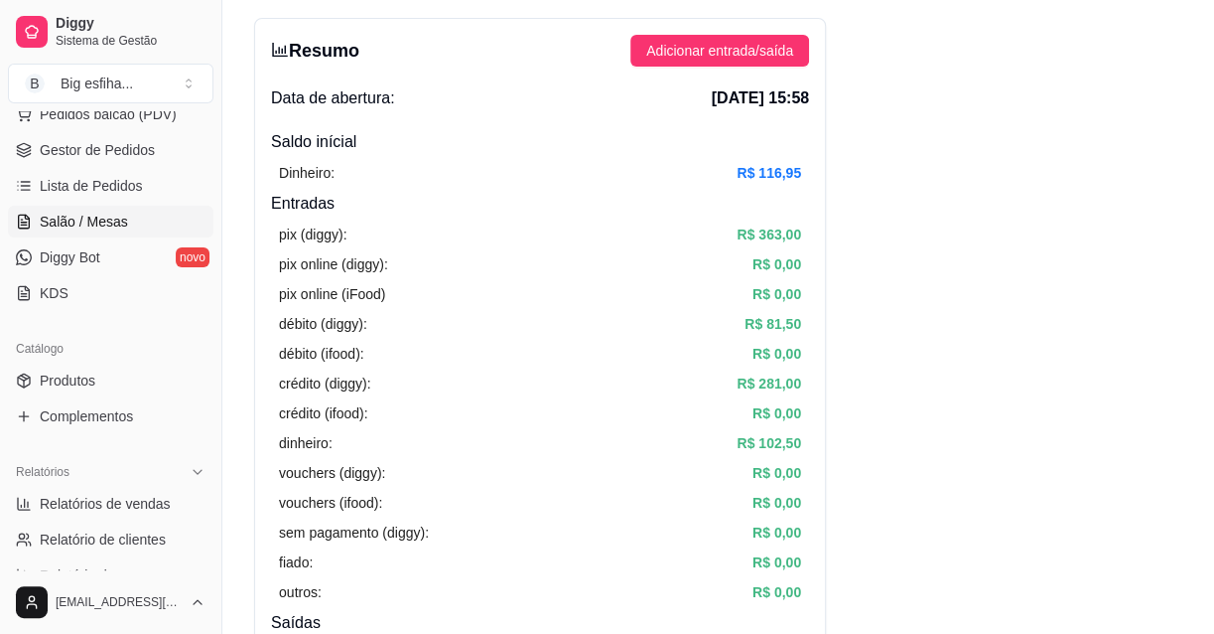
click at [125, 230] on link "Salão / Mesas" at bounding box center [111, 222] width 206 height 32
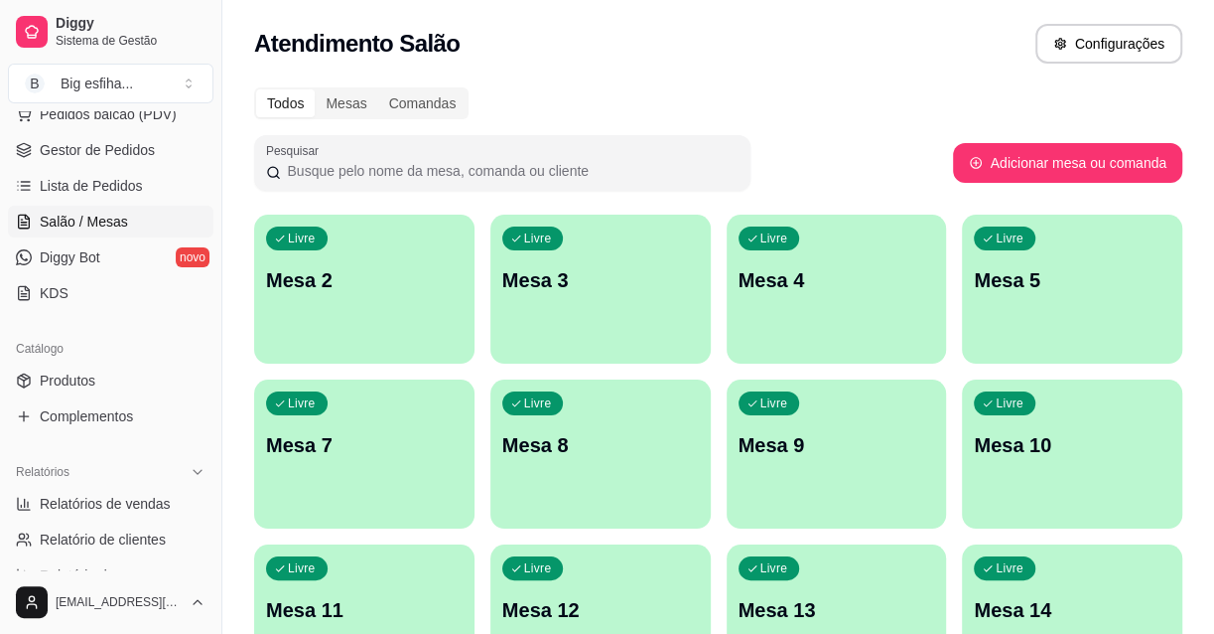
click at [393, 328] on div "Livre Mesa 2" at bounding box center [364, 276] width 220 height 125
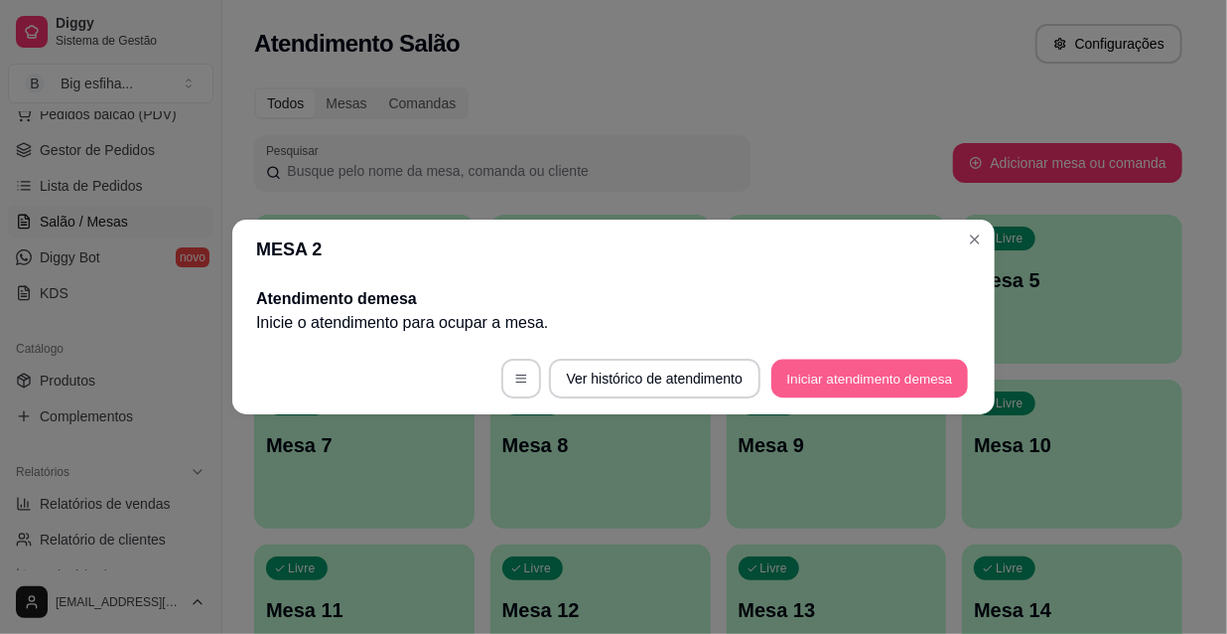
click at [848, 388] on button "Iniciar atendimento de mesa" at bounding box center [870, 378] width 197 height 39
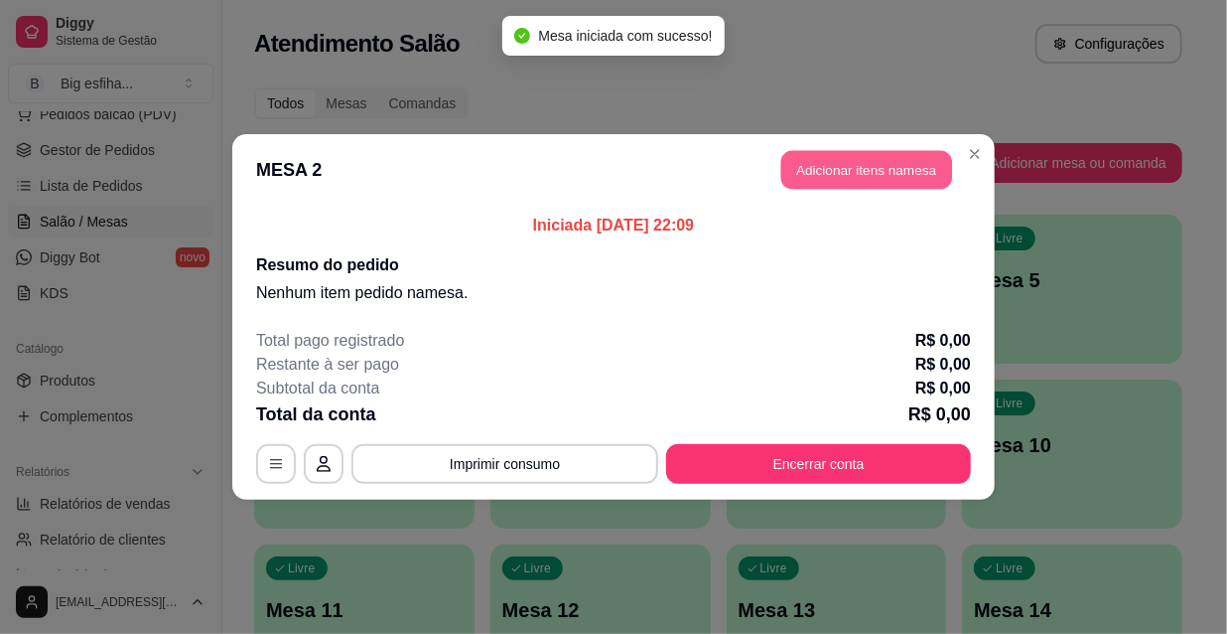
click at [857, 167] on button "Adicionar itens na mesa" at bounding box center [866, 170] width 171 height 39
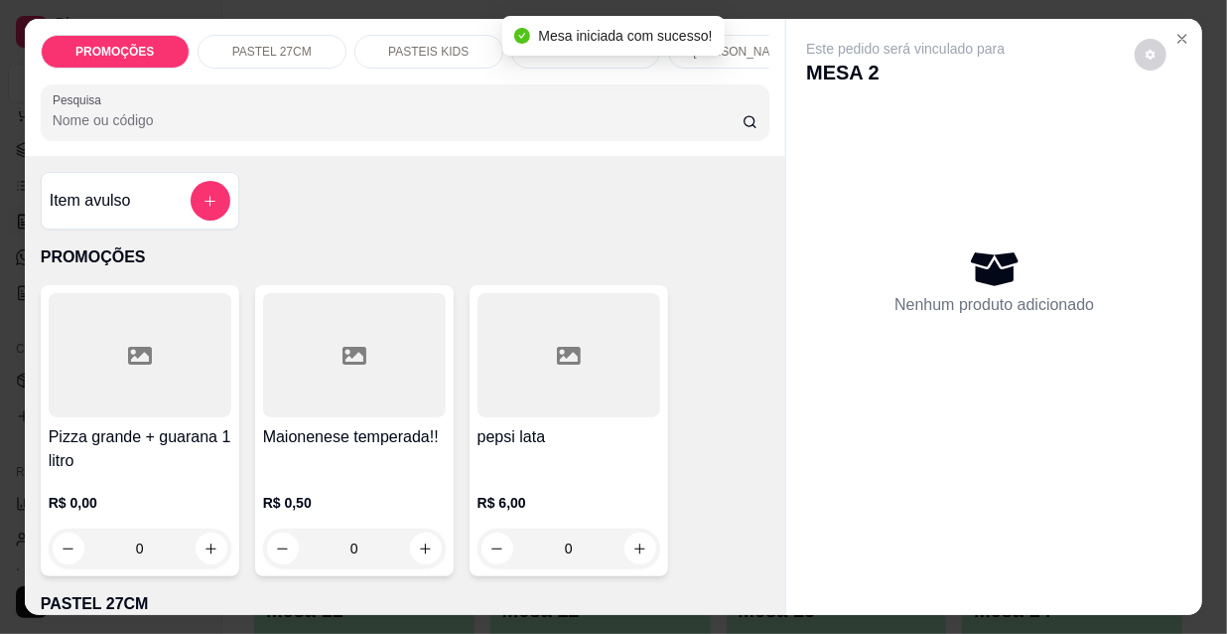
click at [147, 495] on p "R$ 0,00" at bounding box center [140, 503] width 183 height 20
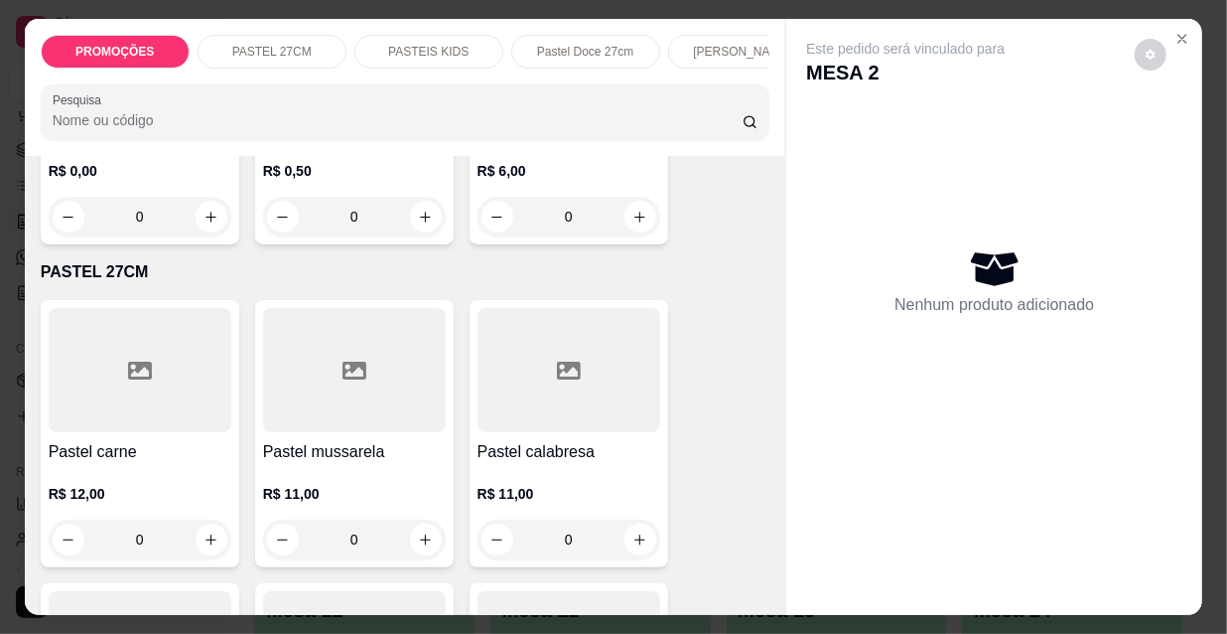
scroll to position [451, 0]
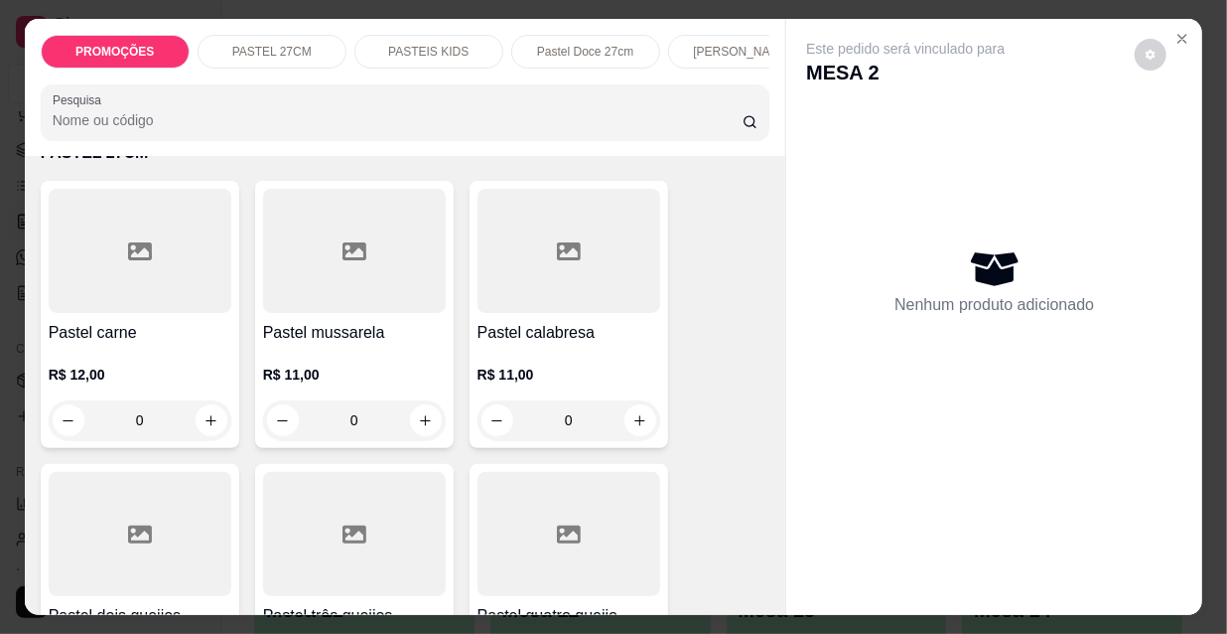
click at [129, 343] on h4 "Pastel carne" at bounding box center [140, 333] width 183 height 24
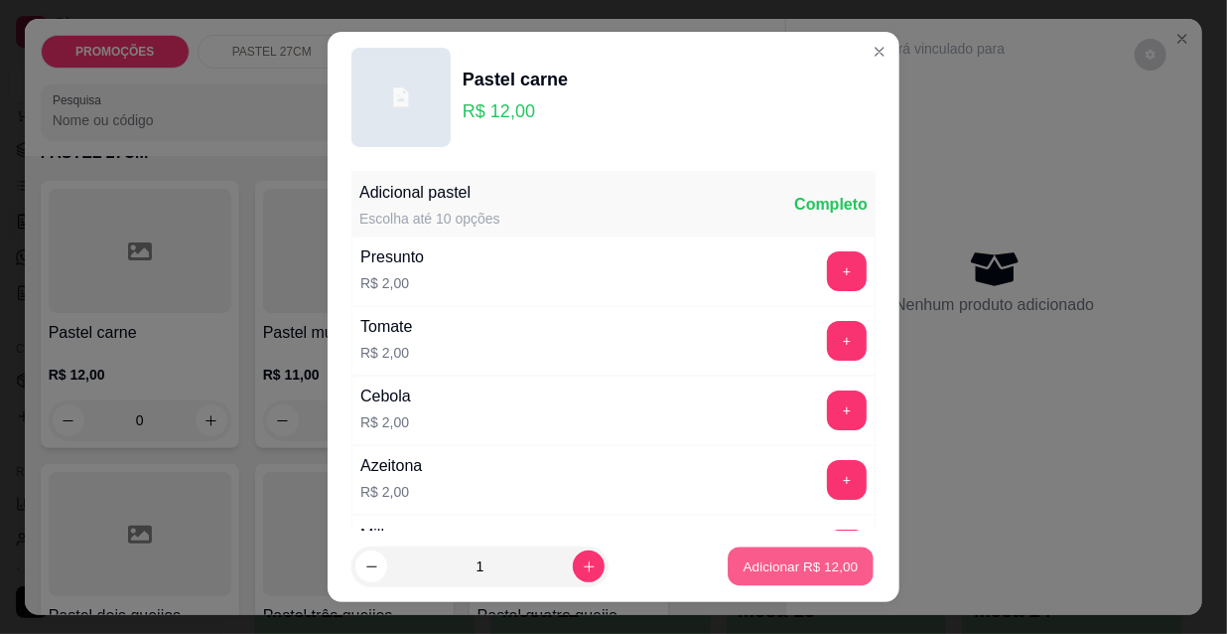
click at [790, 559] on p "Adicionar R$ 12,00" at bounding box center [801, 565] width 115 height 19
type input "1"
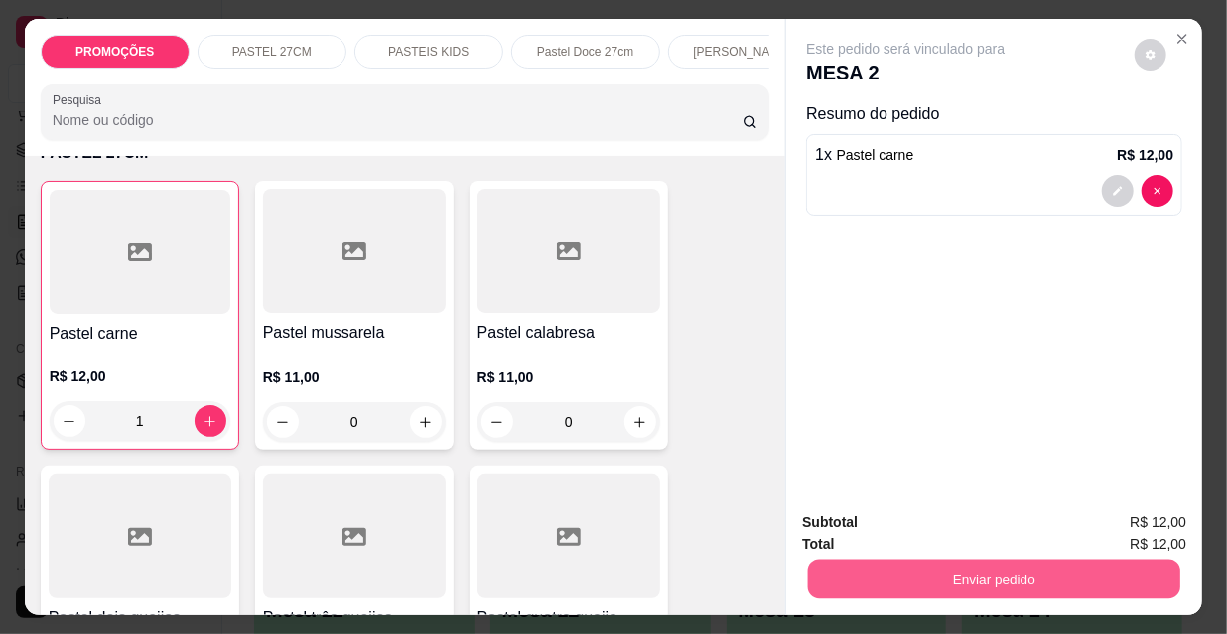
click at [978, 559] on button "Enviar pedido" at bounding box center [994, 578] width 372 height 39
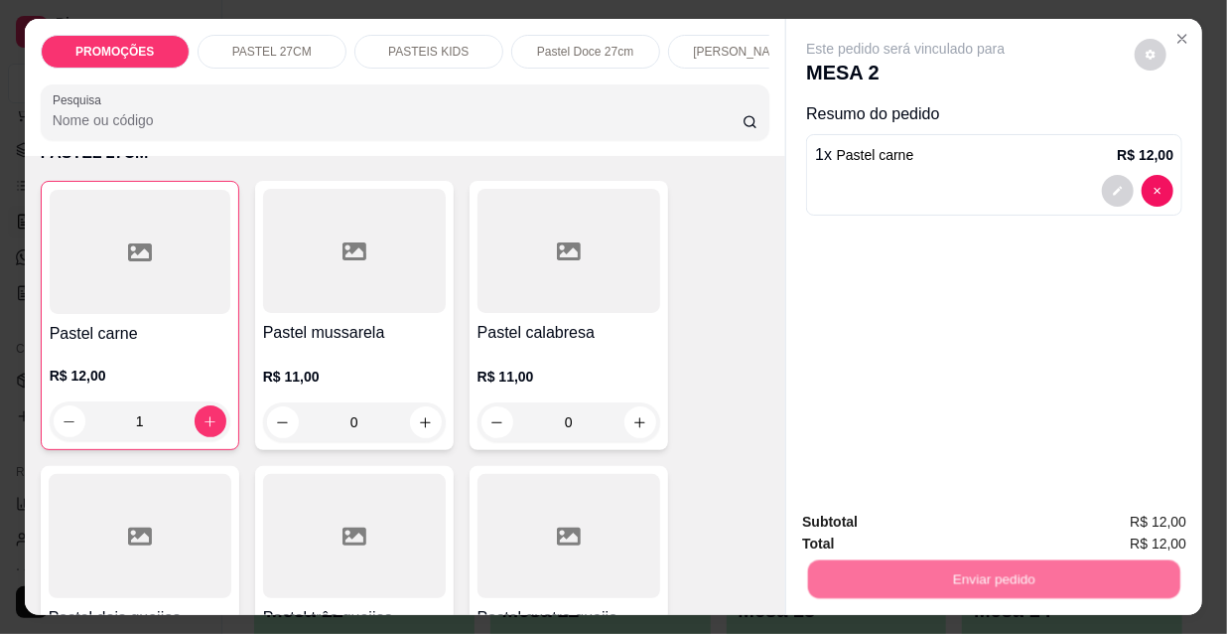
click at [932, 516] on button "Não registrar e enviar pedido" at bounding box center [930, 523] width 207 height 38
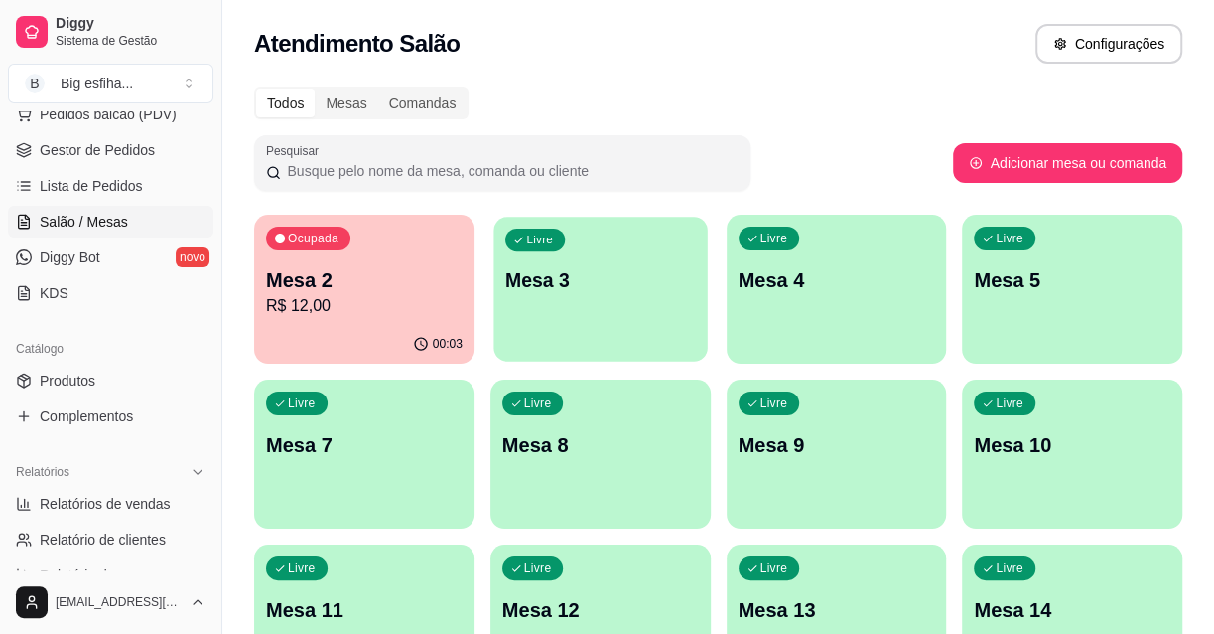
click at [579, 326] on div "Livre Mesa 3" at bounding box center [600, 276] width 213 height 121
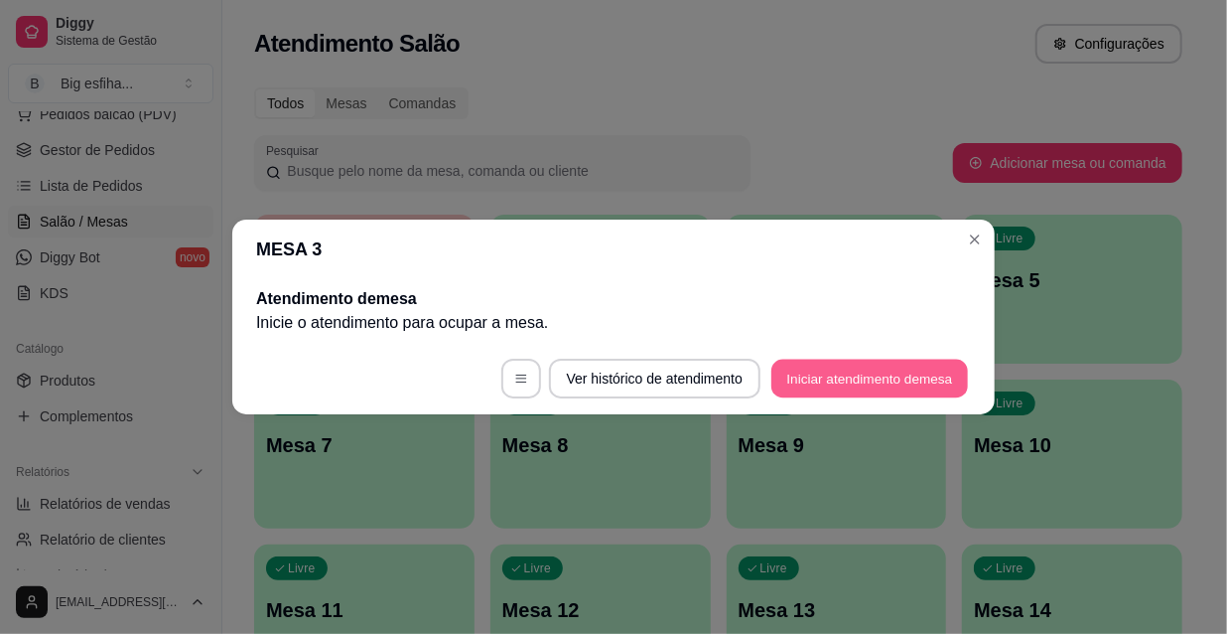
click at [859, 390] on button "Iniciar atendimento de mesa" at bounding box center [870, 378] width 197 height 39
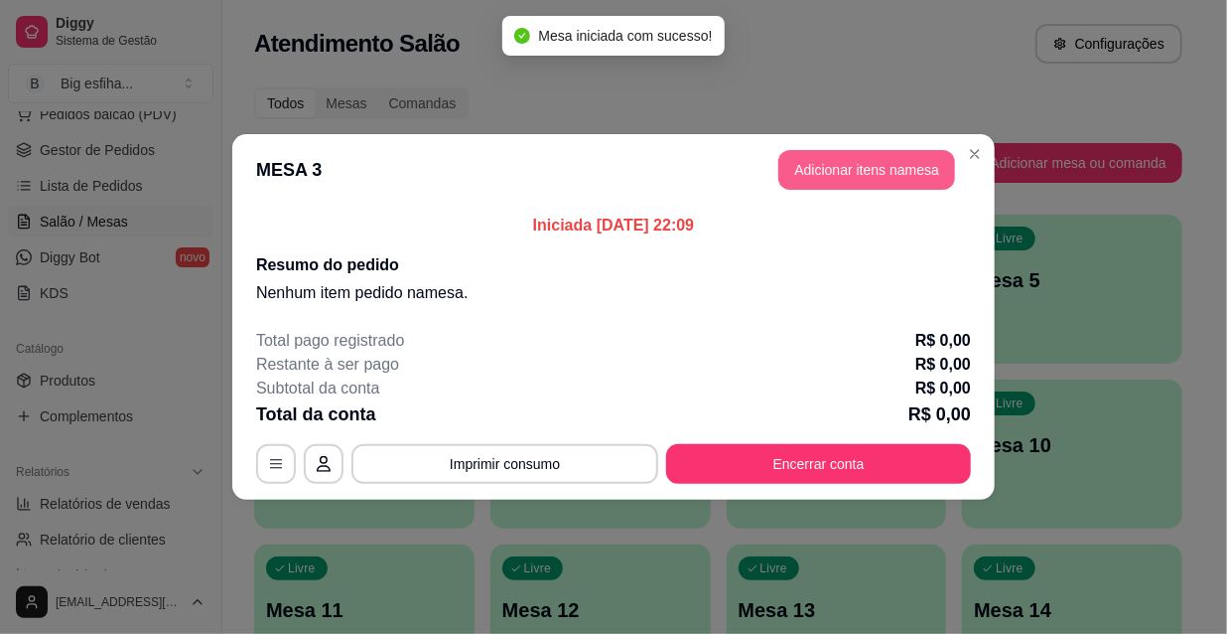
click at [796, 179] on button "Adicionar itens na mesa" at bounding box center [866, 170] width 177 height 40
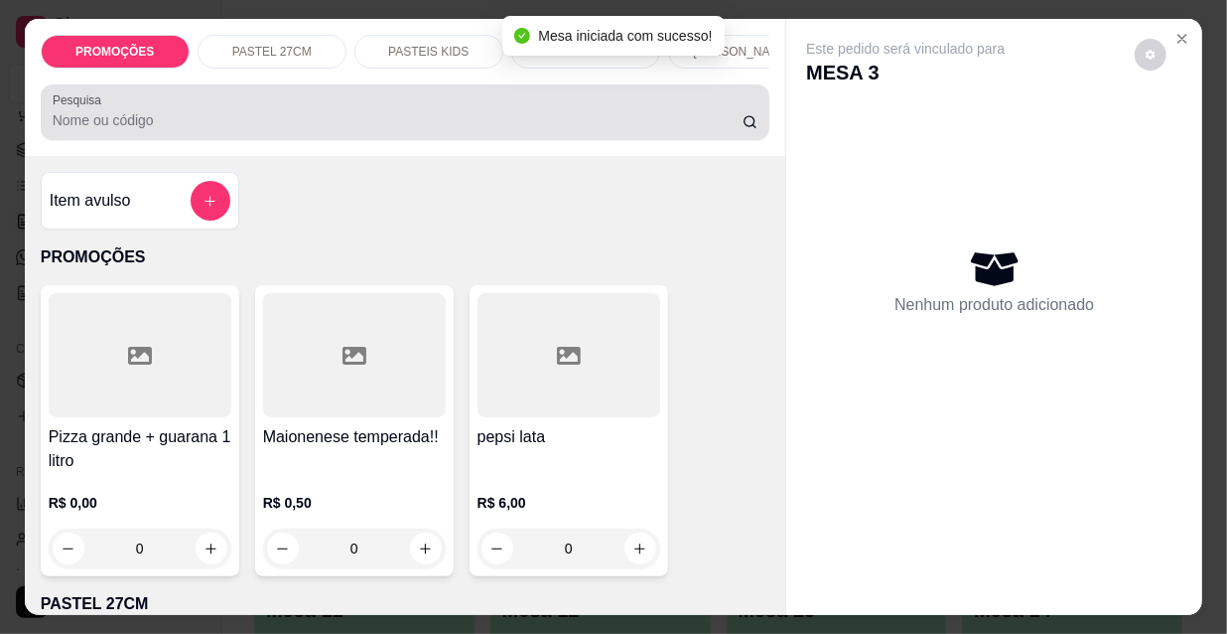
click at [139, 140] on div "Pesquisa" at bounding box center [406, 112] width 730 height 56
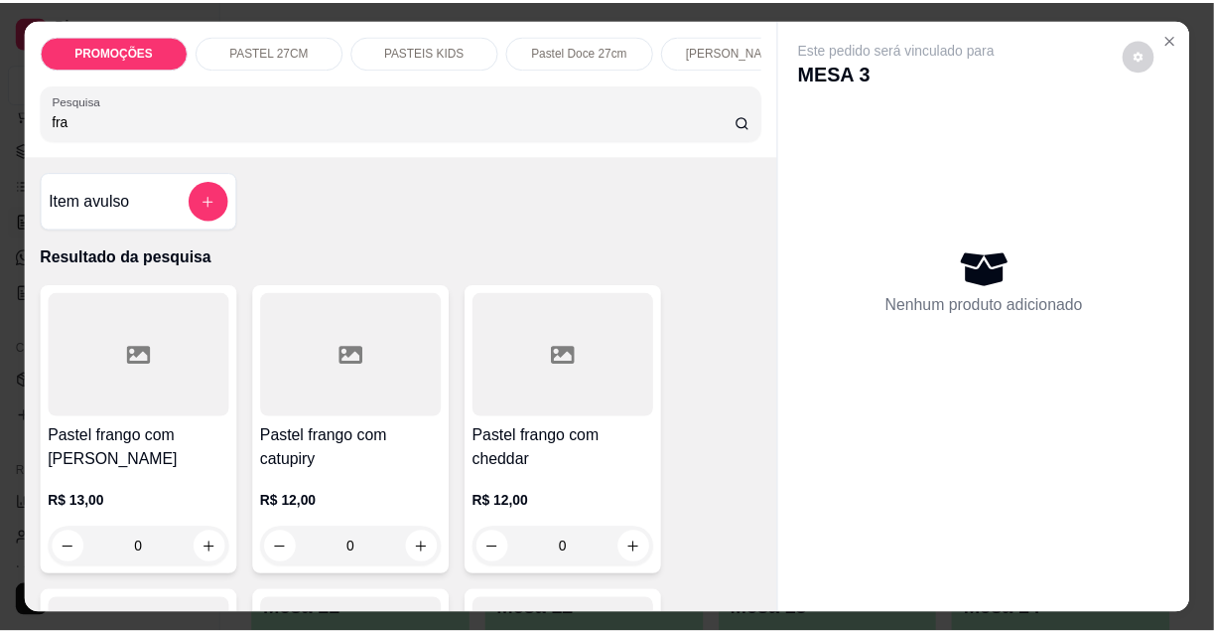
scroll to position [89, 0]
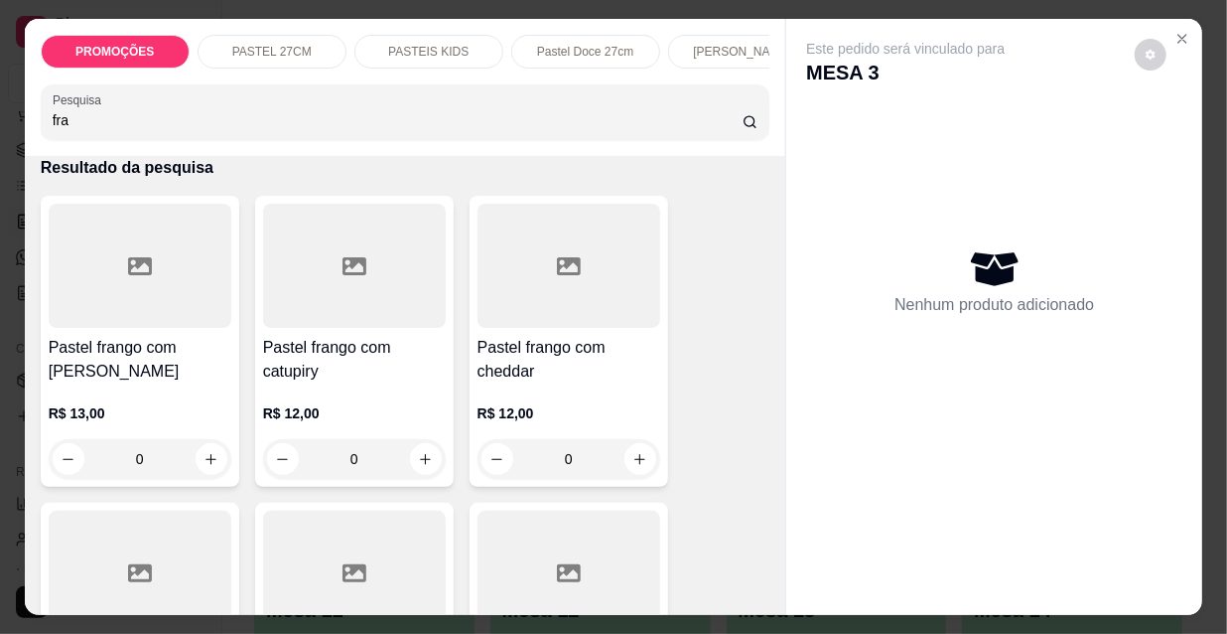
type input "fra"
click at [170, 383] on h4 "Pastel frango com [PERSON_NAME]" at bounding box center [140, 360] width 183 height 48
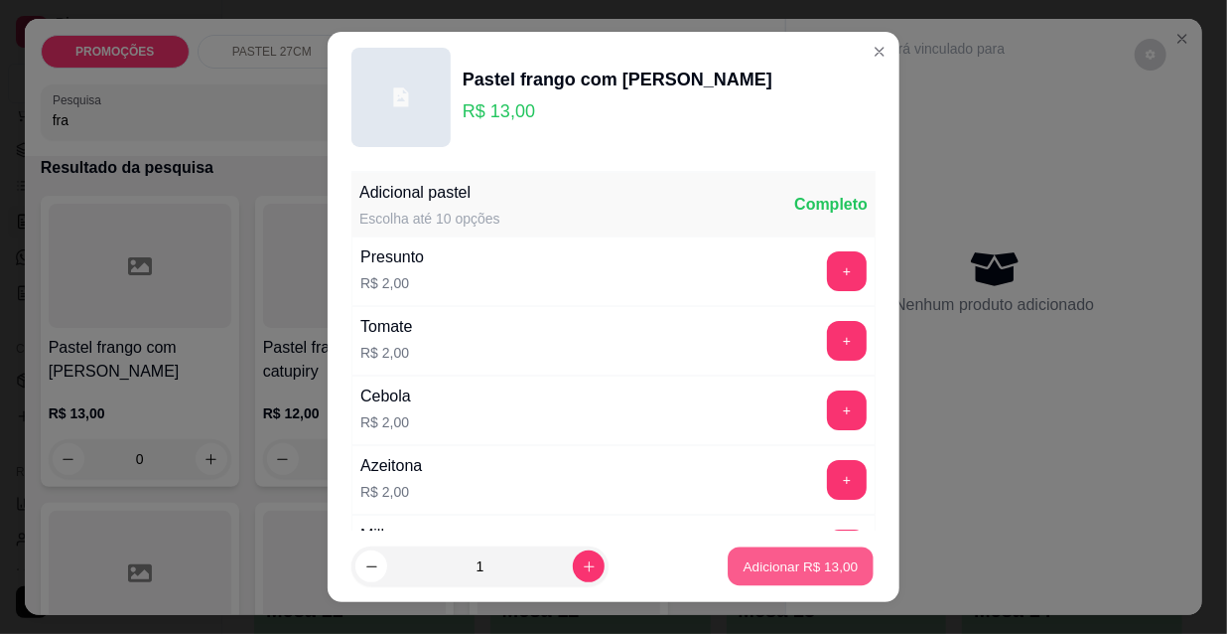
click at [777, 556] on p "Adicionar R$ 13,00" at bounding box center [801, 565] width 115 height 19
type input "1"
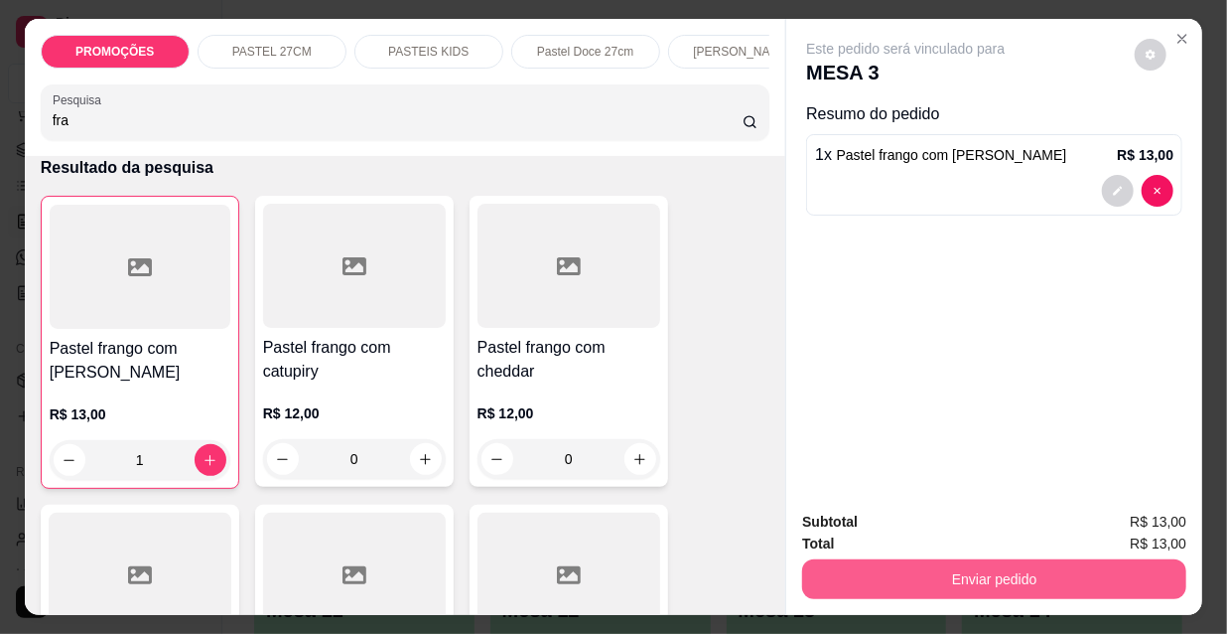
click at [877, 581] on button "Enviar pedido" at bounding box center [994, 579] width 384 height 40
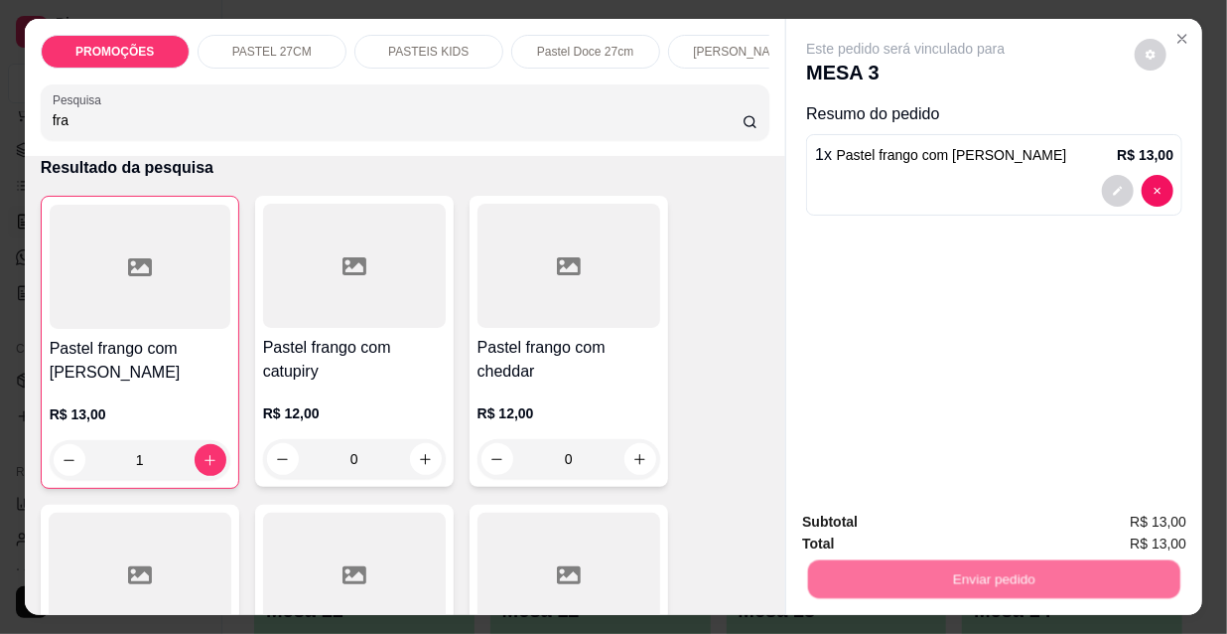
click at [881, 515] on button "Não registrar e enviar pedido" at bounding box center [930, 523] width 207 height 38
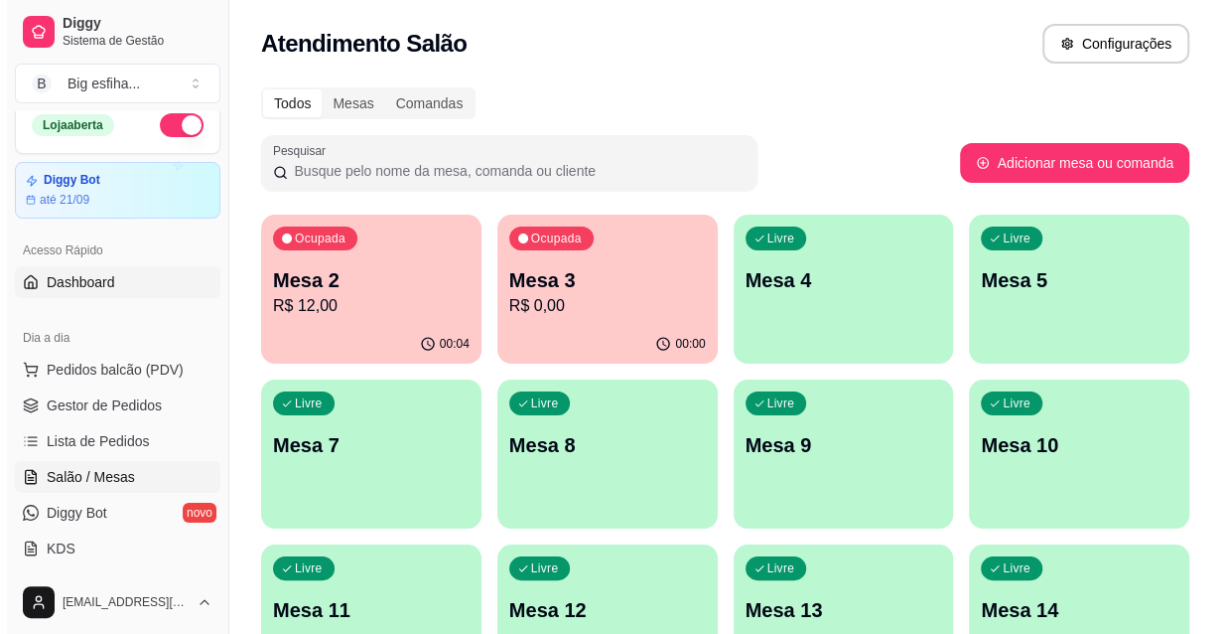
scroll to position [0, 0]
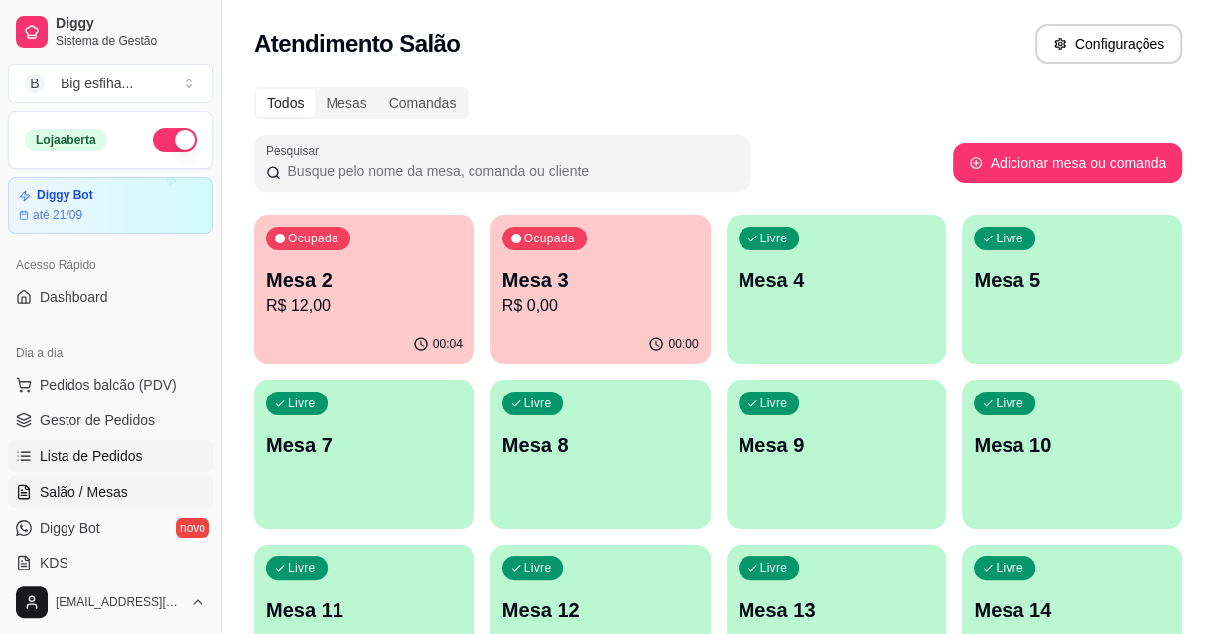
click at [129, 448] on span "Lista de Pedidos" at bounding box center [91, 456] width 103 height 20
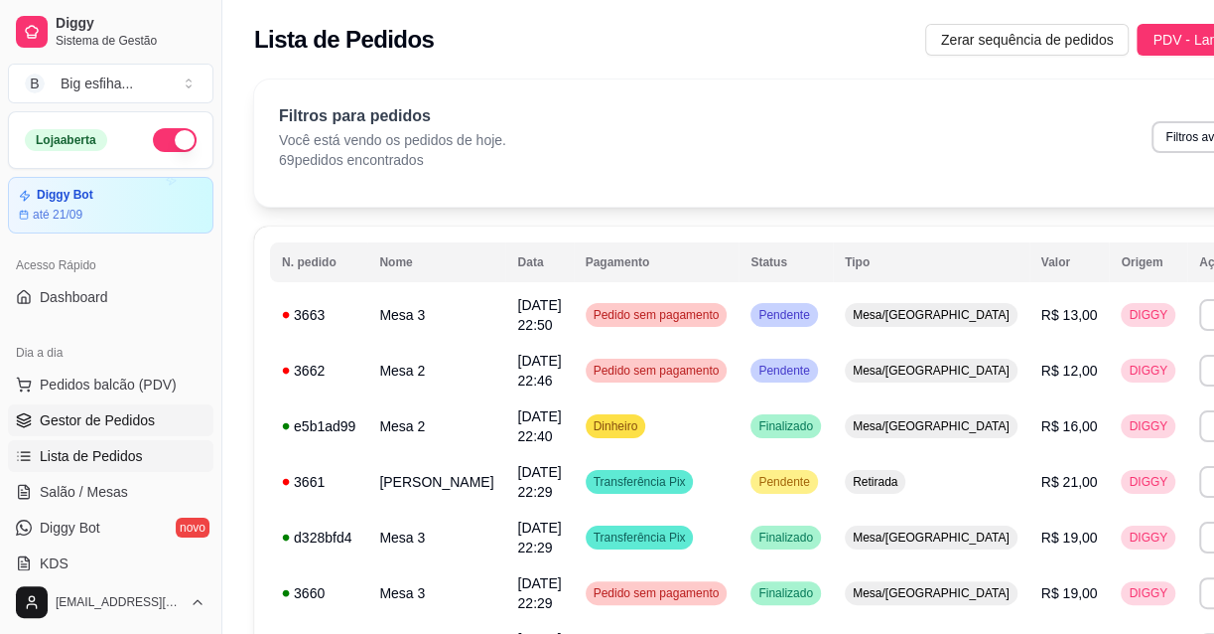
click at [105, 423] on span "Gestor de Pedidos" at bounding box center [97, 420] width 115 height 20
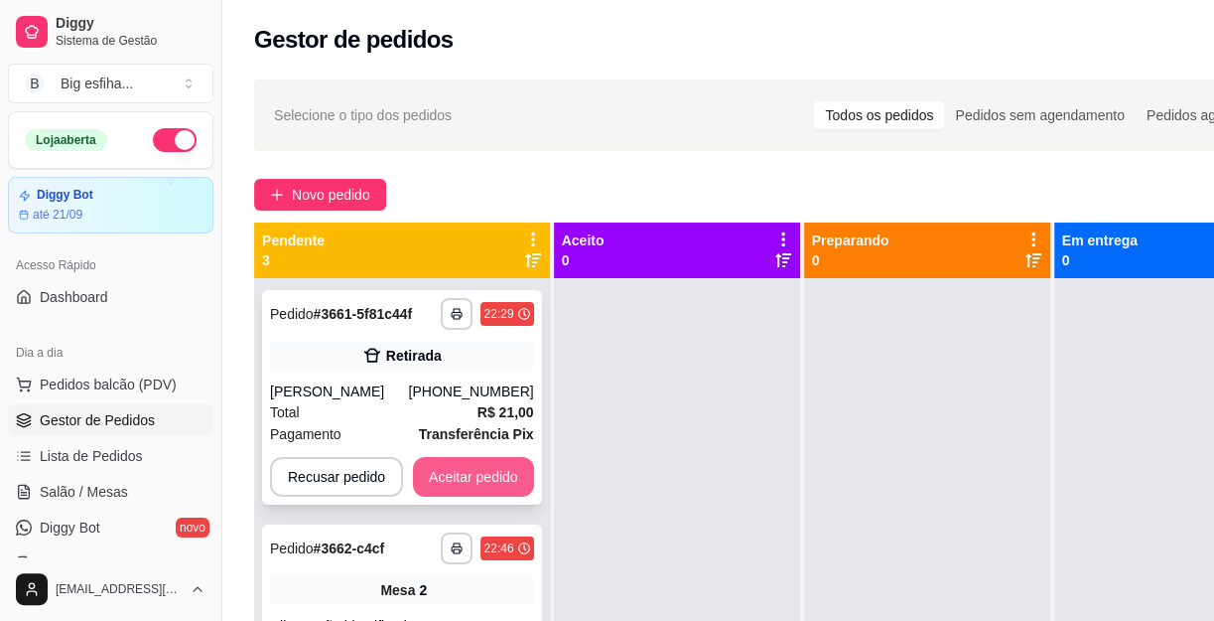
click at [472, 475] on button "Aceitar pedido" at bounding box center [473, 477] width 121 height 40
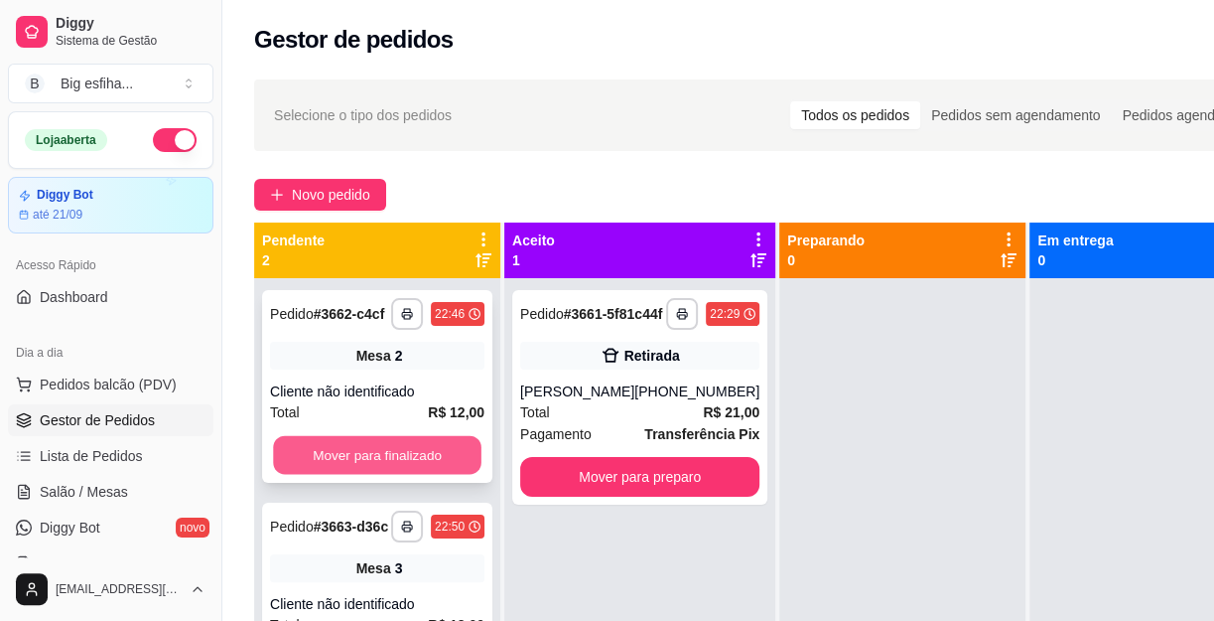
click at [452, 457] on button "Mover para finalizado" at bounding box center [377, 455] width 209 height 39
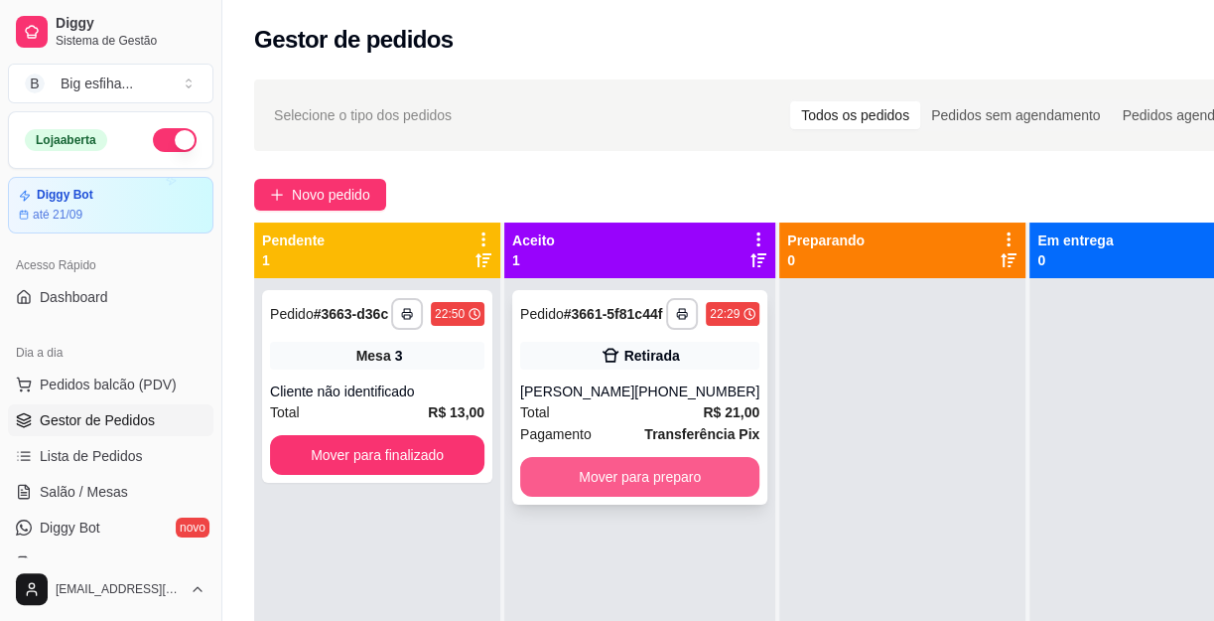
click at [593, 484] on button "Mover para preparo" at bounding box center [639, 477] width 239 height 40
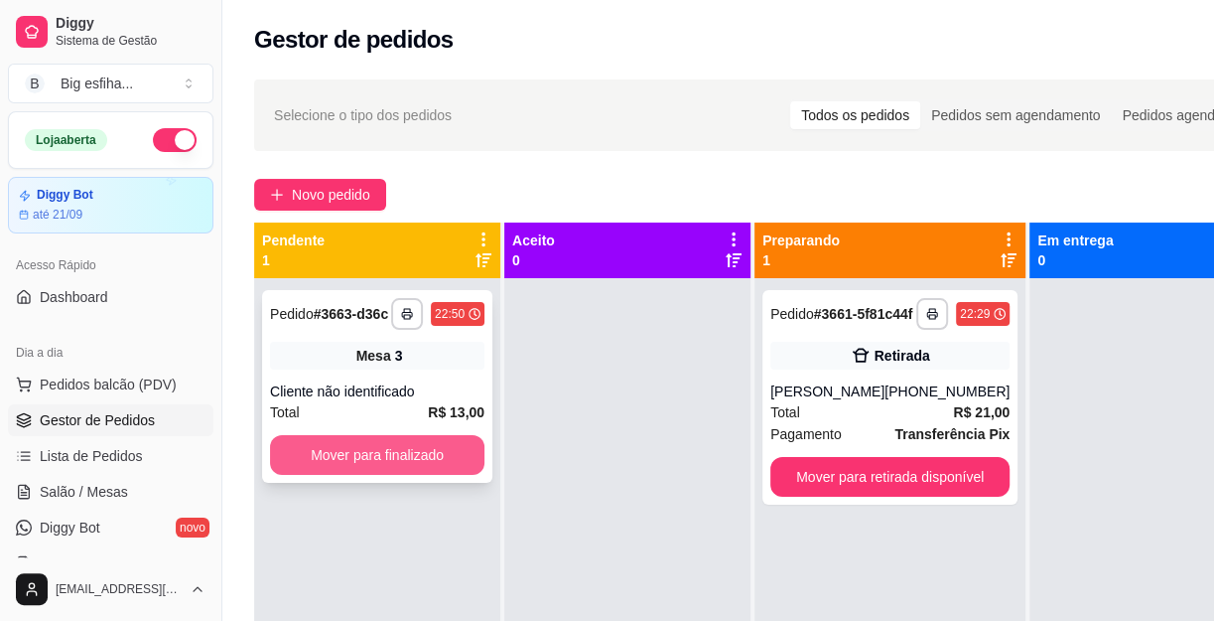
click at [444, 459] on button "Mover para finalizado" at bounding box center [377, 455] width 214 height 40
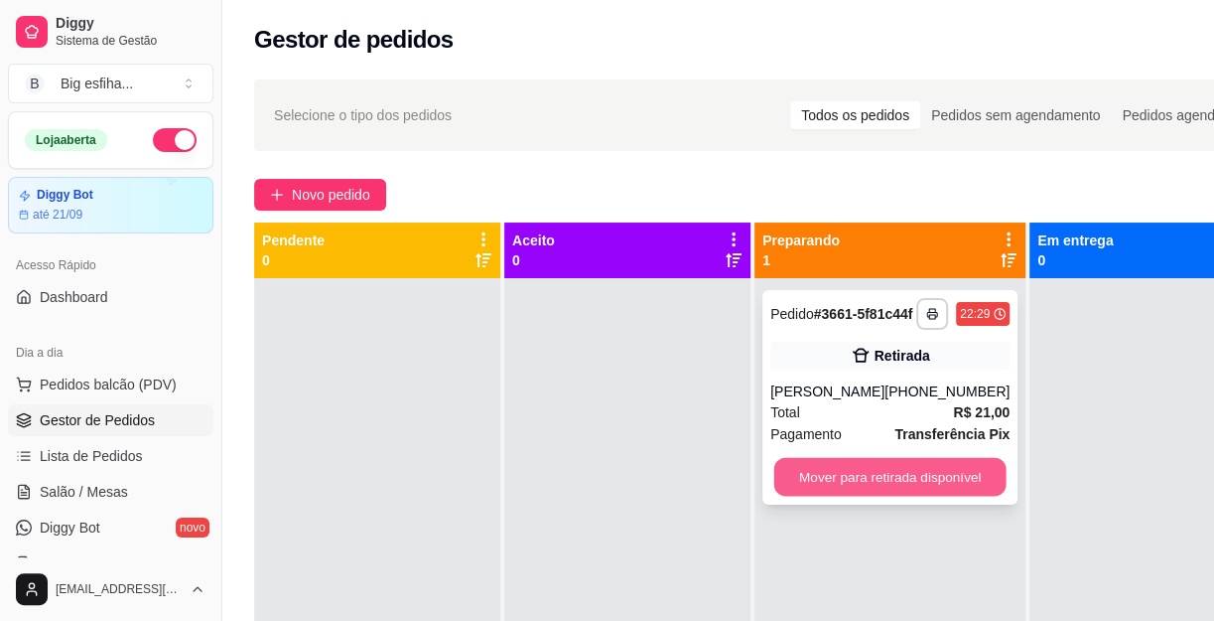
click at [896, 496] on button "Mover para retirada disponível" at bounding box center [891, 477] width 232 height 39
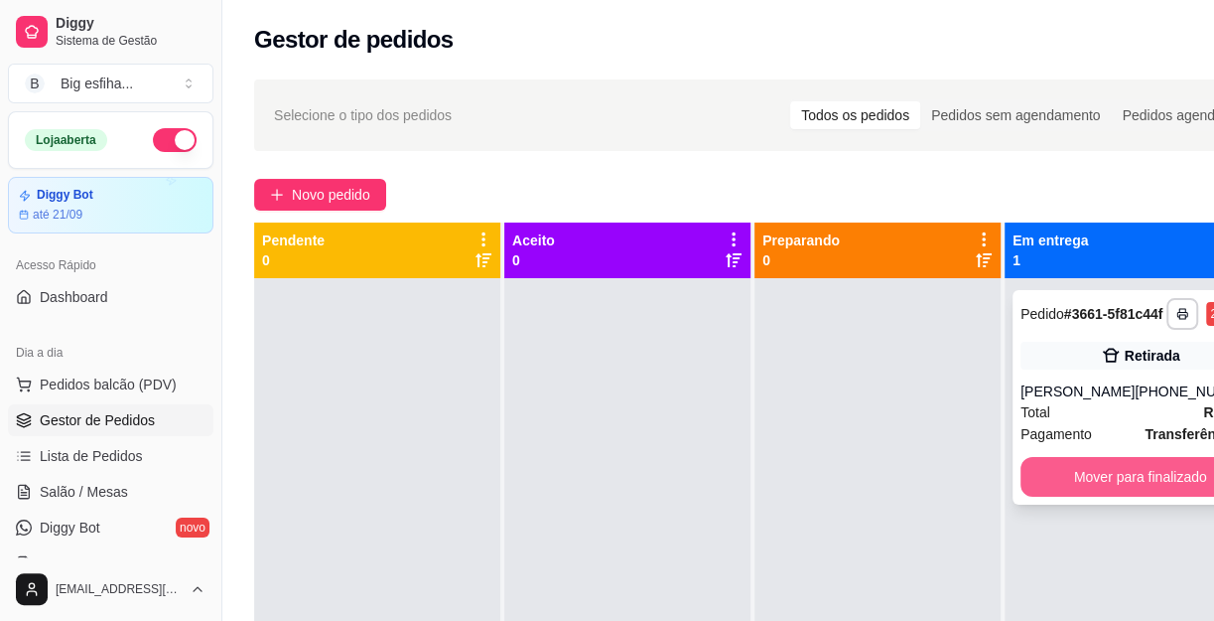
click at [1097, 496] on button "Mover para finalizado" at bounding box center [1140, 477] width 239 height 40
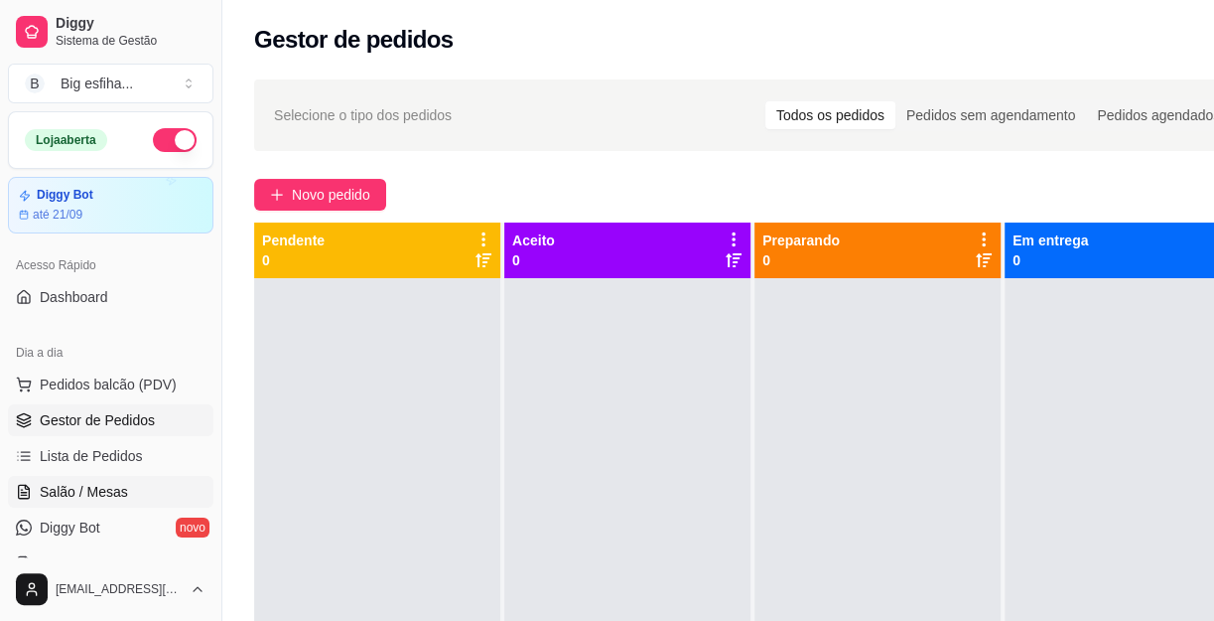
click at [142, 483] on link "Salão / Mesas" at bounding box center [111, 492] width 206 height 32
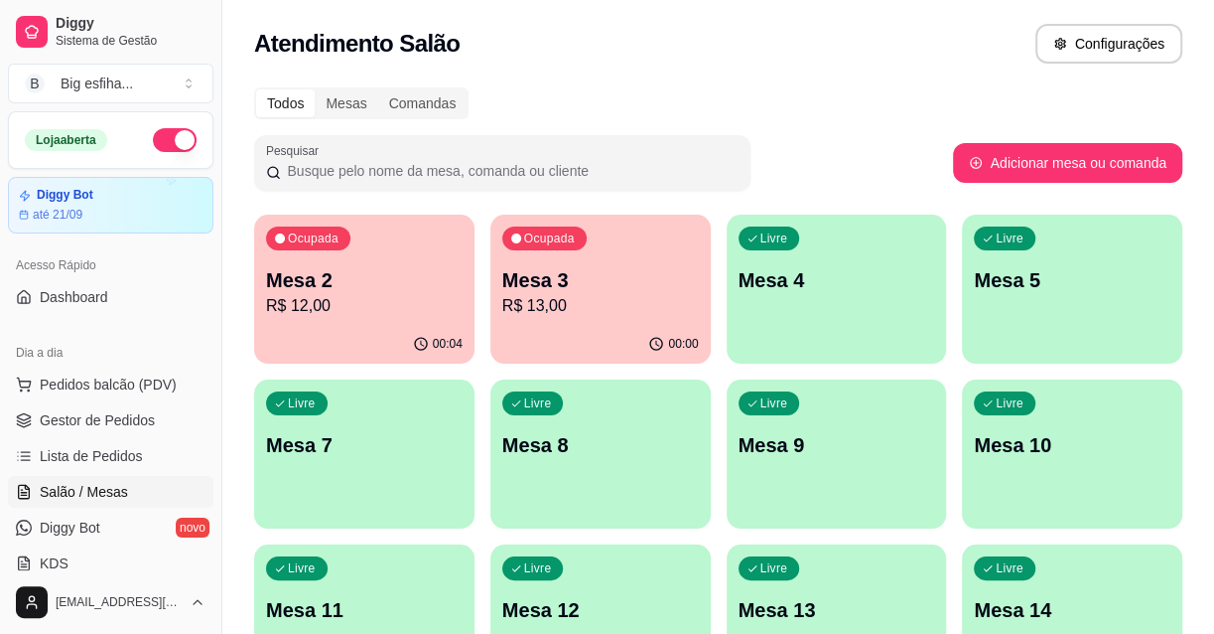
click at [922, 270] on p "Mesa 4" at bounding box center [837, 280] width 197 height 28
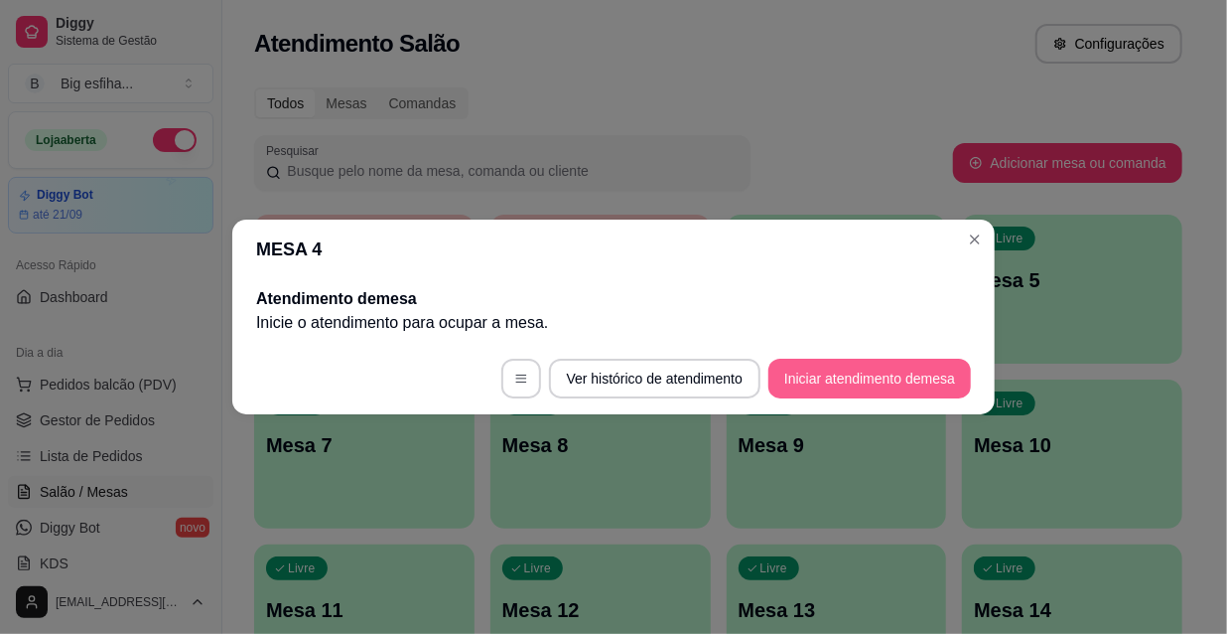
click at [853, 379] on button "Iniciar atendimento de mesa" at bounding box center [870, 378] width 203 height 40
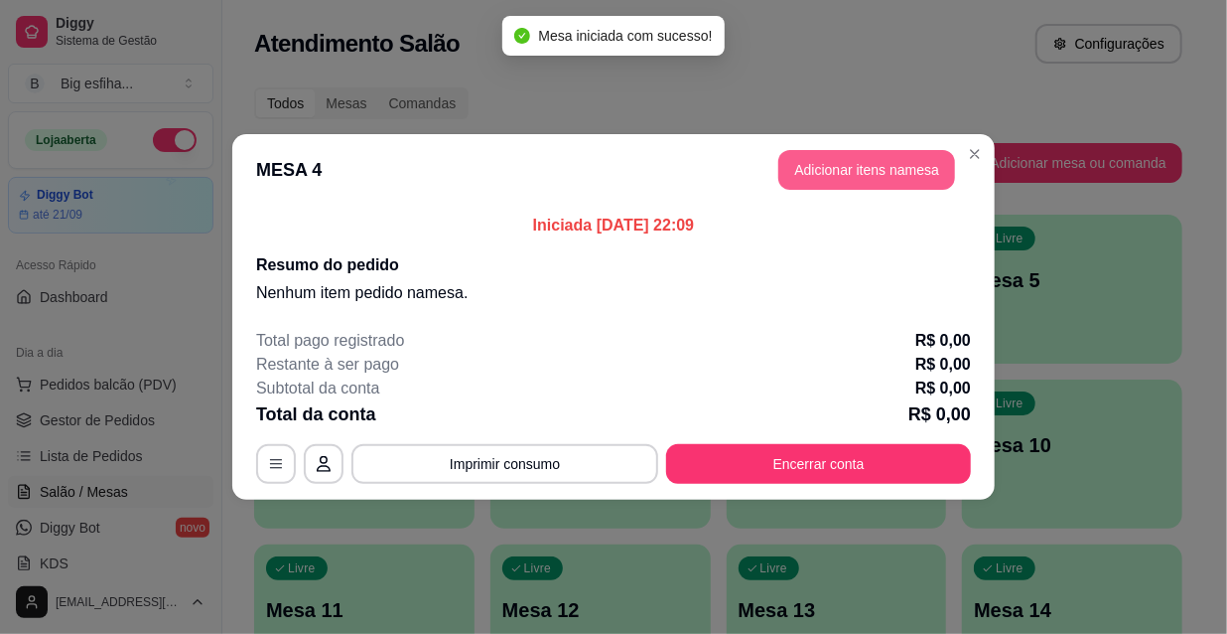
click at [837, 179] on button "Adicionar itens na mesa" at bounding box center [866, 170] width 177 height 40
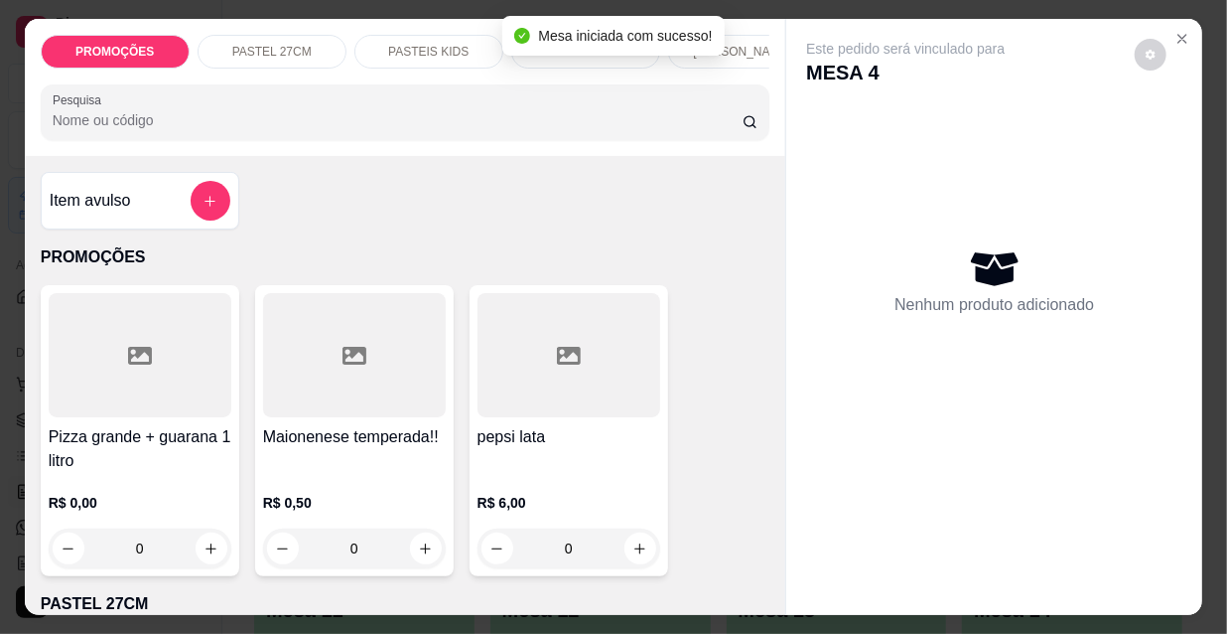
scroll to position [0, 638]
click at [258, 51] on p "Esfihas doce" at bounding box center [260, 52] width 69 height 16
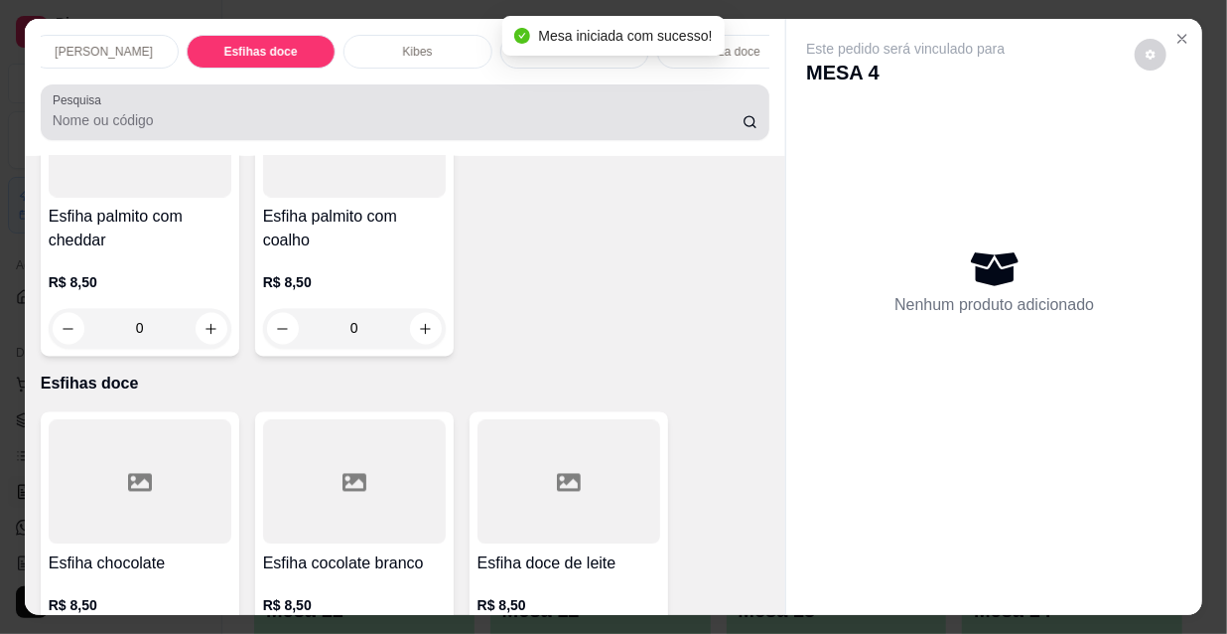
scroll to position [51, 0]
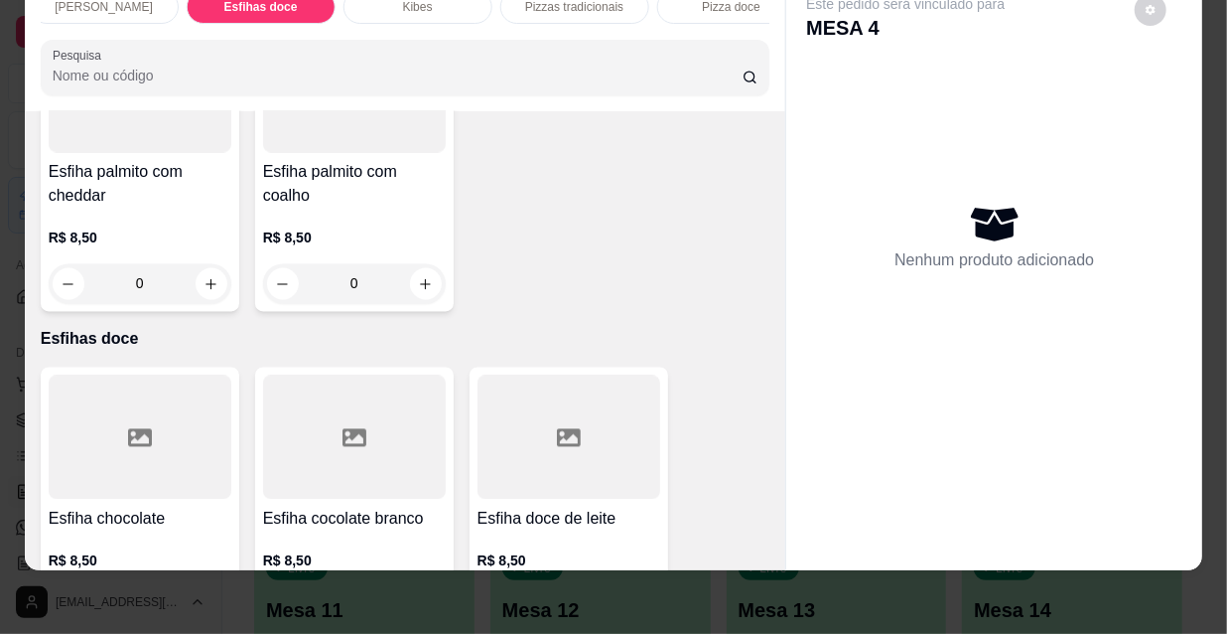
click at [152, 375] on div at bounding box center [140, 437] width 183 height 124
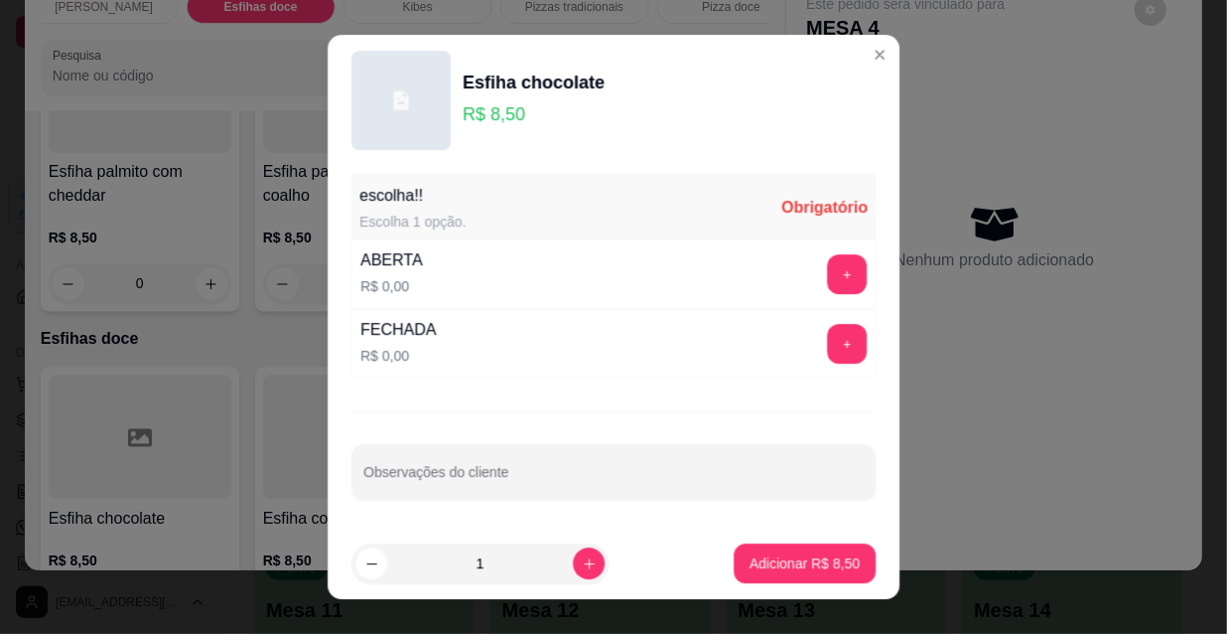
scroll to position [28, 0]
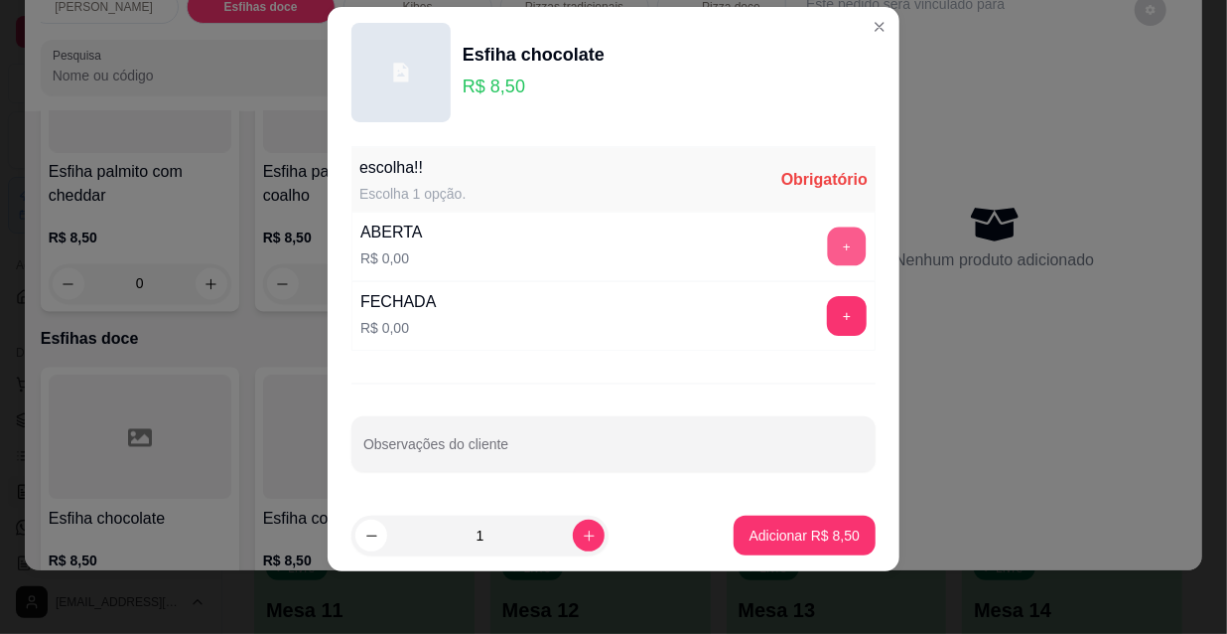
click at [828, 245] on button "+" at bounding box center [847, 246] width 39 height 39
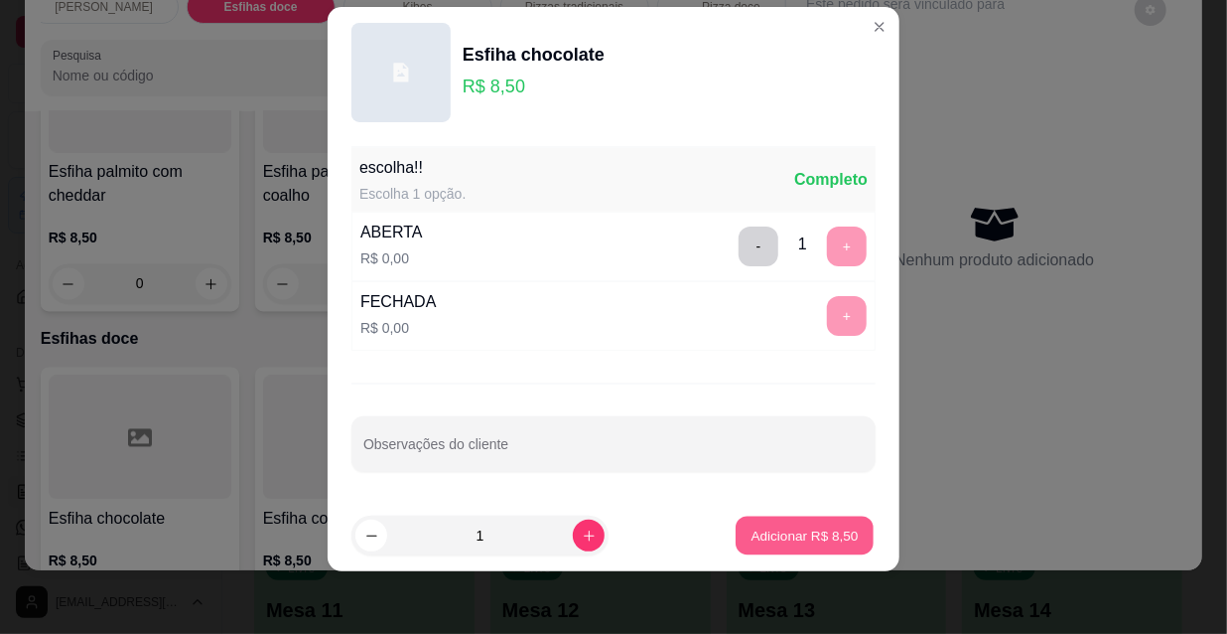
click at [799, 534] on p "Adicionar R$ 8,50" at bounding box center [804, 534] width 107 height 19
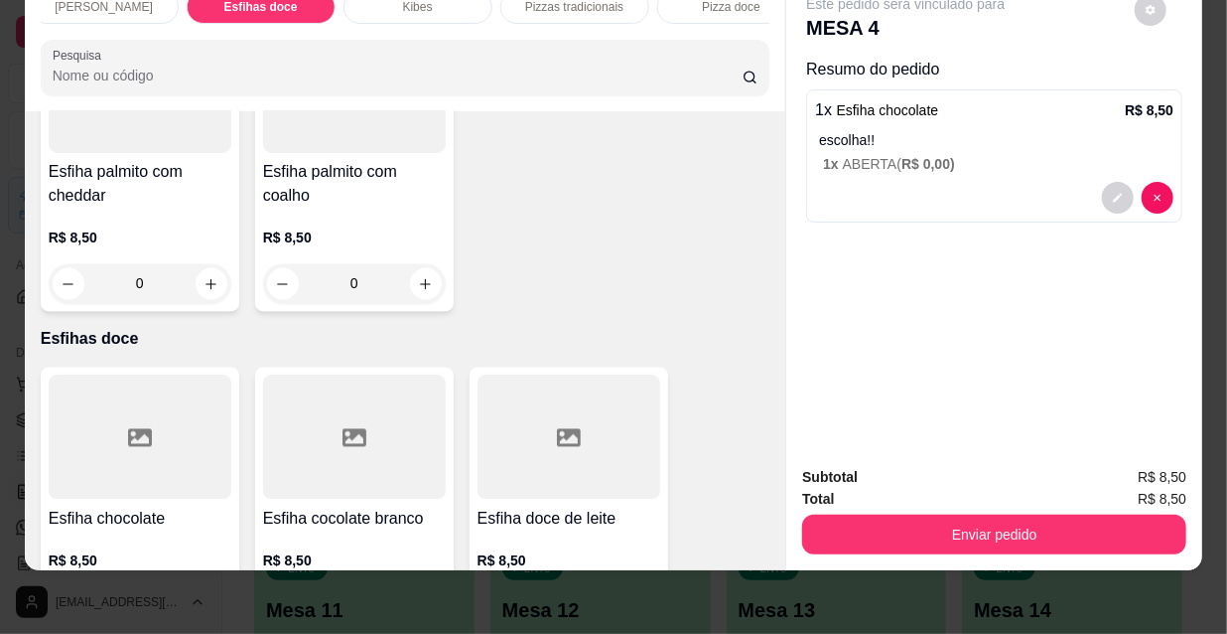
scroll to position [0, 0]
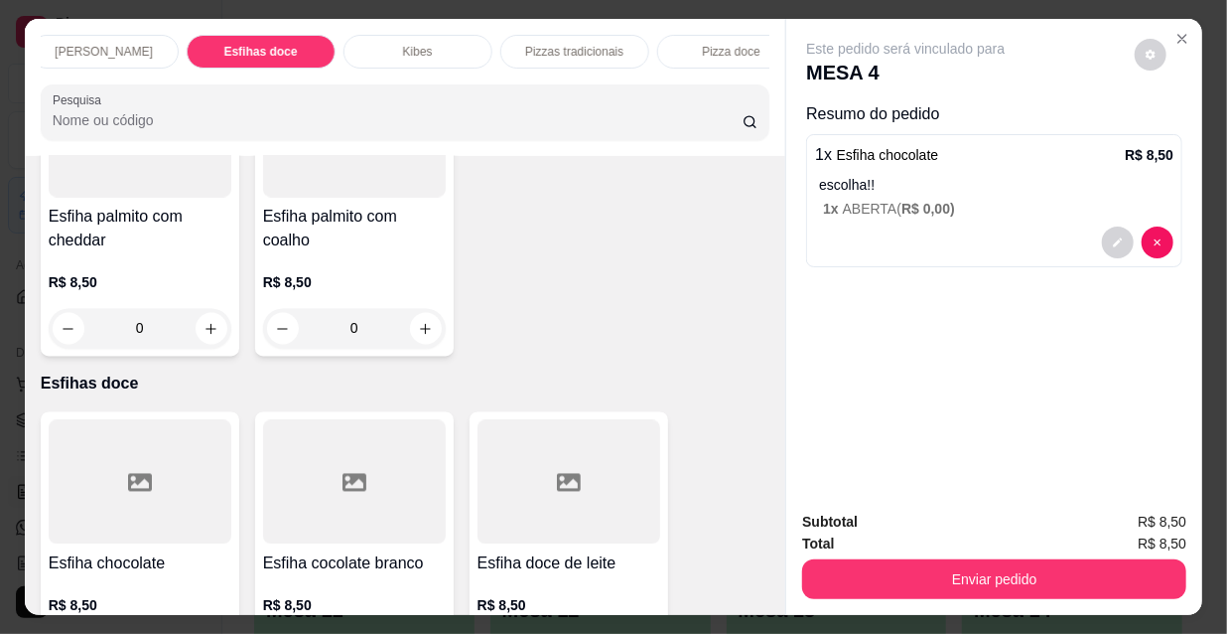
click at [89, 44] on p "[PERSON_NAME]" at bounding box center [104, 52] width 98 height 16
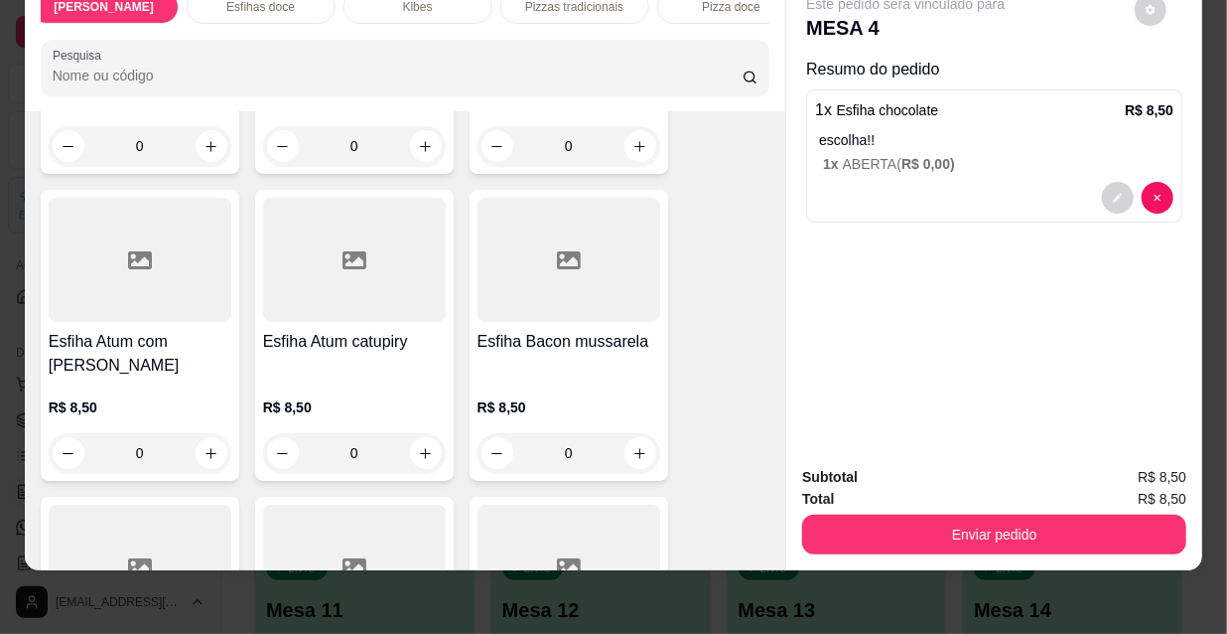
scroll to position [10069, 0]
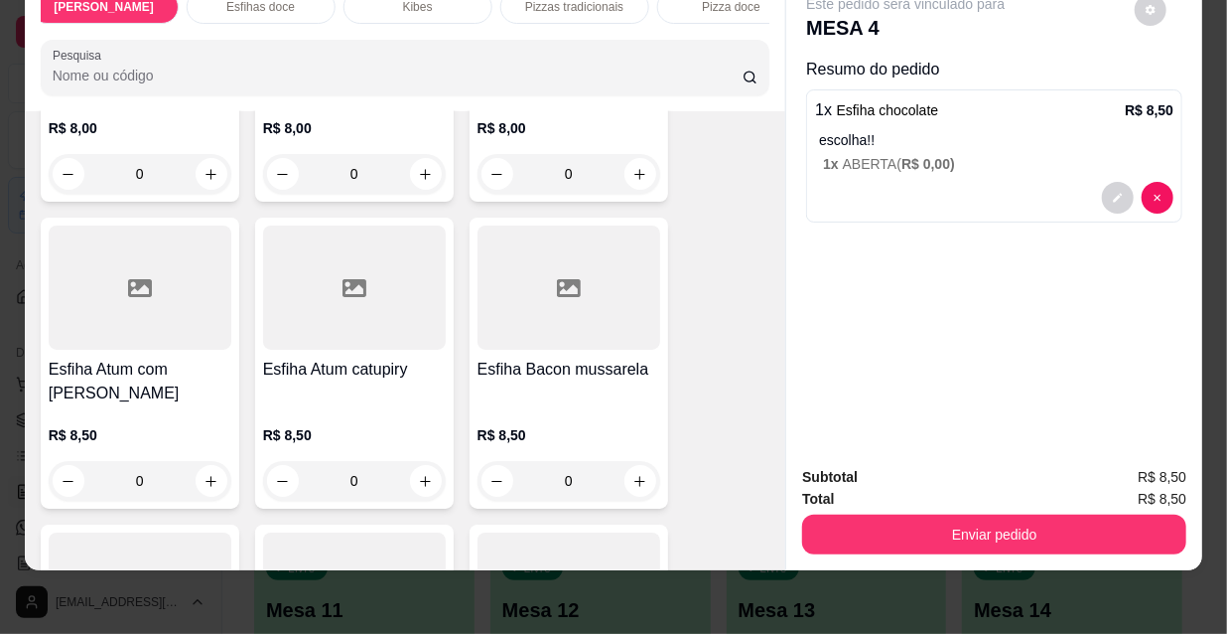
click at [556, 357] on h4 "Esfiha Bacon mussarela" at bounding box center [569, 369] width 183 height 24
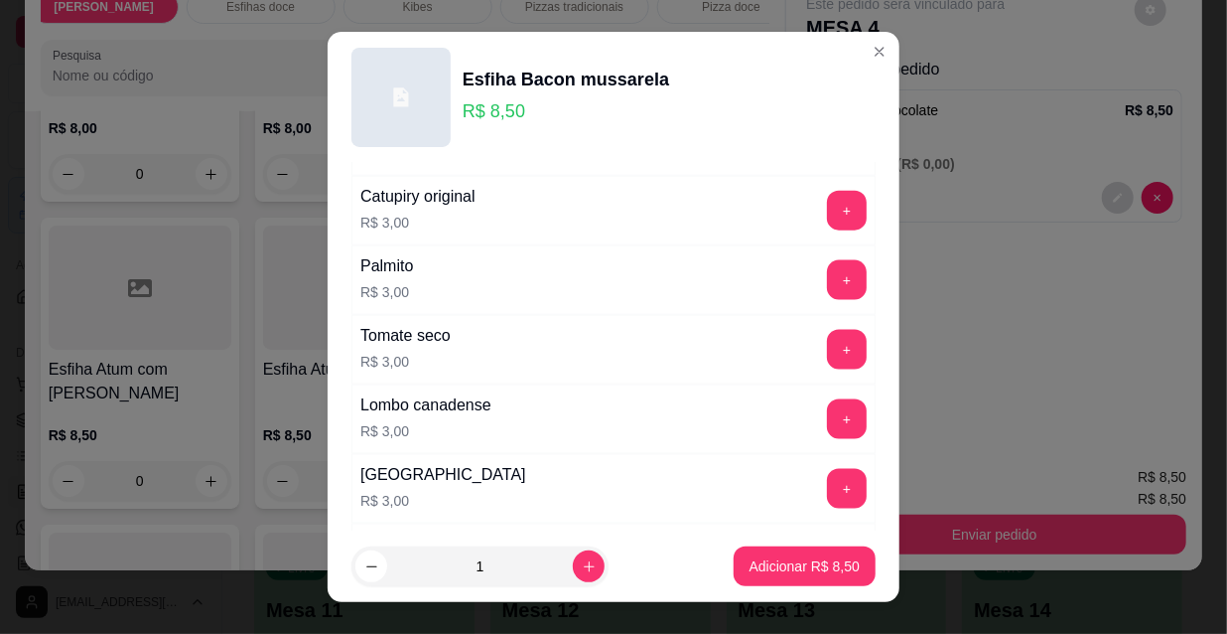
scroll to position [1649, 0]
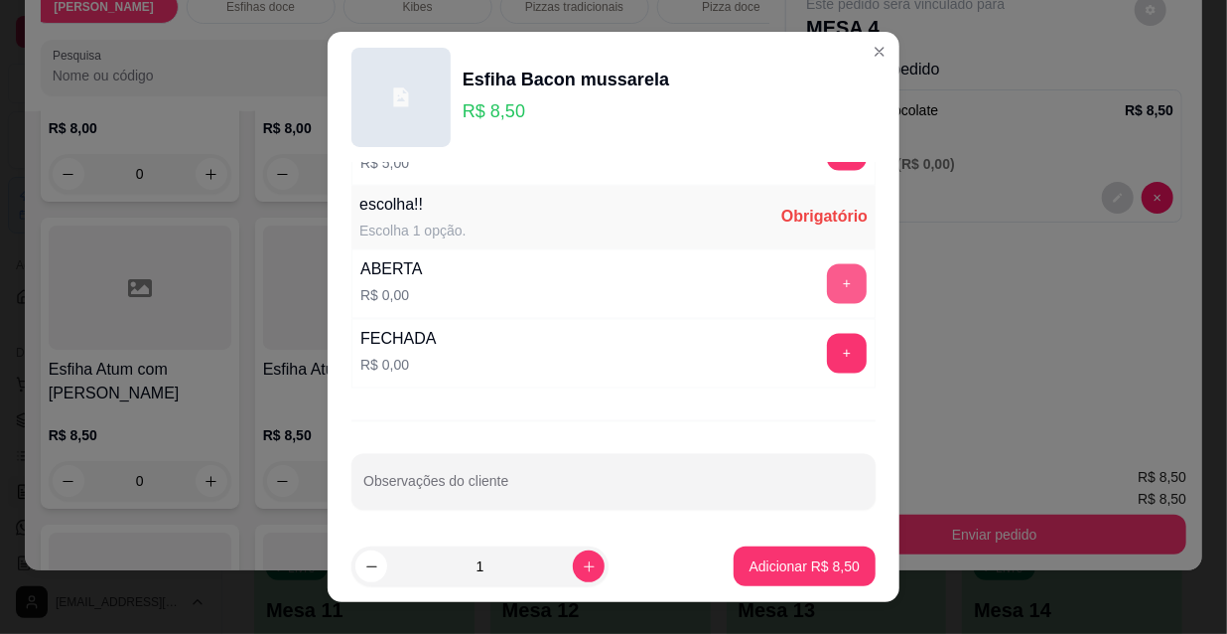
click at [827, 264] on button "+" at bounding box center [847, 284] width 40 height 40
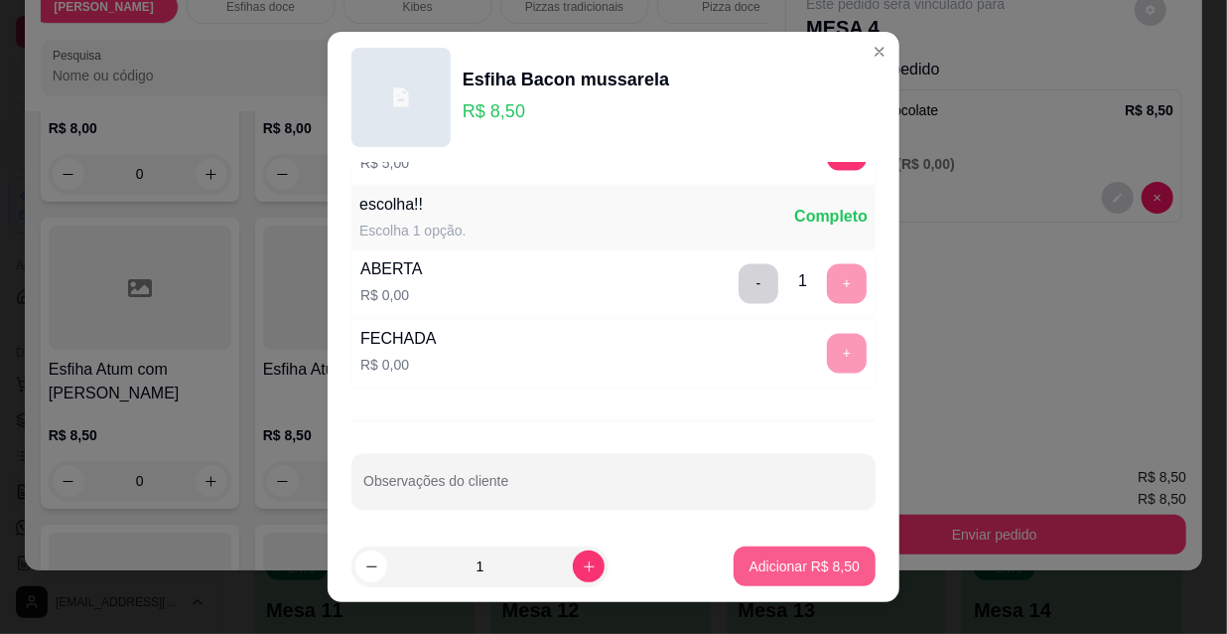
click at [765, 571] on p "Adicionar R$ 8,50" at bounding box center [805, 566] width 110 height 20
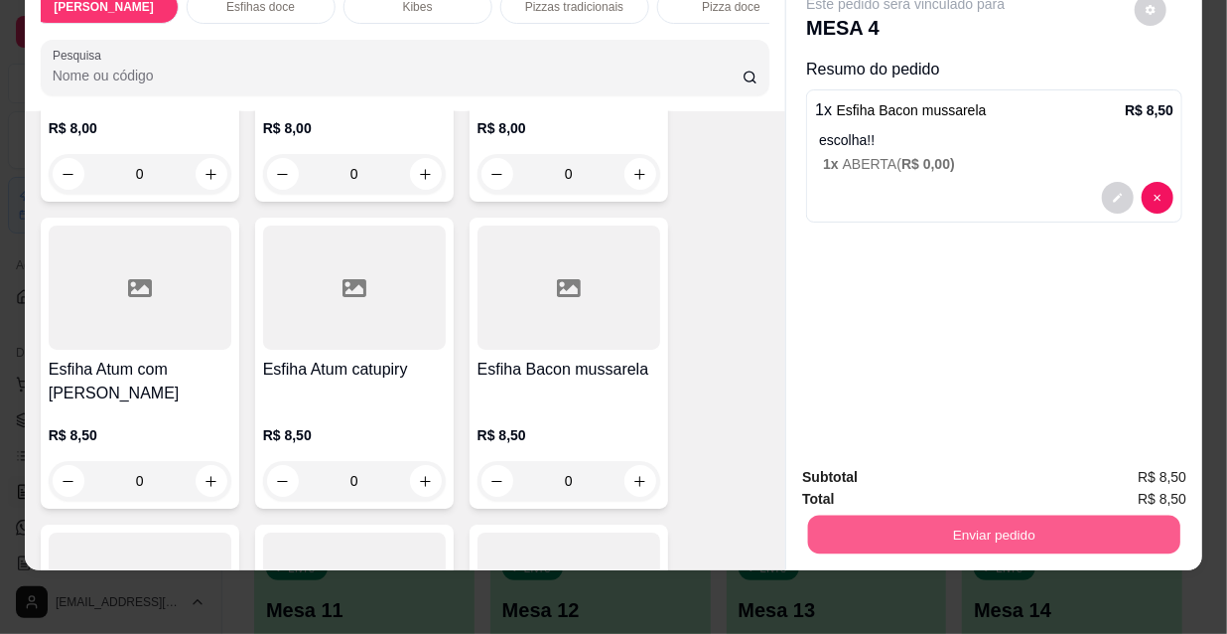
click at [1056, 514] on button "Enviar pedido" at bounding box center [994, 533] width 372 height 39
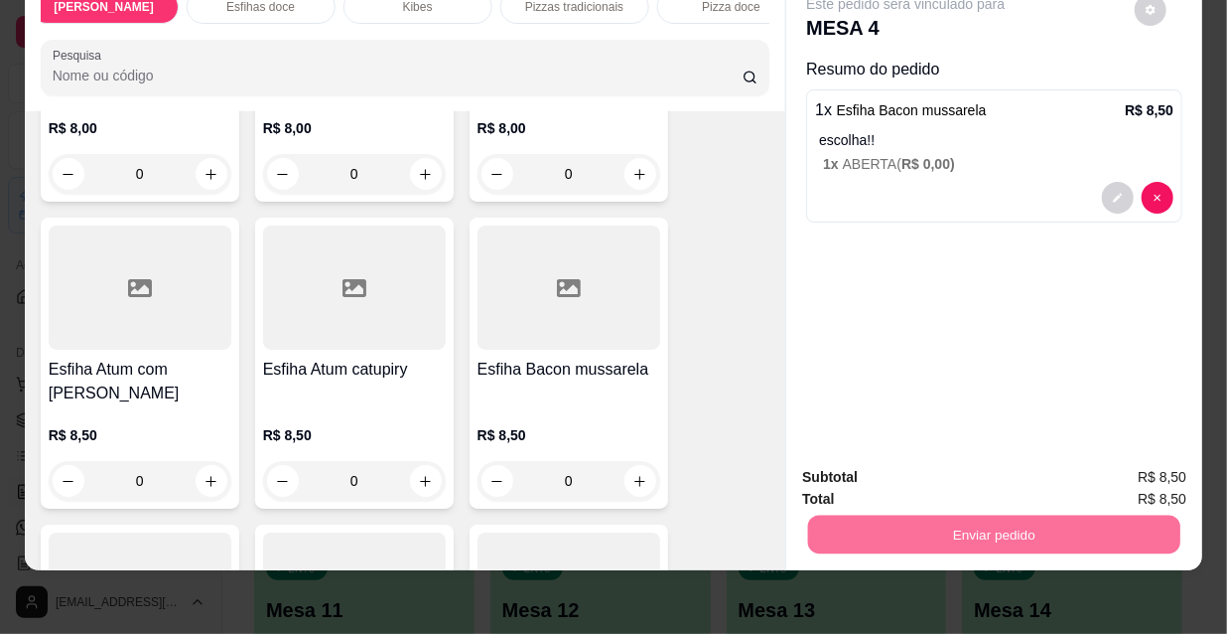
click at [979, 466] on button "Não registrar e enviar pedido" at bounding box center [930, 471] width 201 height 37
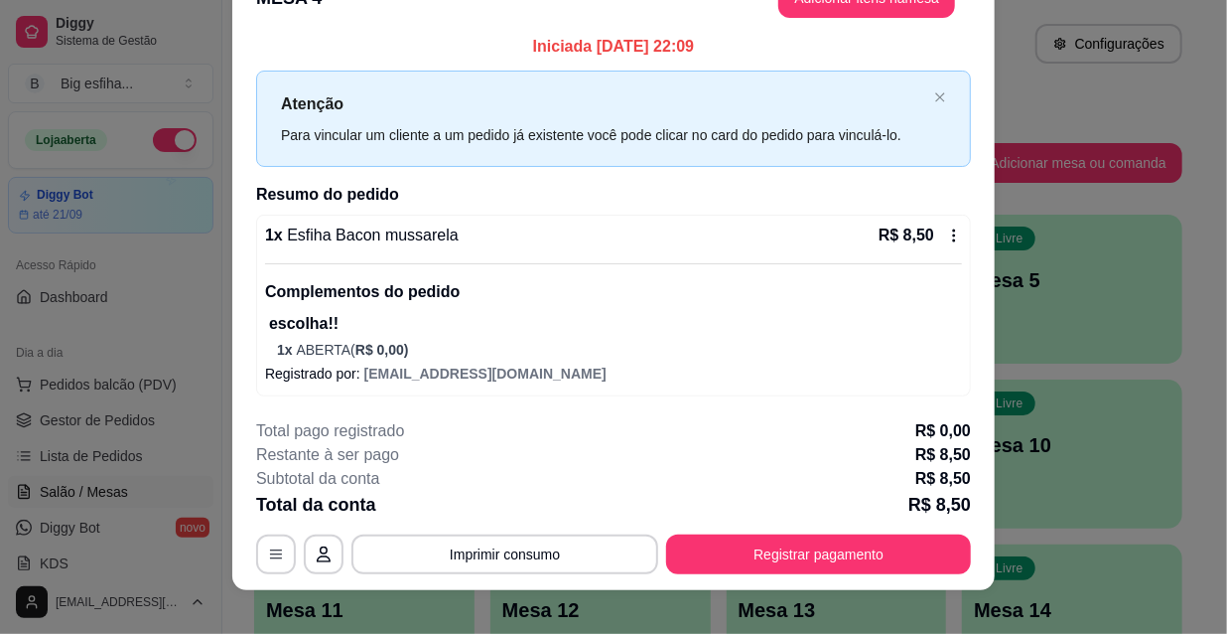
scroll to position [60, 0]
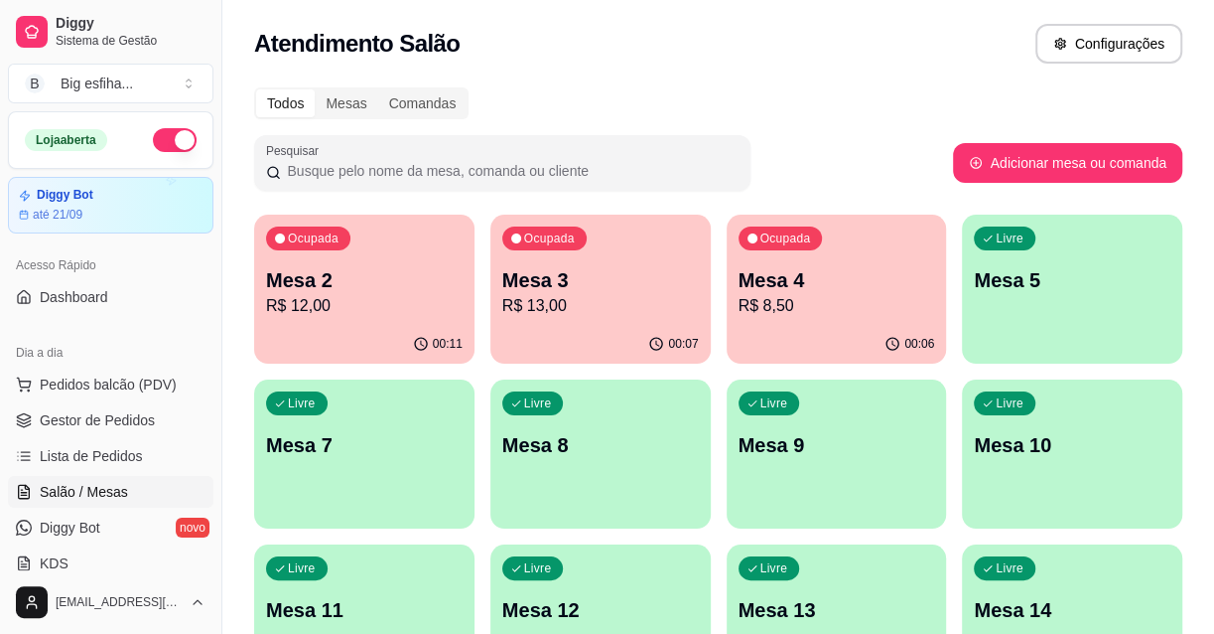
click at [382, 305] on p "R$ 12,00" at bounding box center [364, 306] width 197 height 24
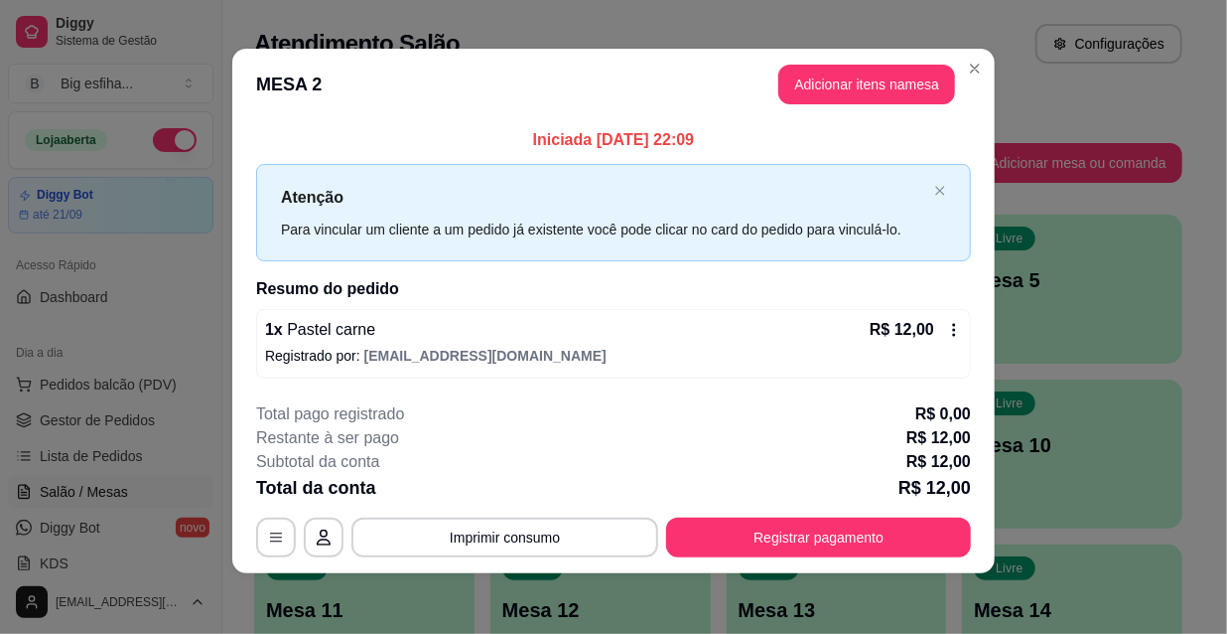
scroll to position [8, 0]
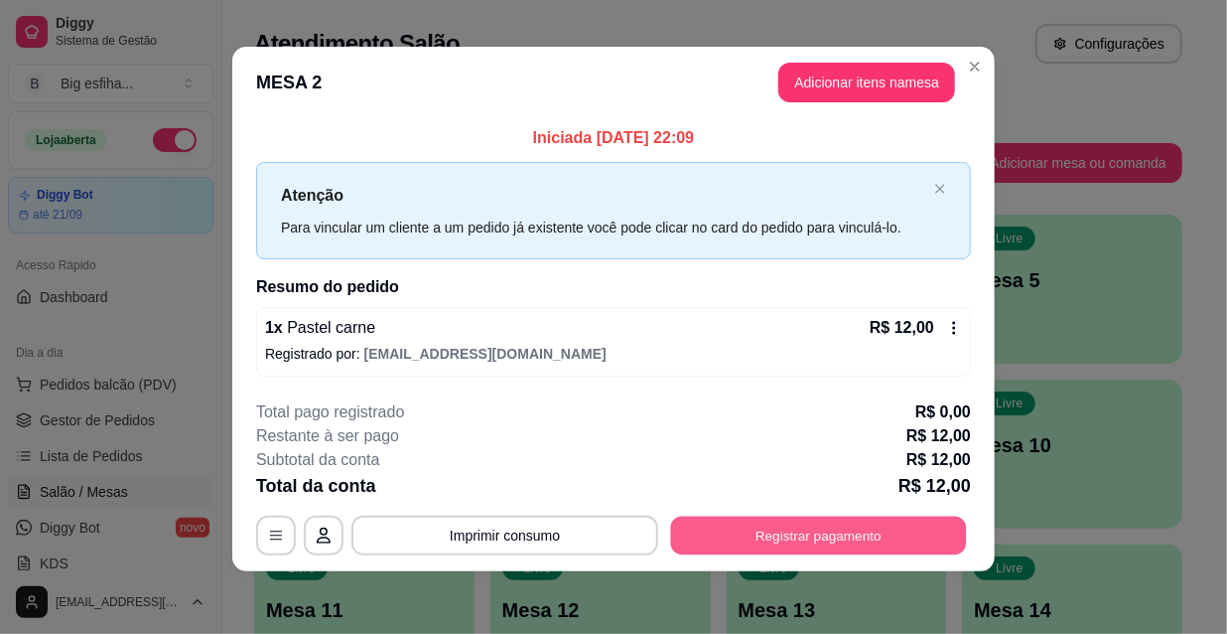
click at [883, 525] on button "Registrar pagamento" at bounding box center [819, 534] width 296 height 39
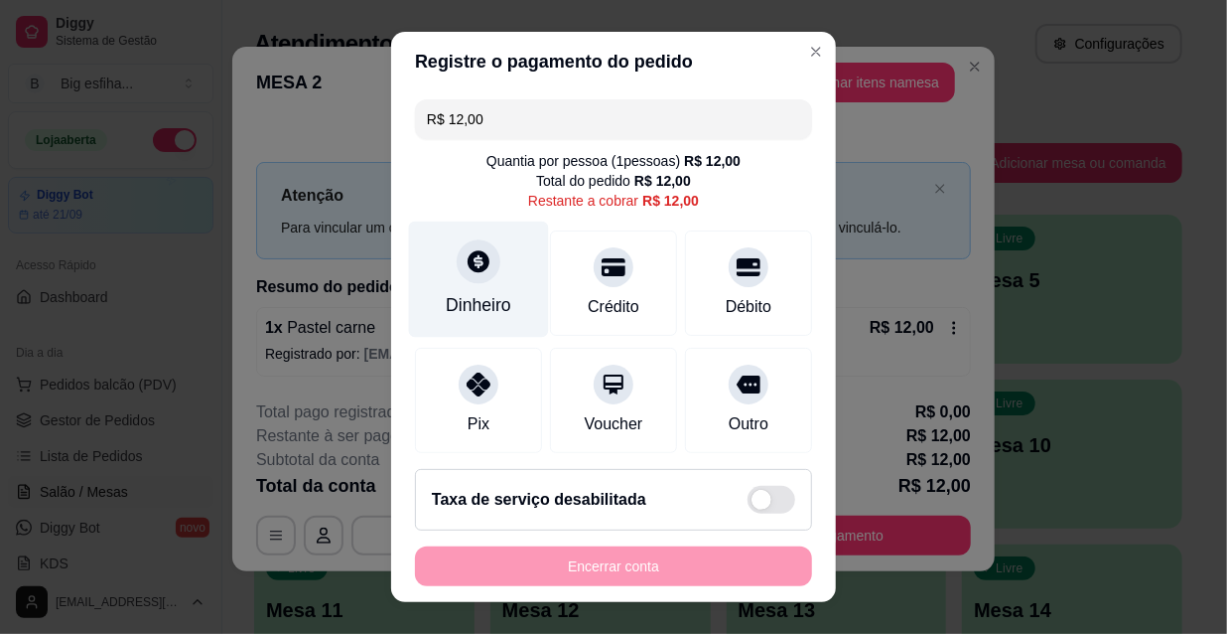
click at [414, 287] on div "Dinheiro" at bounding box center [479, 279] width 140 height 116
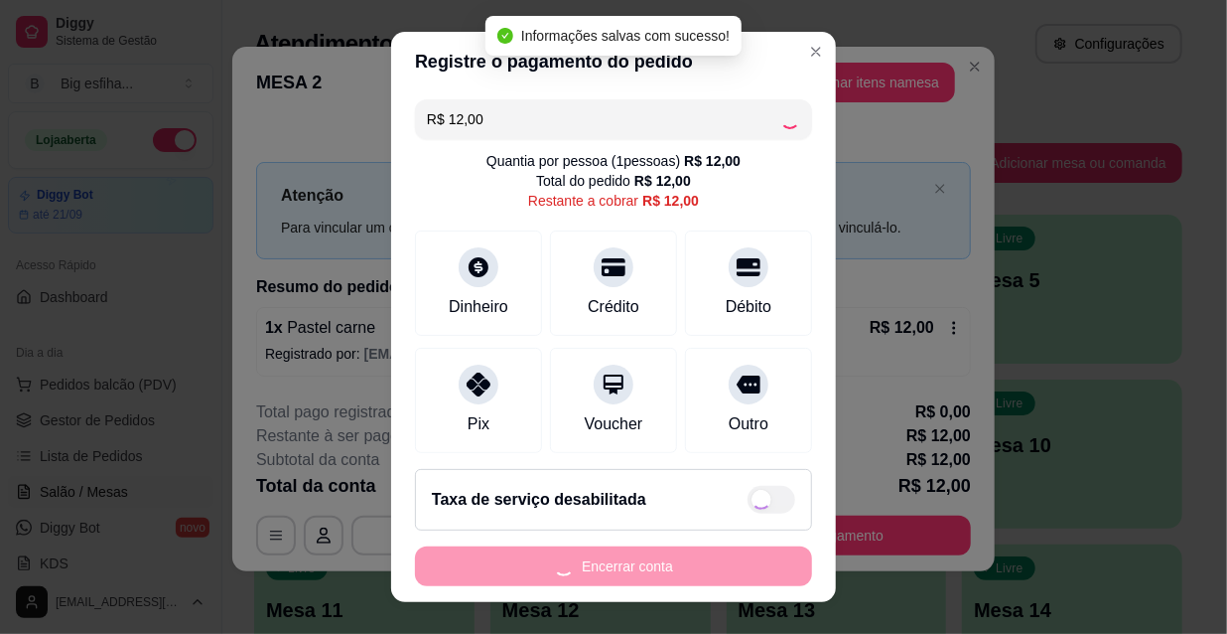
type input "R$ 0,00"
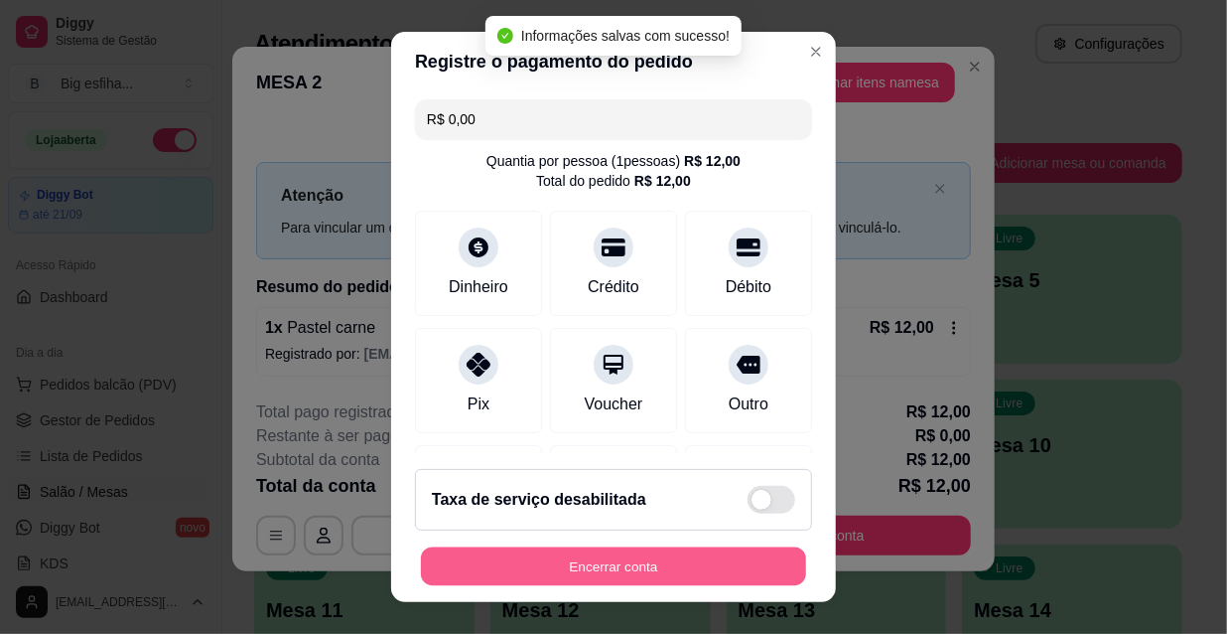
click at [594, 562] on button "Encerrar conta" at bounding box center [613, 566] width 385 height 39
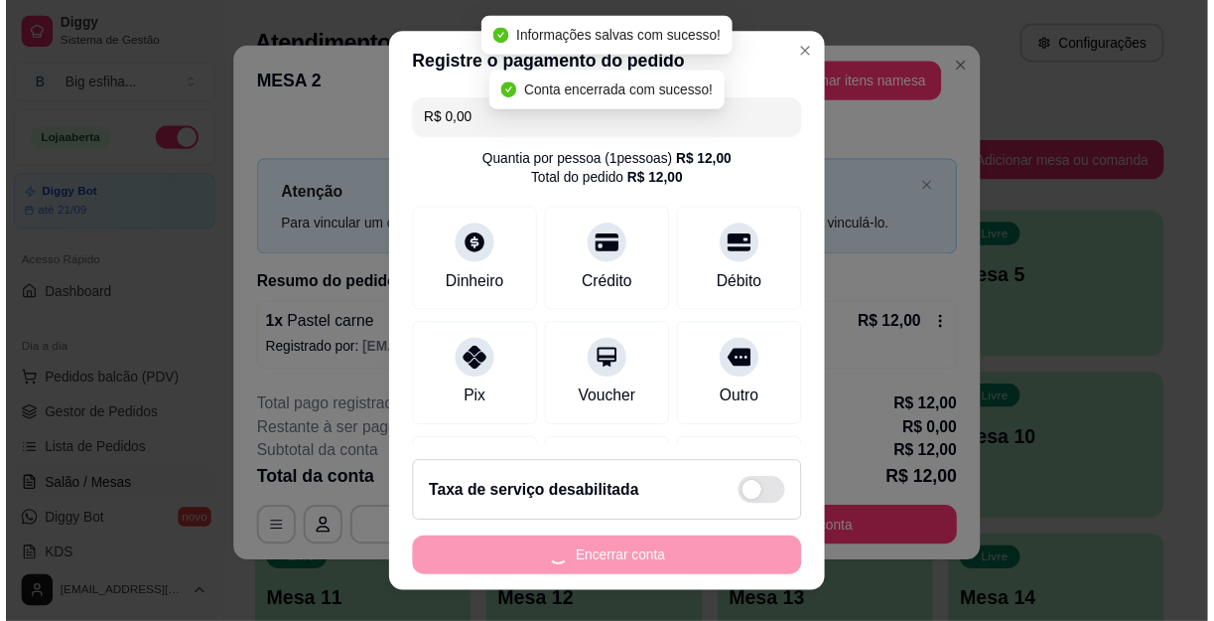
scroll to position [0, 0]
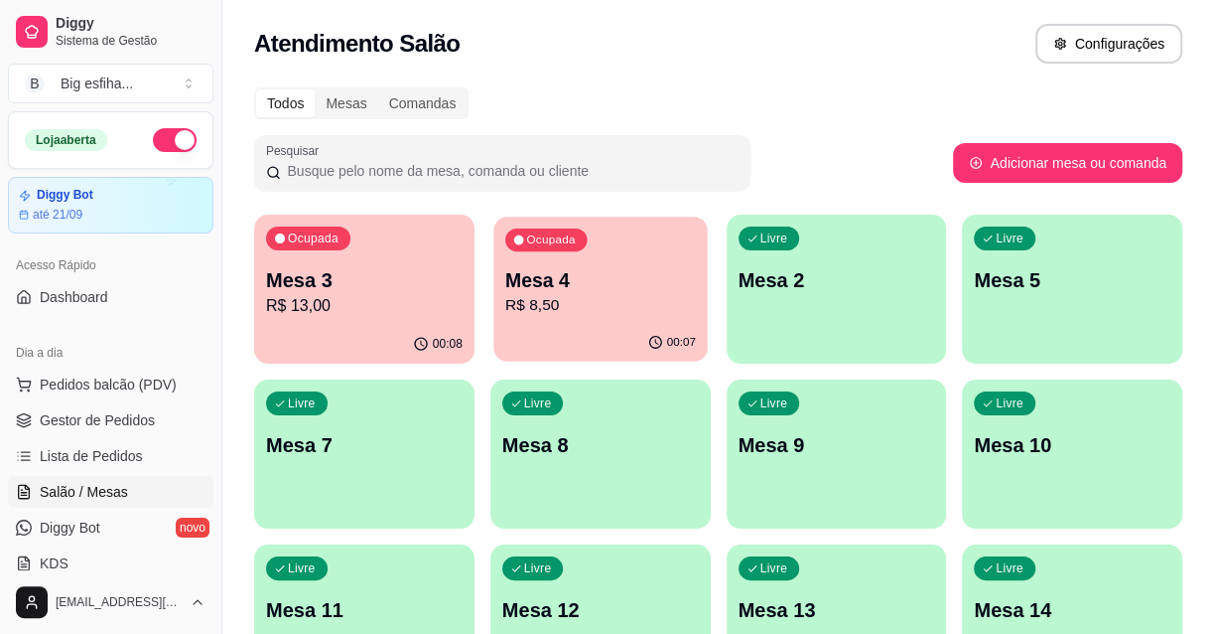
click at [617, 358] on div "00:07" at bounding box center [600, 343] width 213 height 38
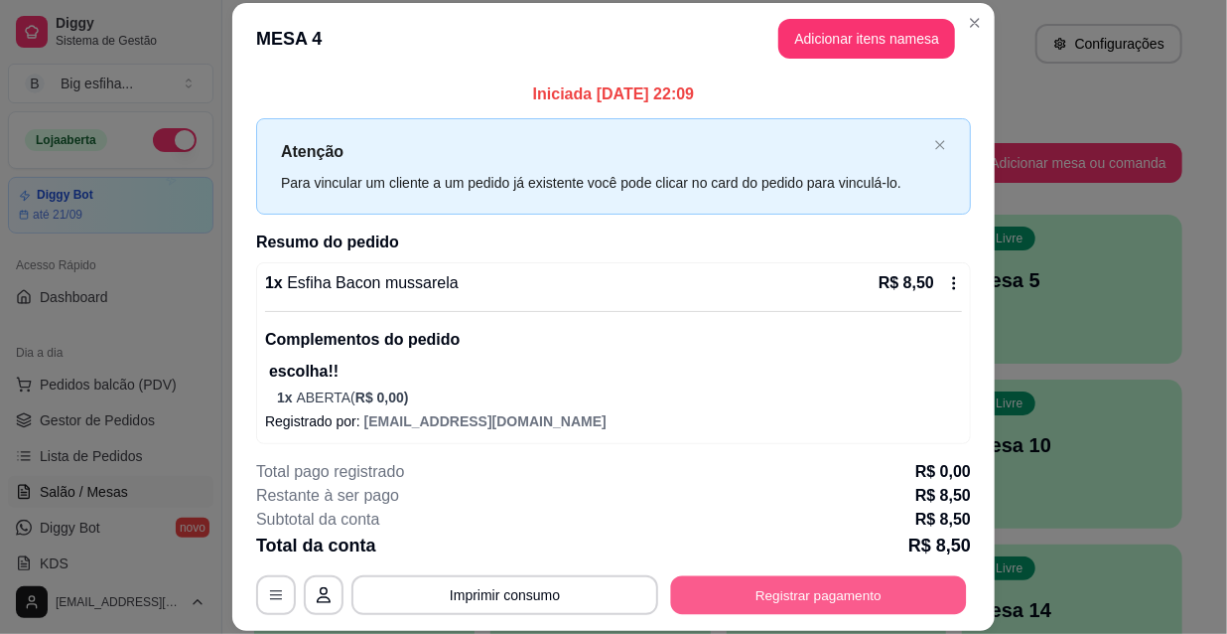
click at [832, 595] on button "Registrar pagamento" at bounding box center [819, 594] width 296 height 39
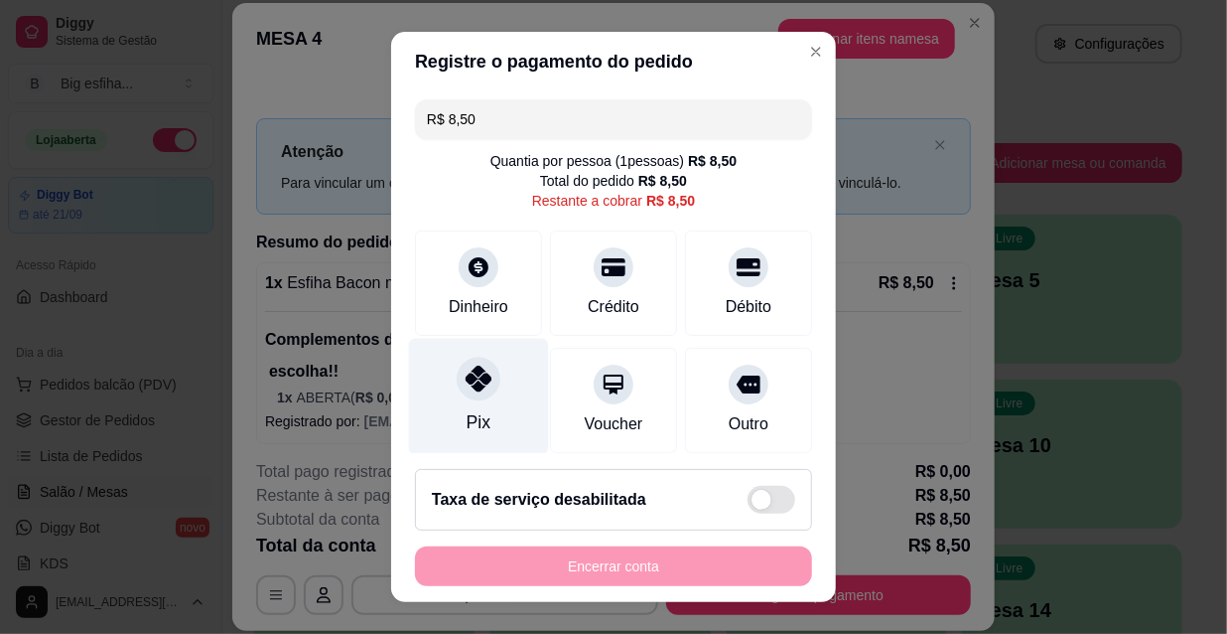
click at [466, 387] on icon at bounding box center [479, 378] width 26 height 26
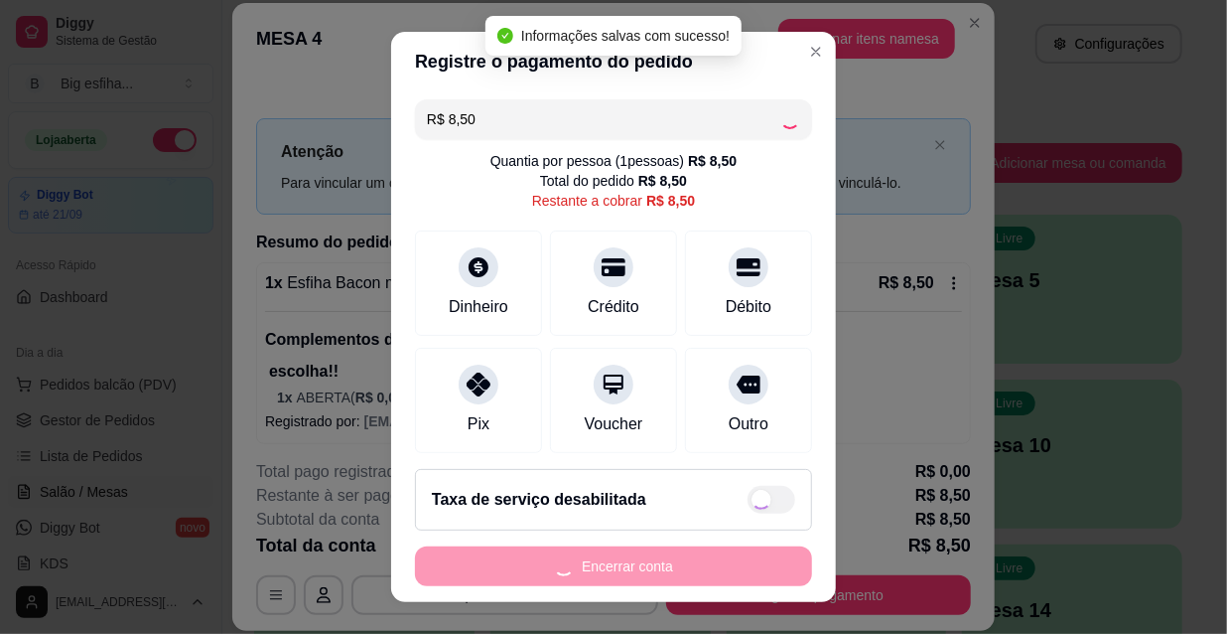
type input "R$ 0,00"
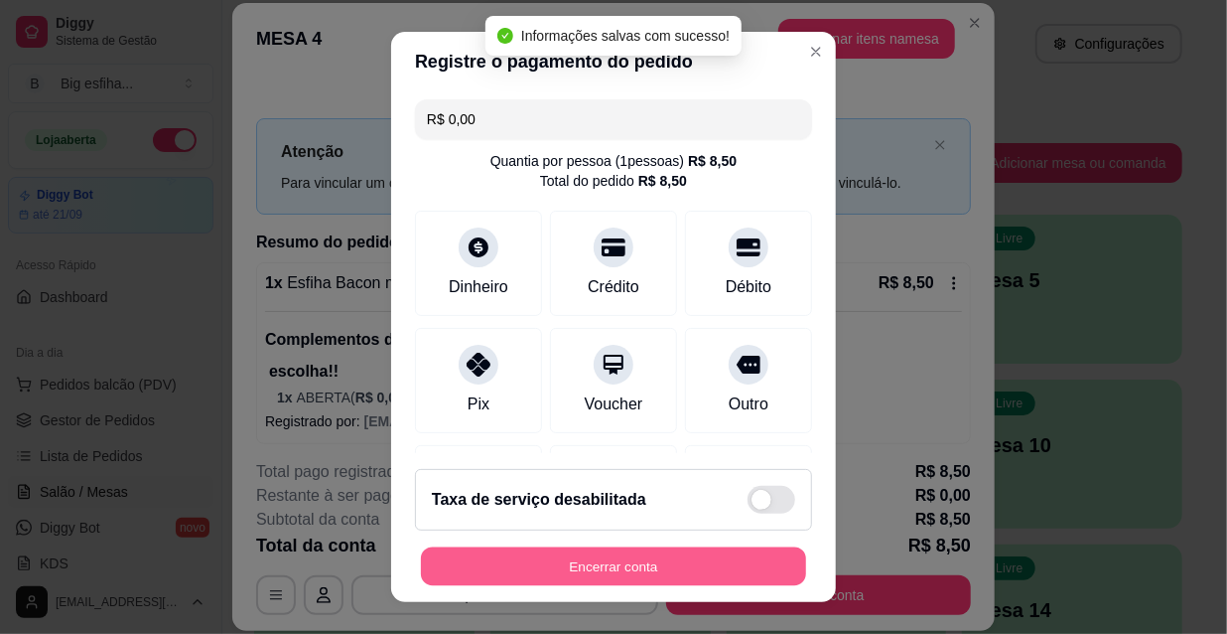
click at [542, 576] on button "Encerrar conta" at bounding box center [613, 566] width 385 height 39
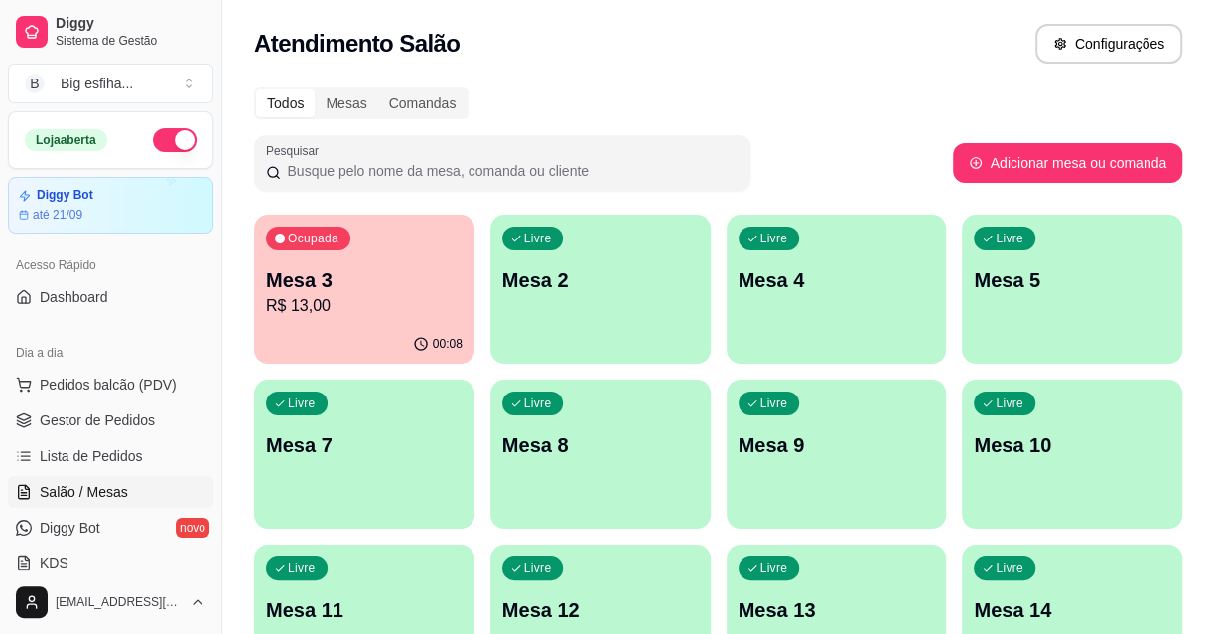
click at [134, 436] on ul "Pedidos balcão (PDV) Gestor de Pedidos Lista de Pedidos Salão / Mesas Diggy Bot…" at bounding box center [111, 473] width 206 height 211
click at [120, 418] on span "Gestor de Pedidos" at bounding box center [97, 420] width 115 height 20
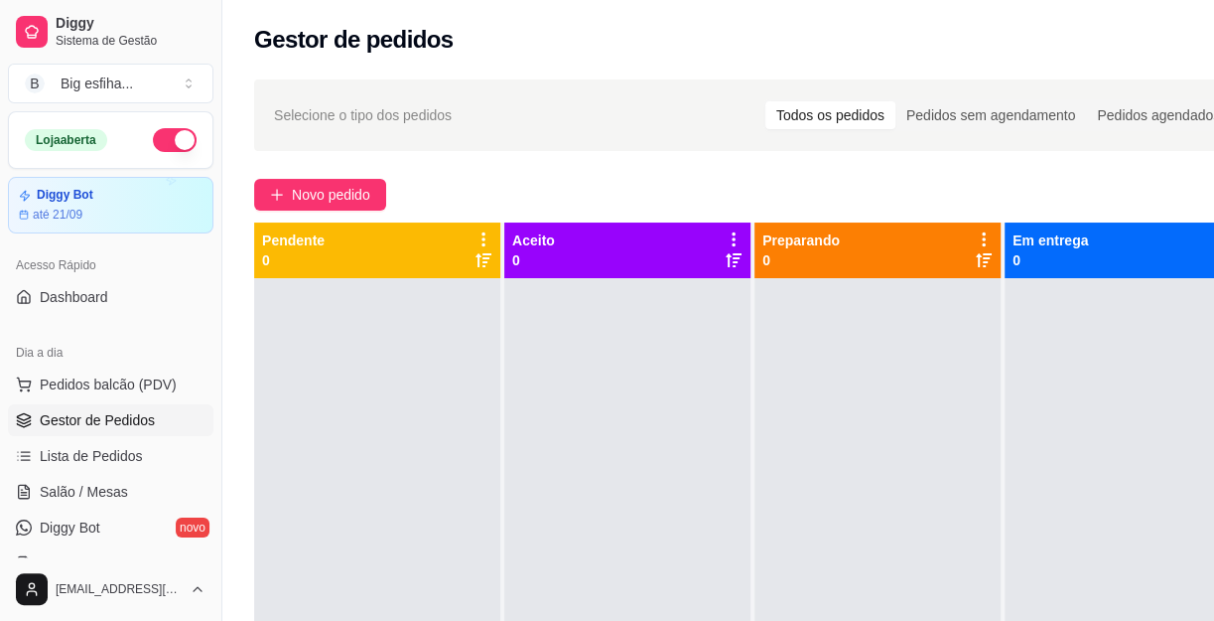
drag, startPoint x: 347, startPoint y: 441, endPoint x: 338, endPoint y: 436, distance: 10.2
click at [347, 441] on div at bounding box center [377, 588] width 246 height 621
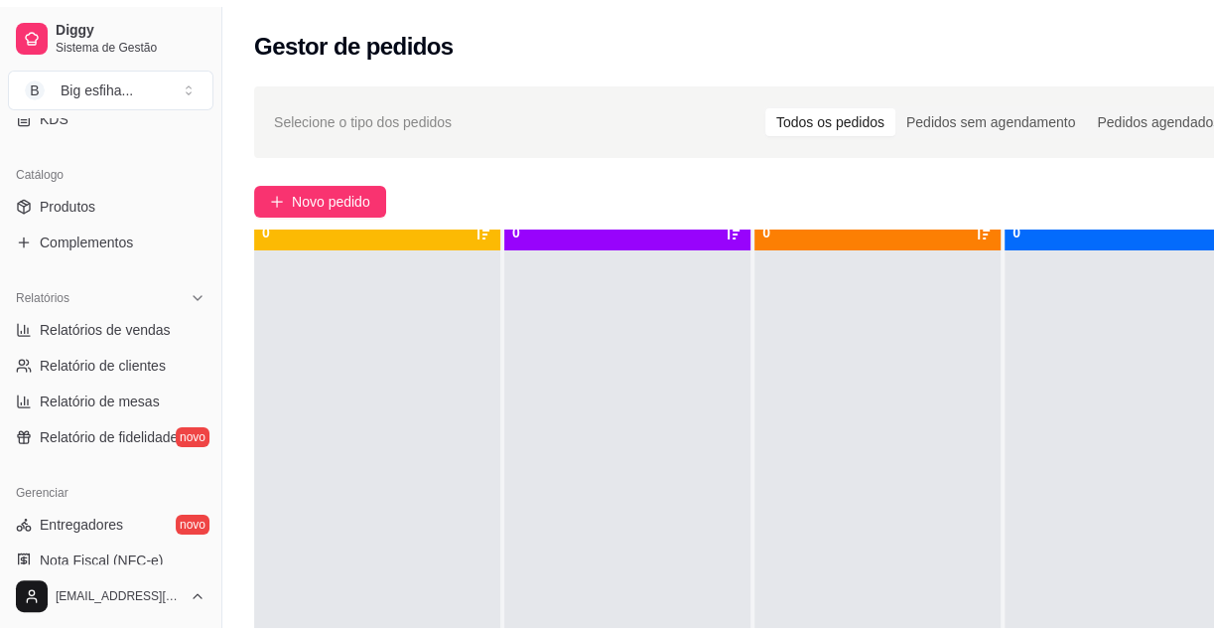
scroll to position [70, 0]
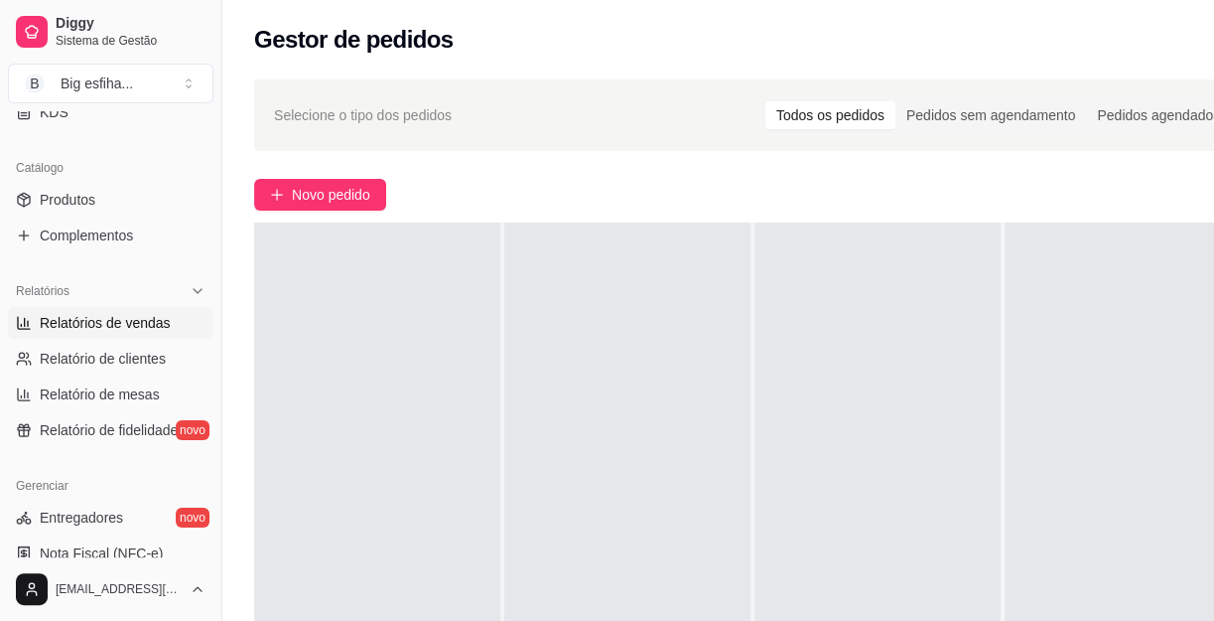
click at [79, 314] on span "Relatórios de vendas" at bounding box center [105, 323] width 131 height 20
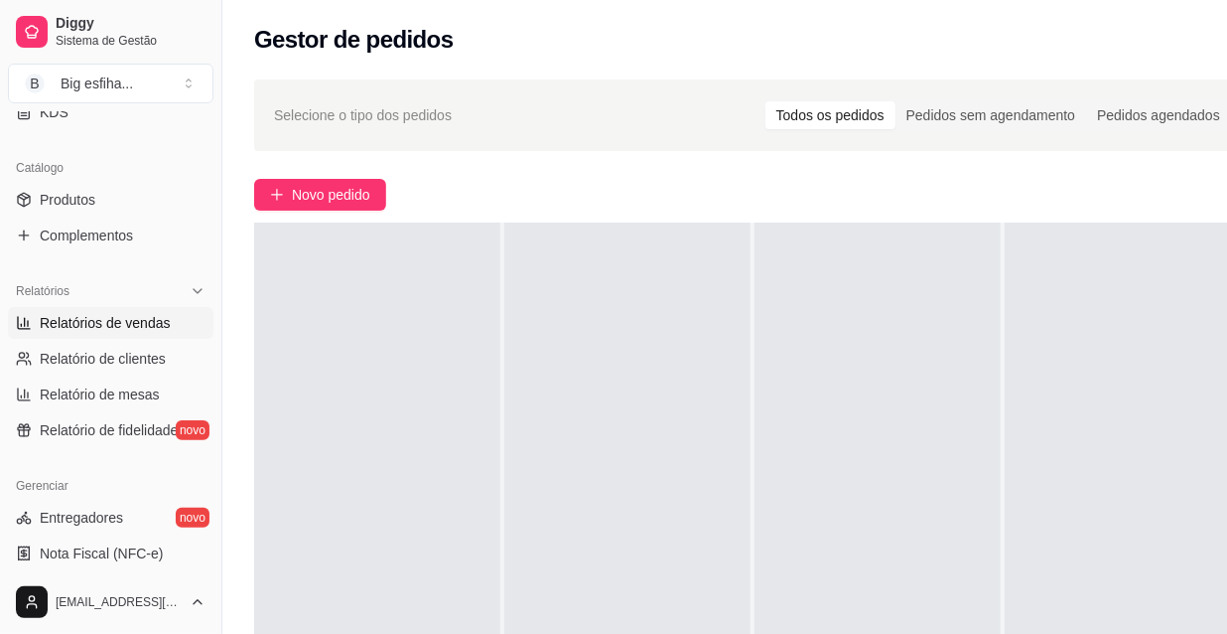
select select "ALL"
select select "0"
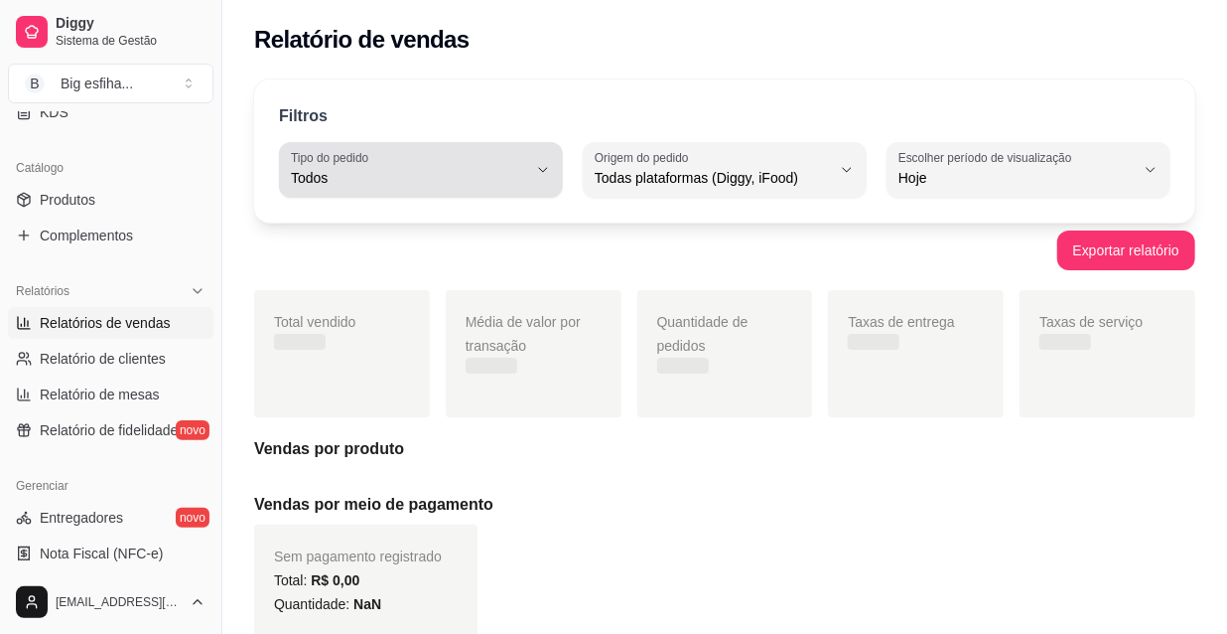
click at [501, 177] on span "Todos" at bounding box center [409, 178] width 236 height 20
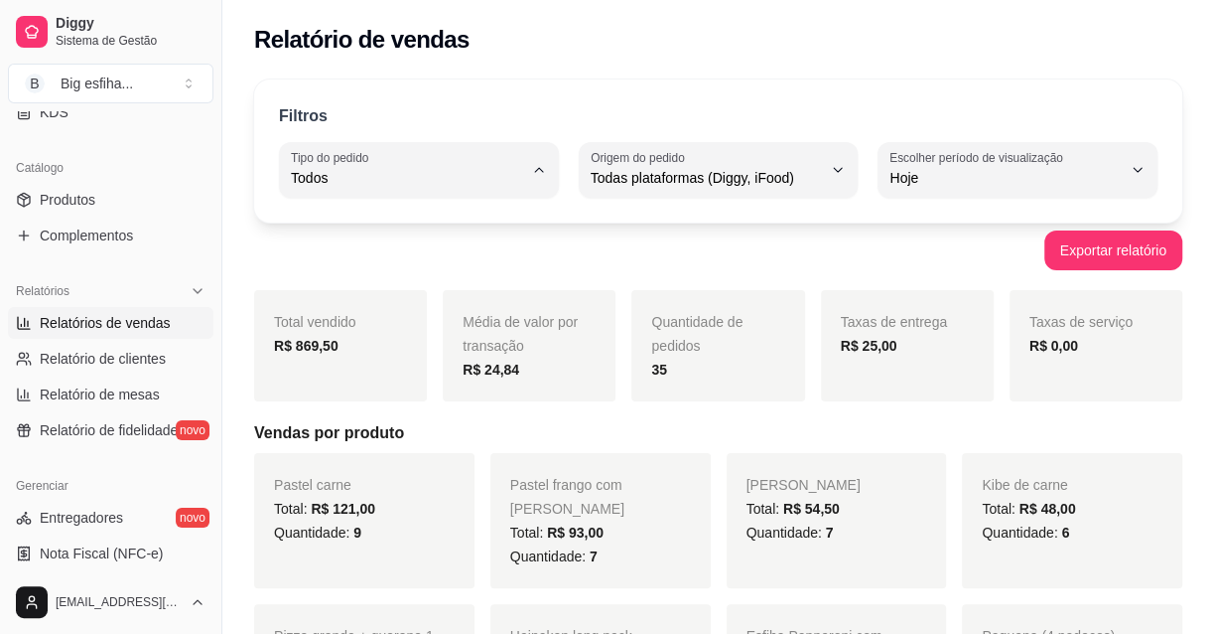
click at [465, 256] on span "Entrega" at bounding box center [409, 256] width 218 height 19
type input "DELIVERY"
select select "DELIVERY"
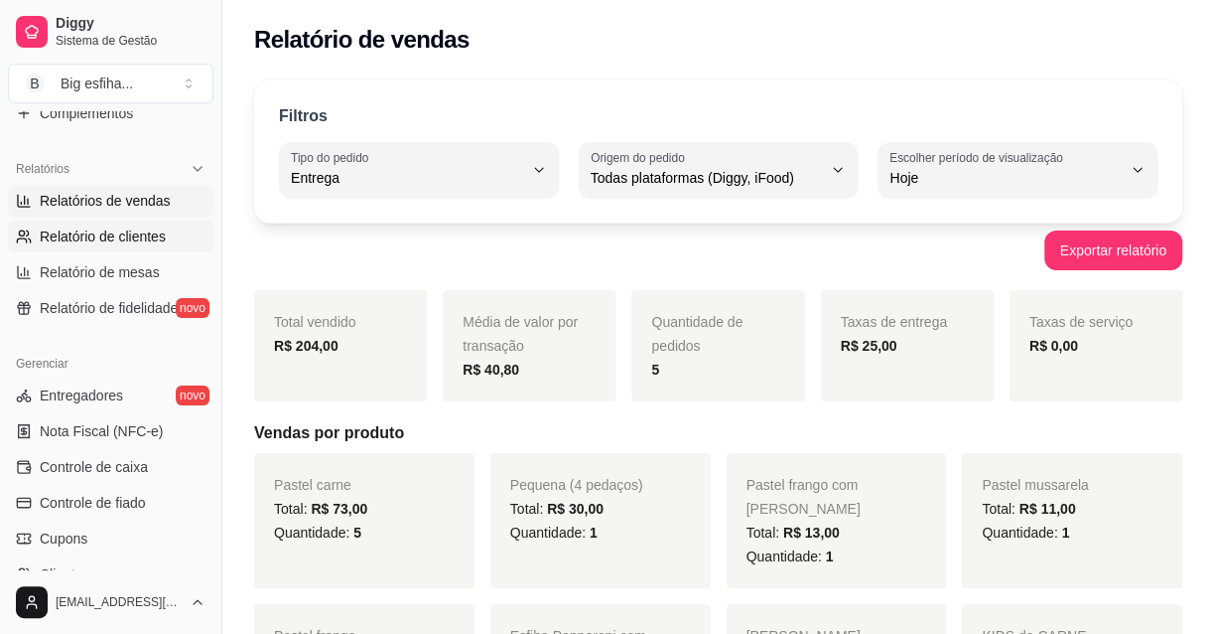
scroll to position [632, 0]
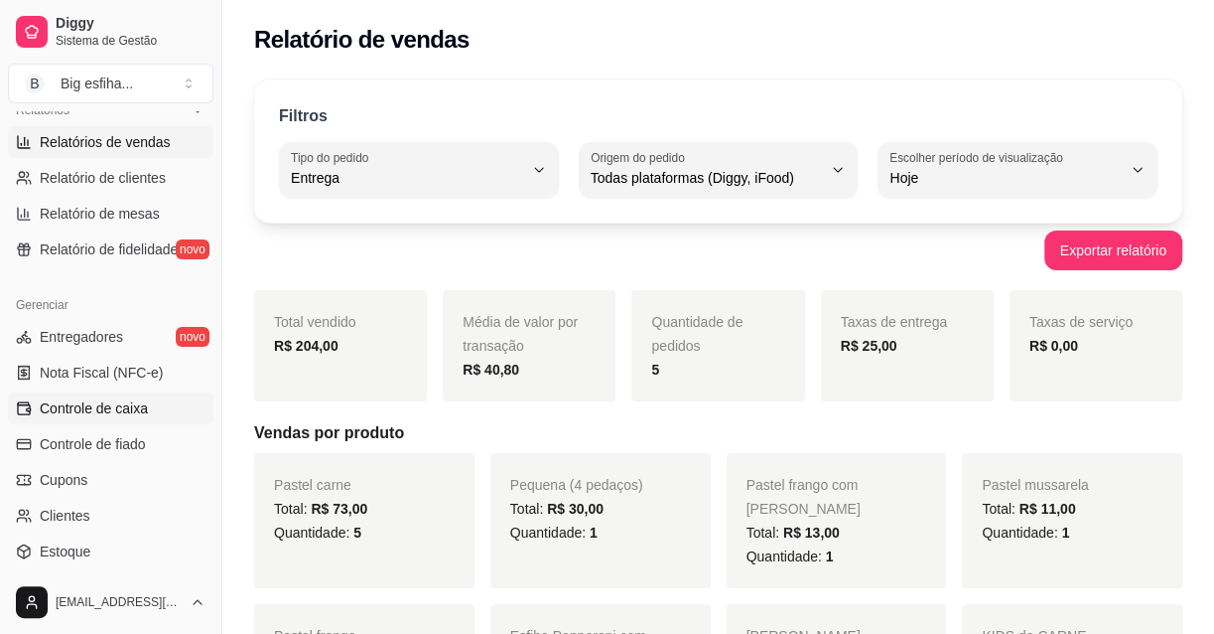
click at [139, 395] on link "Controle de caixa" at bounding box center [111, 408] width 206 height 32
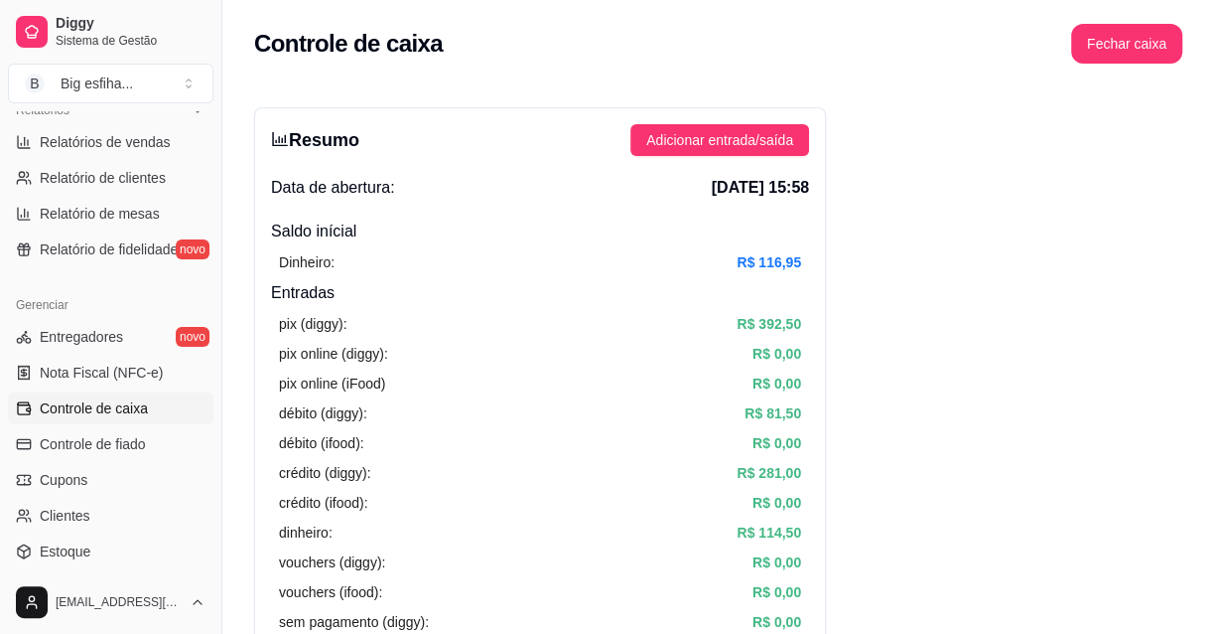
click at [338, 358] on article "pix online (diggy):" at bounding box center [333, 354] width 109 height 22
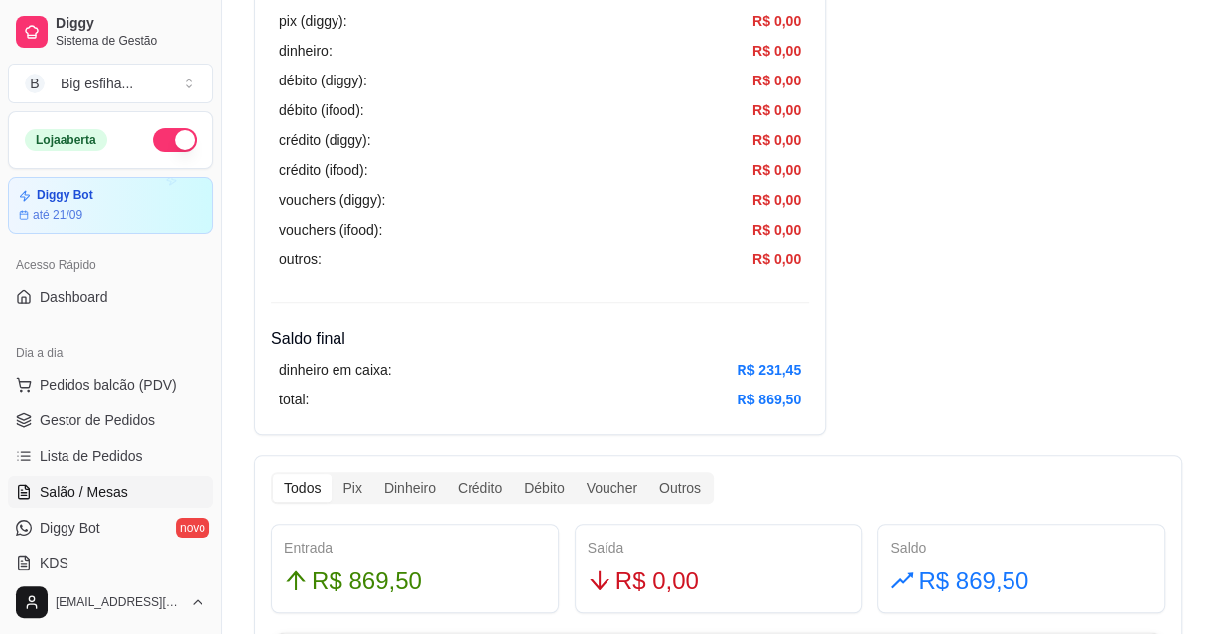
click at [125, 476] on link "Salão / Mesas" at bounding box center [111, 492] width 206 height 32
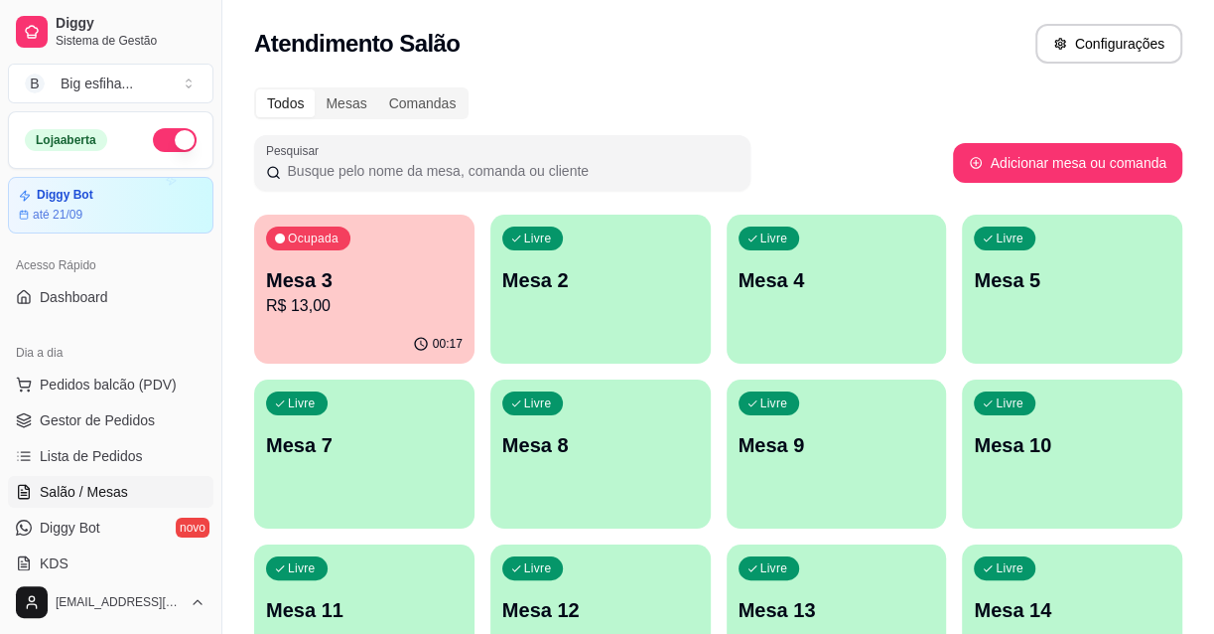
click at [392, 291] on p "Mesa 3" at bounding box center [364, 280] width 197 height 28
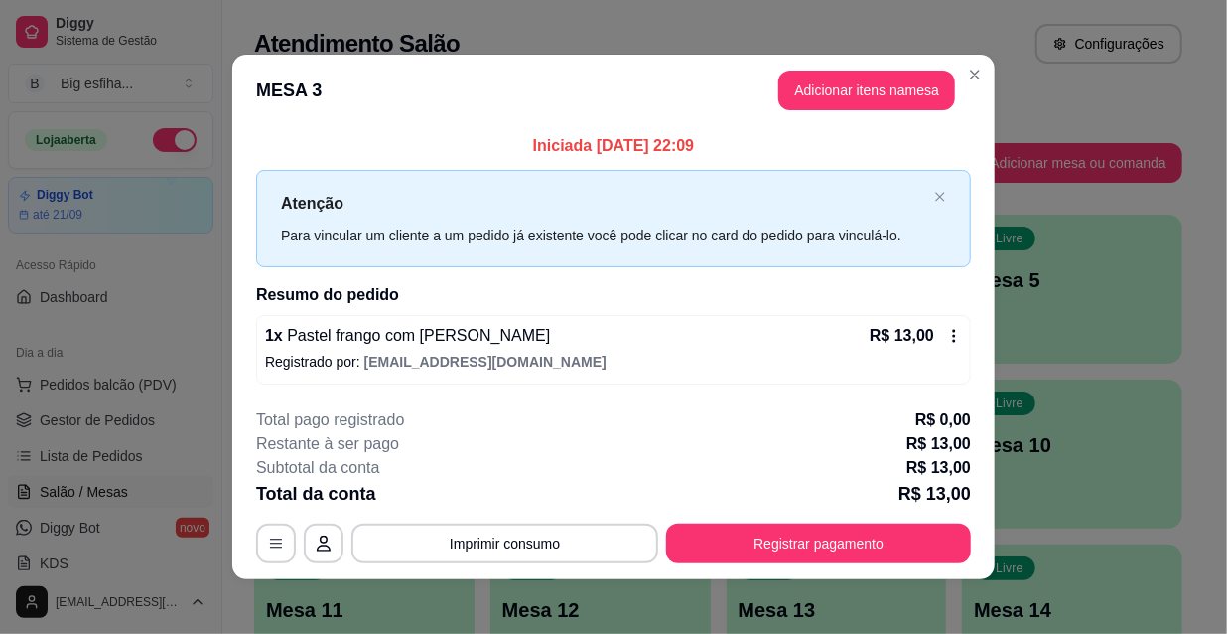
click at [720, 571] on footer "**********" at bounding box center [613, 485] width 763 height 187
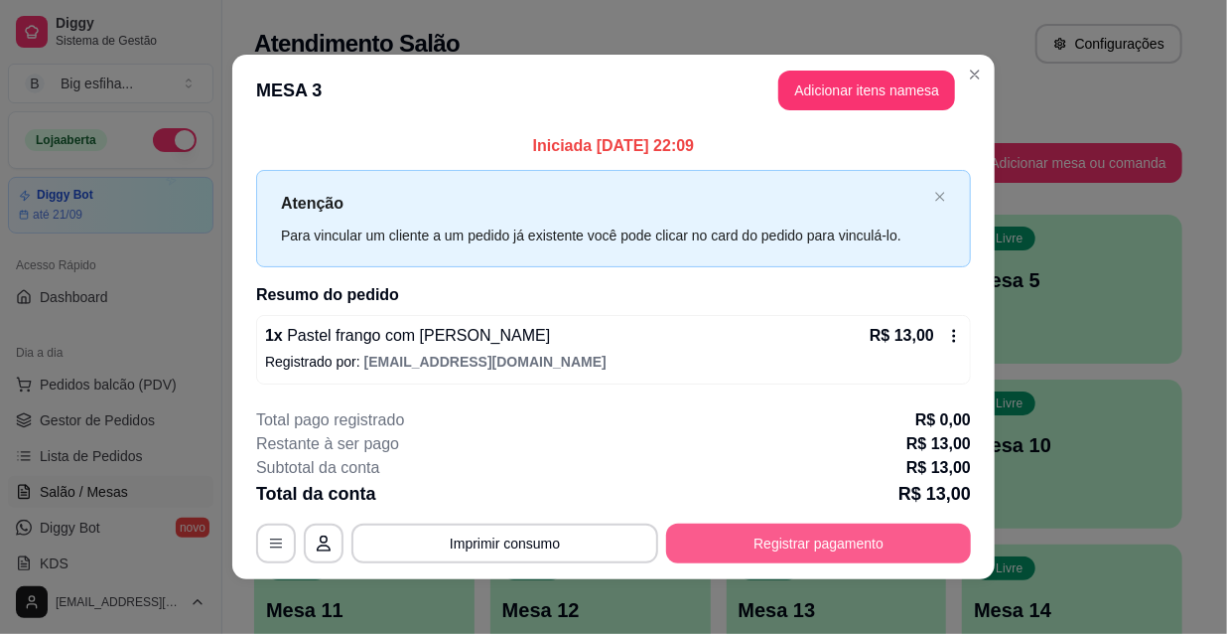
click at [743, 537] on button "Registrar pagamento" at bounding box center [818, 543] width 305 height 40
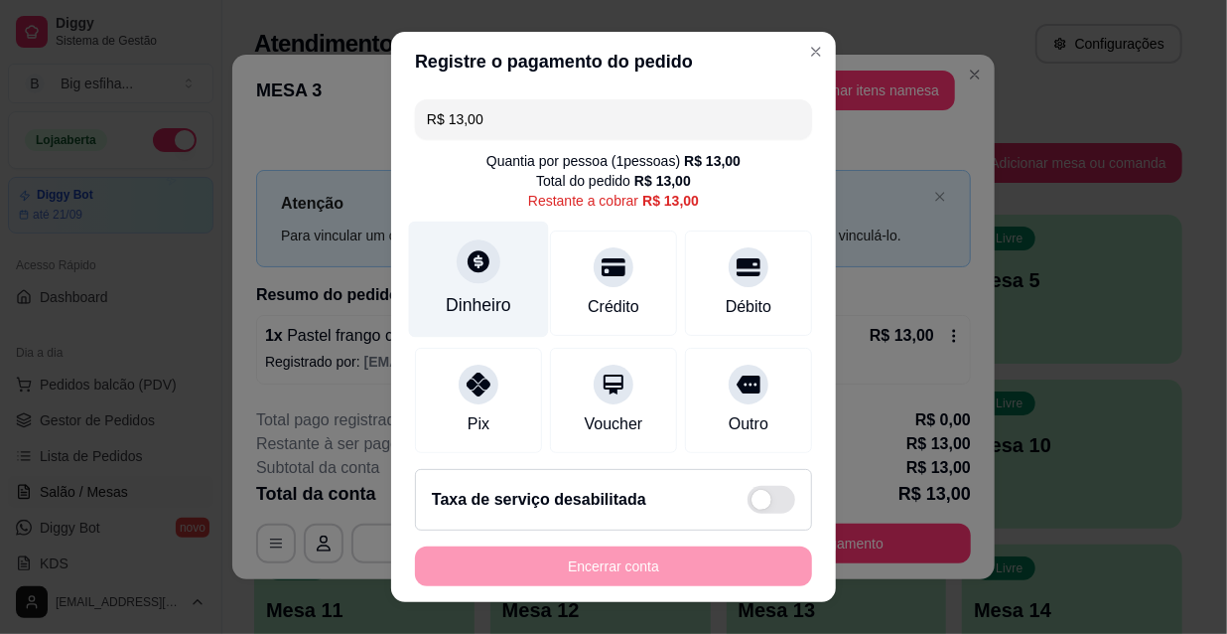
click at [493, 266] on div "Dinheiro" at bounding box center [479, 279] width 140 height 116
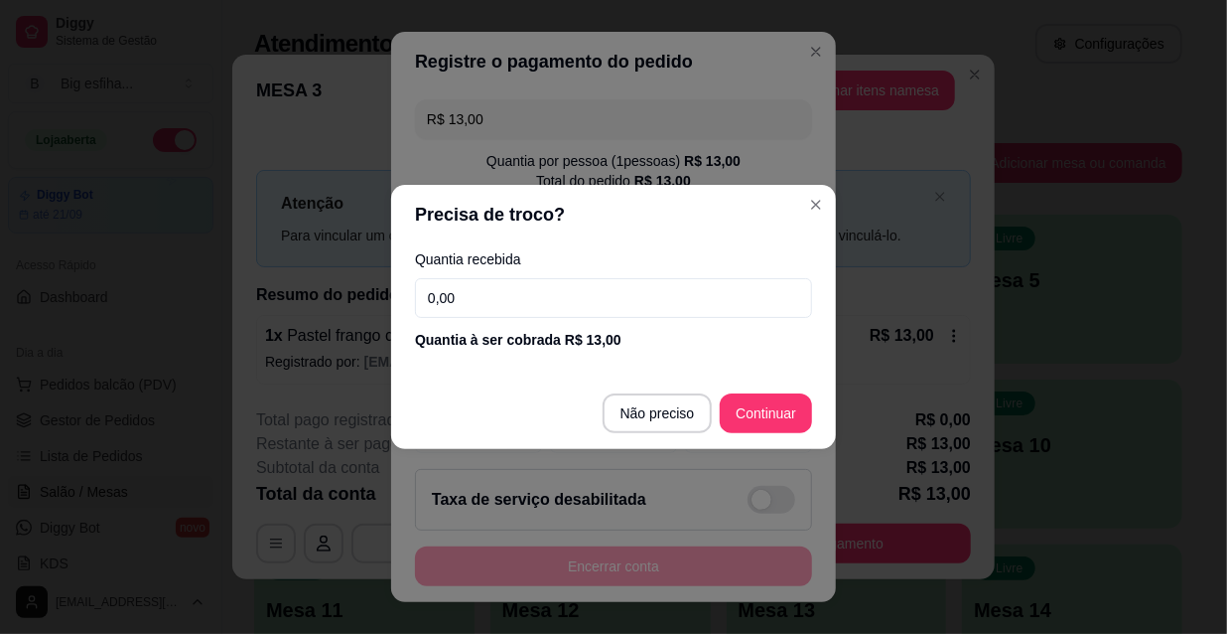
click at [504, 298] on input "0,00" at bounding box center [613, 298] width 397 height 40
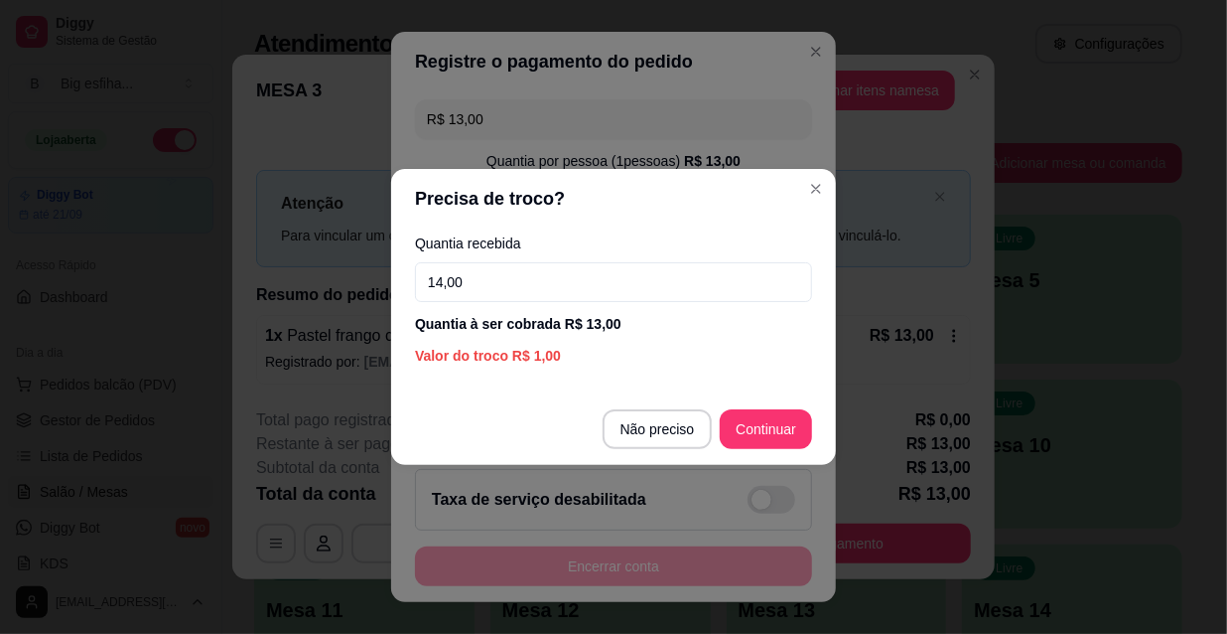
type input "14,00"
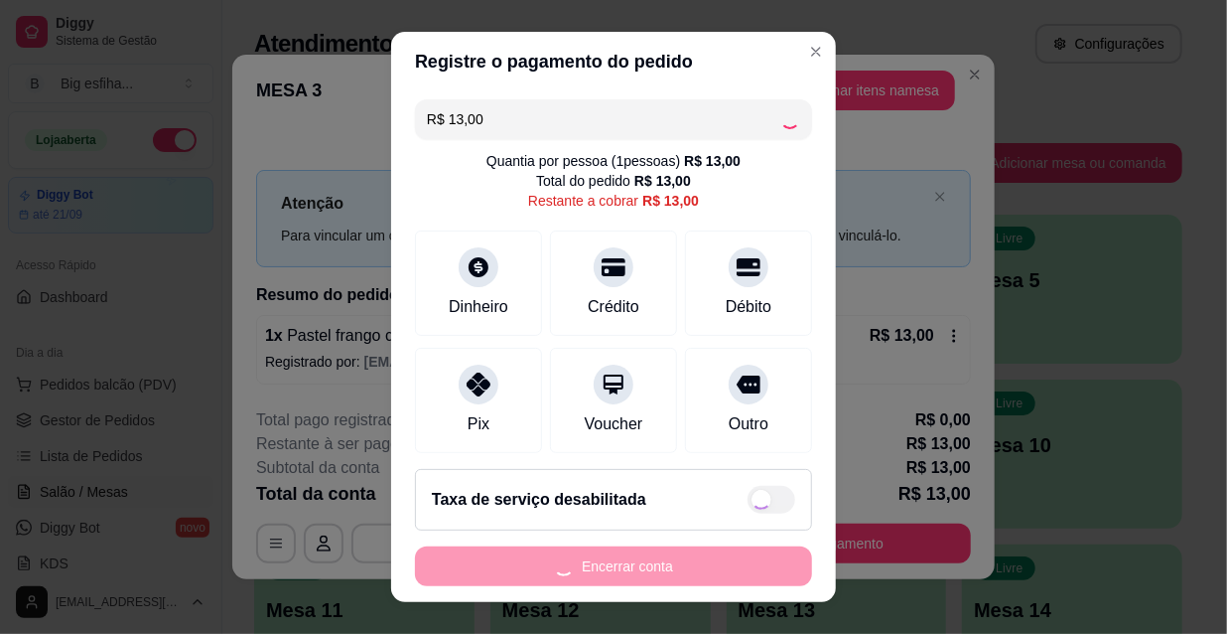
click at [641, 566] on div "Encerrar conta" at bounding box center [613, 566] width 397 height 40
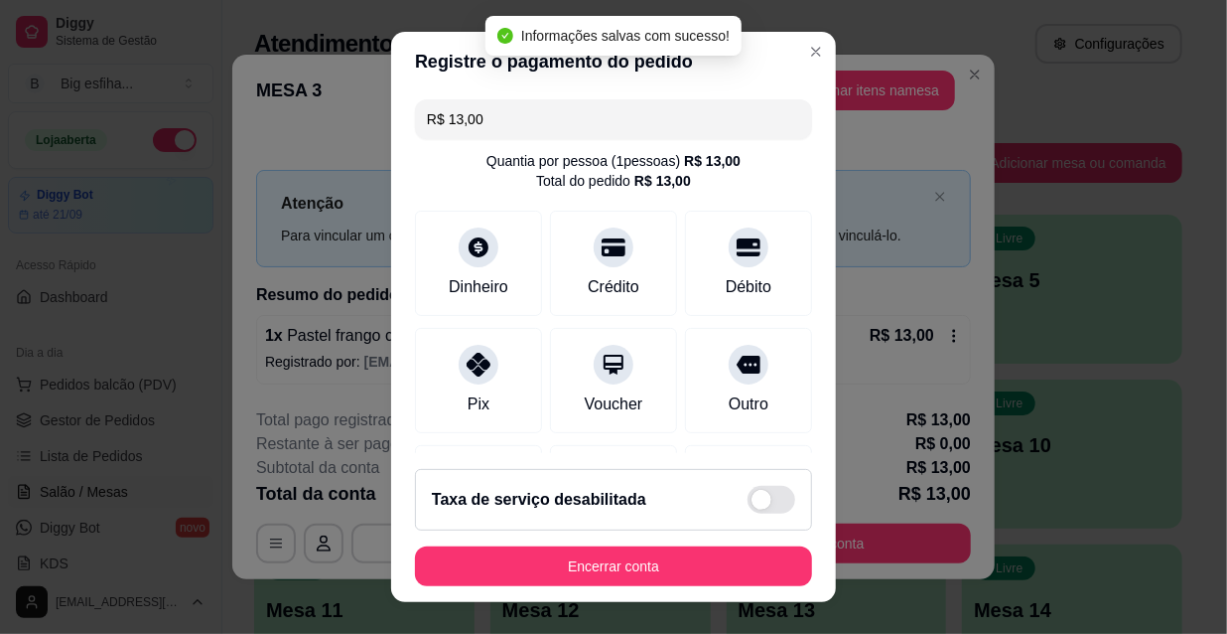
type input "R$ 0,00"
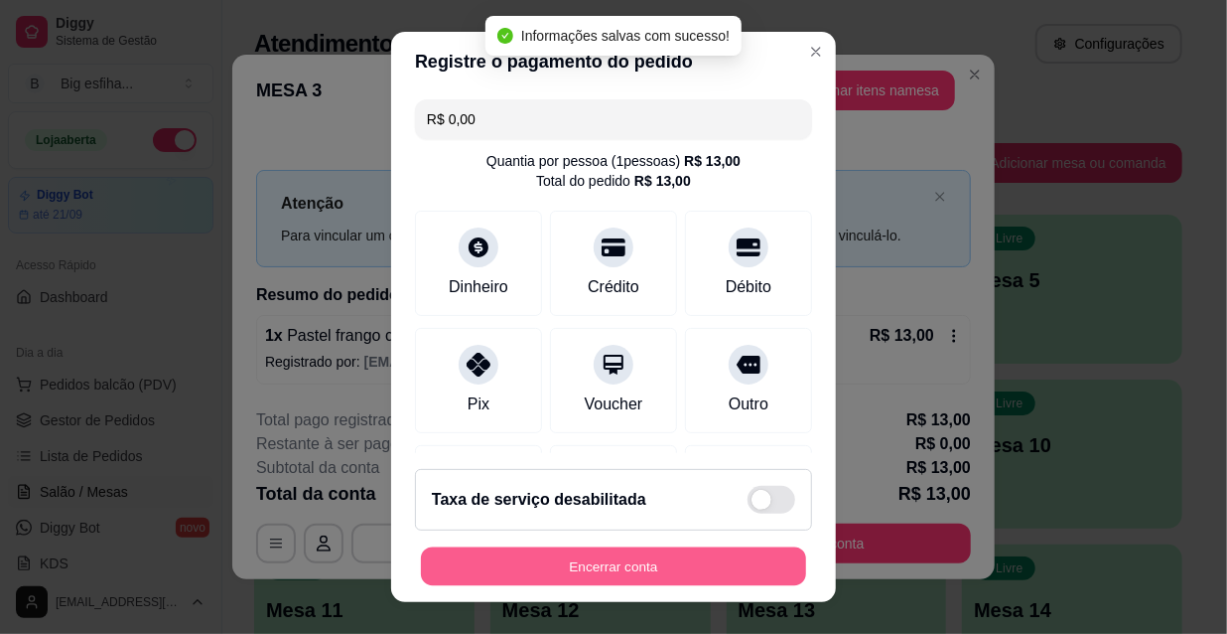
click at [627, 566] on button "Encerrar conta" at bounding box center [613, 566] width 385 height 39
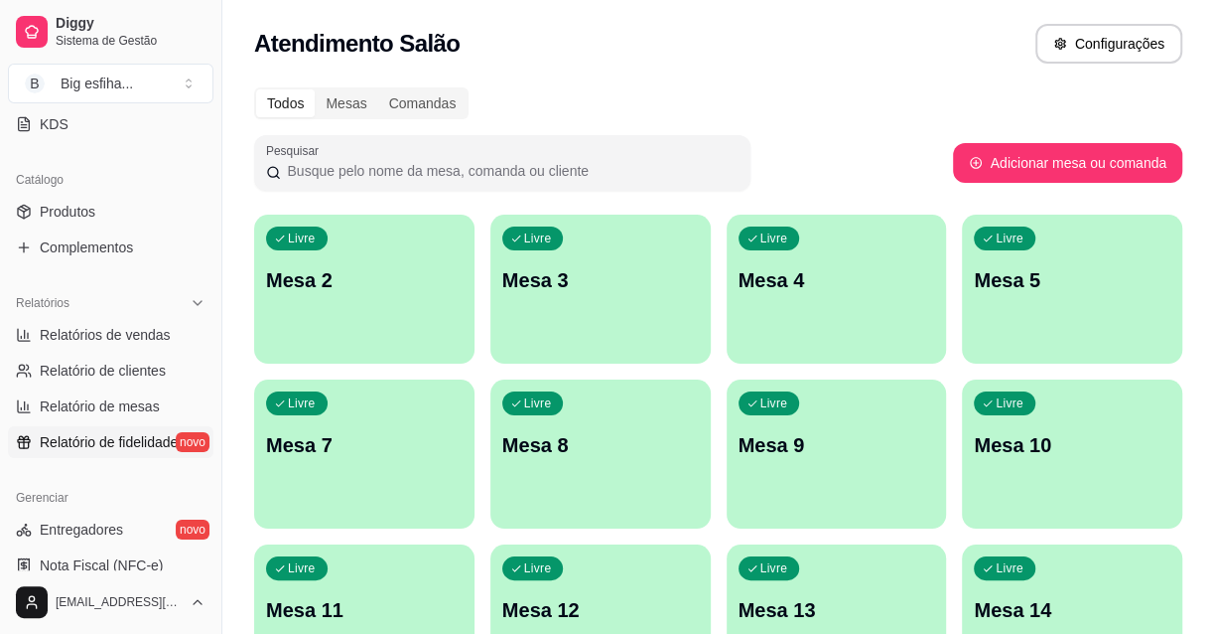
scroll to position [541, 0]
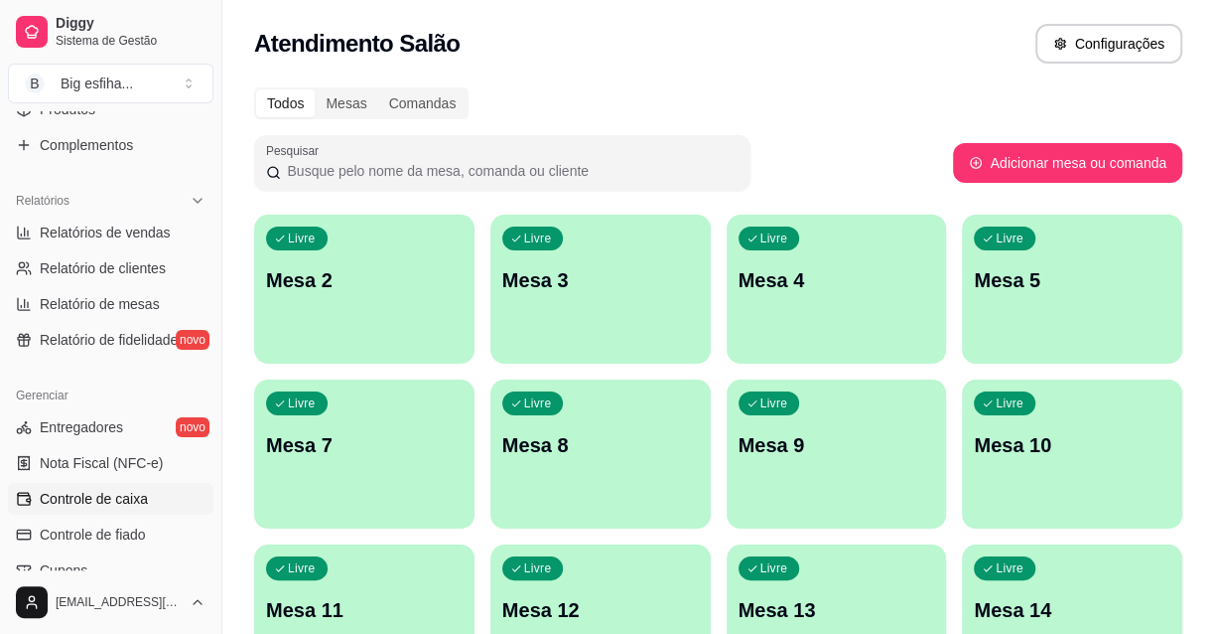
click at [138, 495] on span "Controle de caixa" at bounding box center [94, 499] width 108 height 20
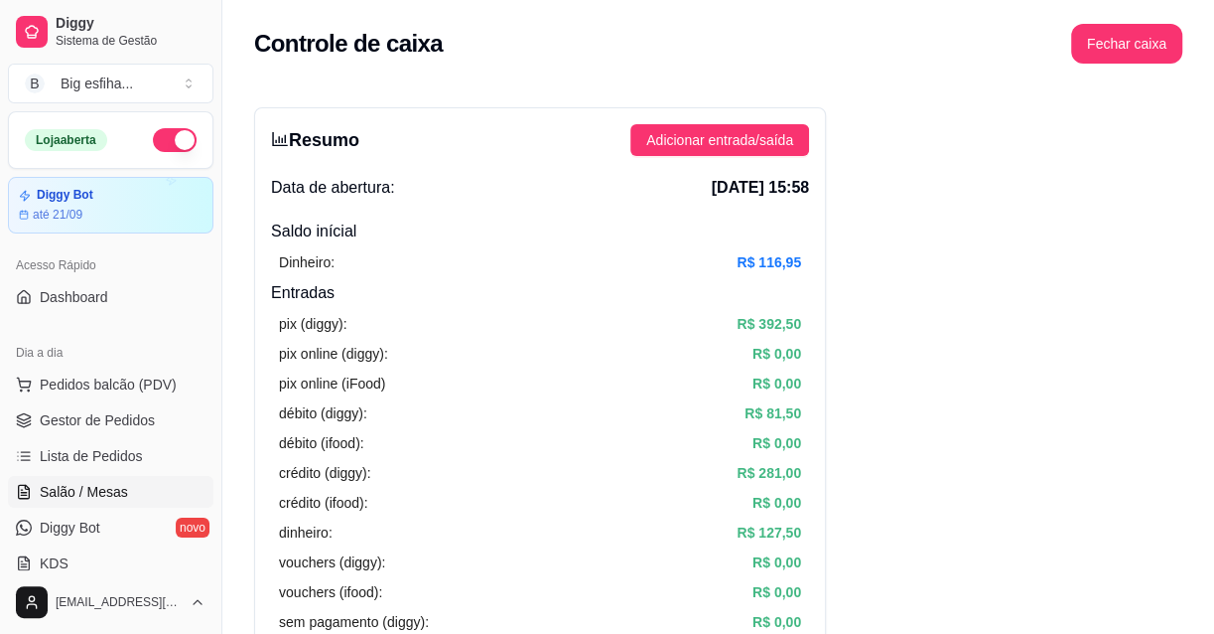
click at [118, 478] on link "Salão / Mesas" at bounding box center [111, 492] width 206 height 32
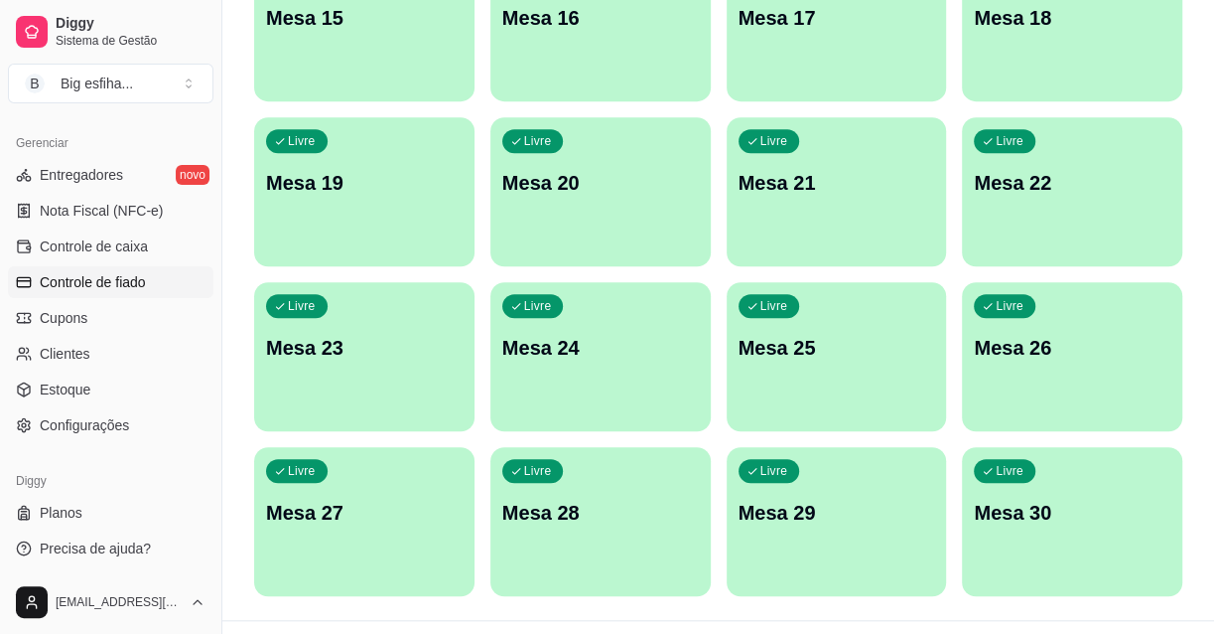
scroll to position [798, 0]
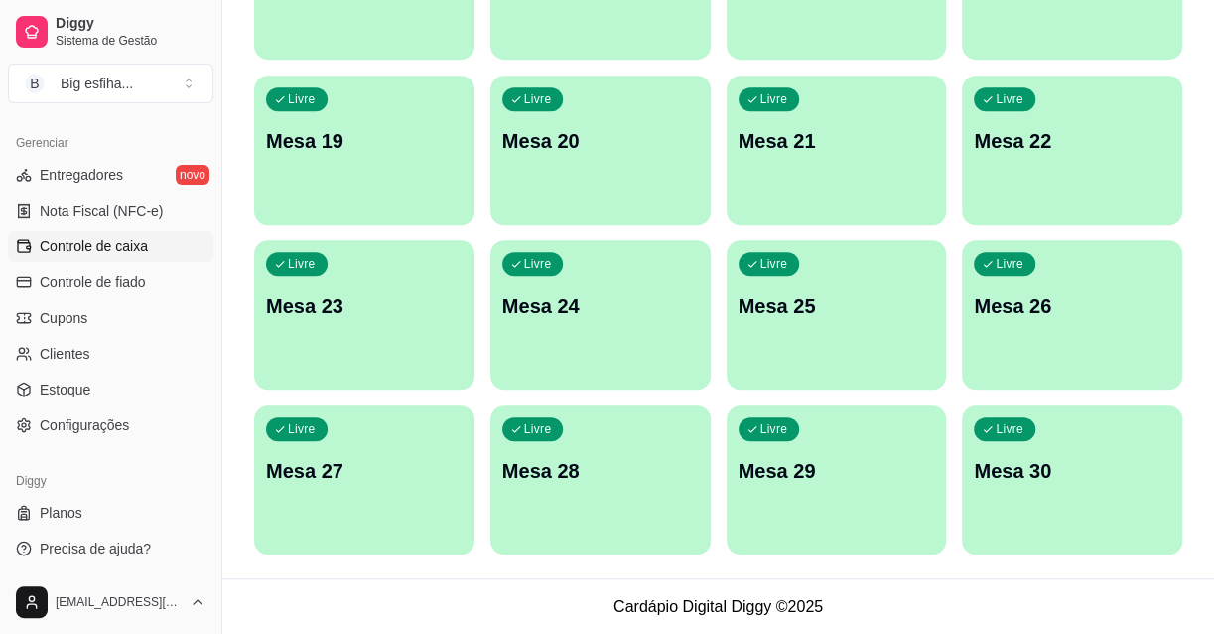
click at [96, 251] on span "Controle de caixa" at bounding box center [94, 246] width 108 height 20
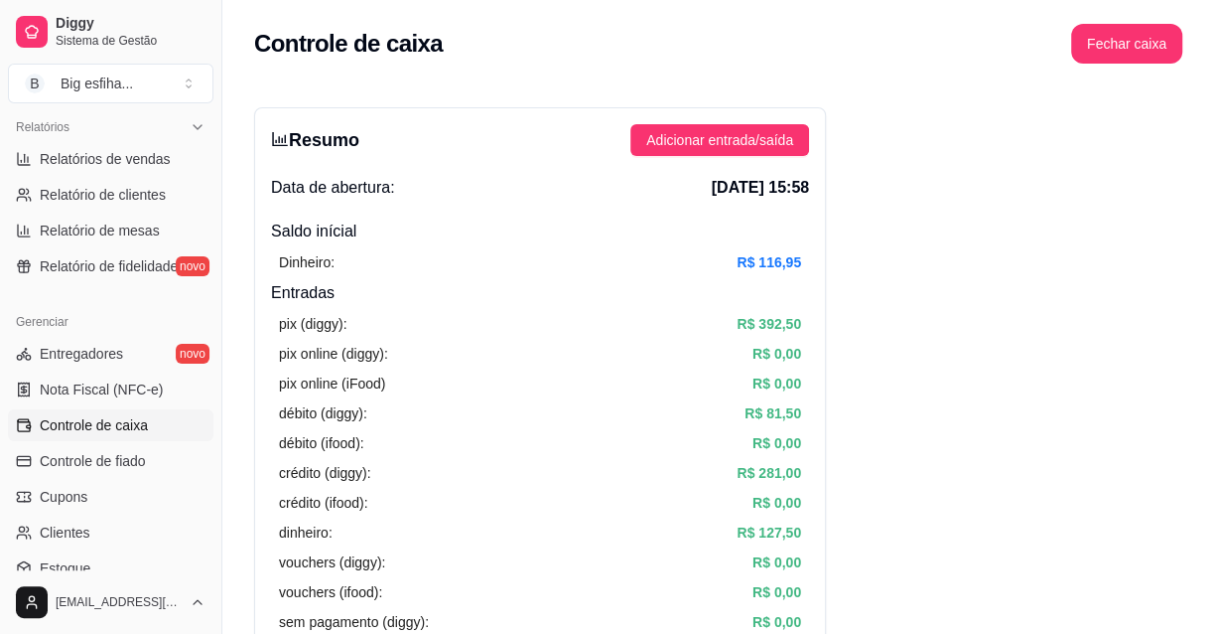
scroll to position [613, 0]
click at [127, 169] on span "Relatórios de vendas" at bounding box center [105, 161] width 131 height 20
select select "ALL"
select select "0"
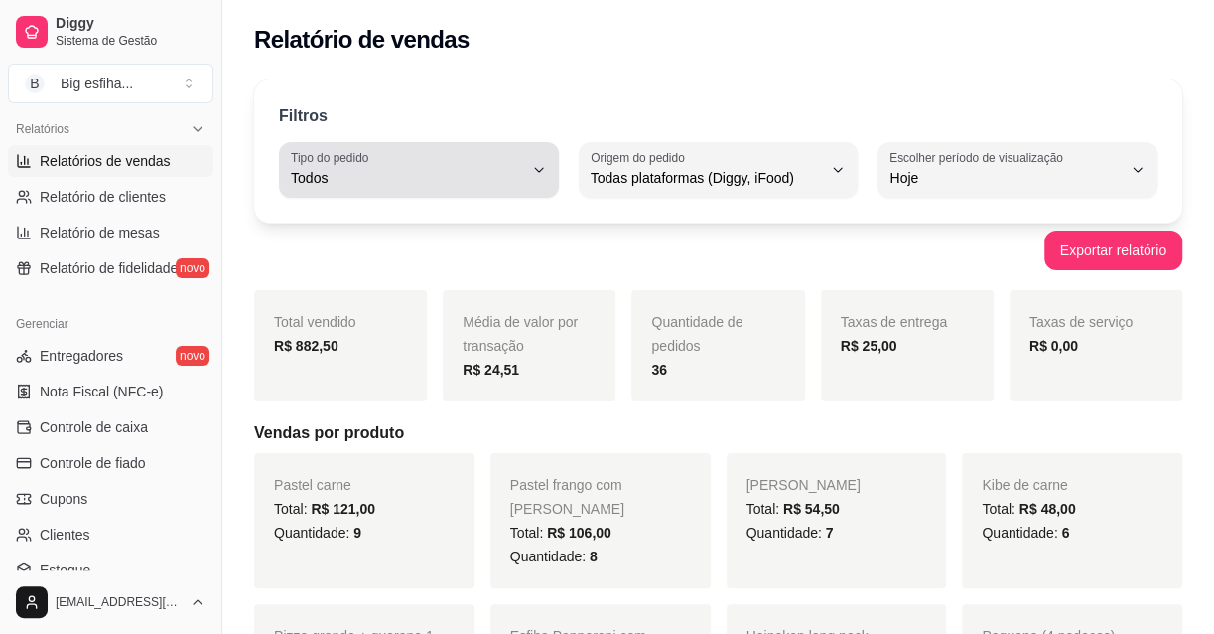
click at [373, 178] on span "Todos" at bounding box center [407, 178] width 232 height 20
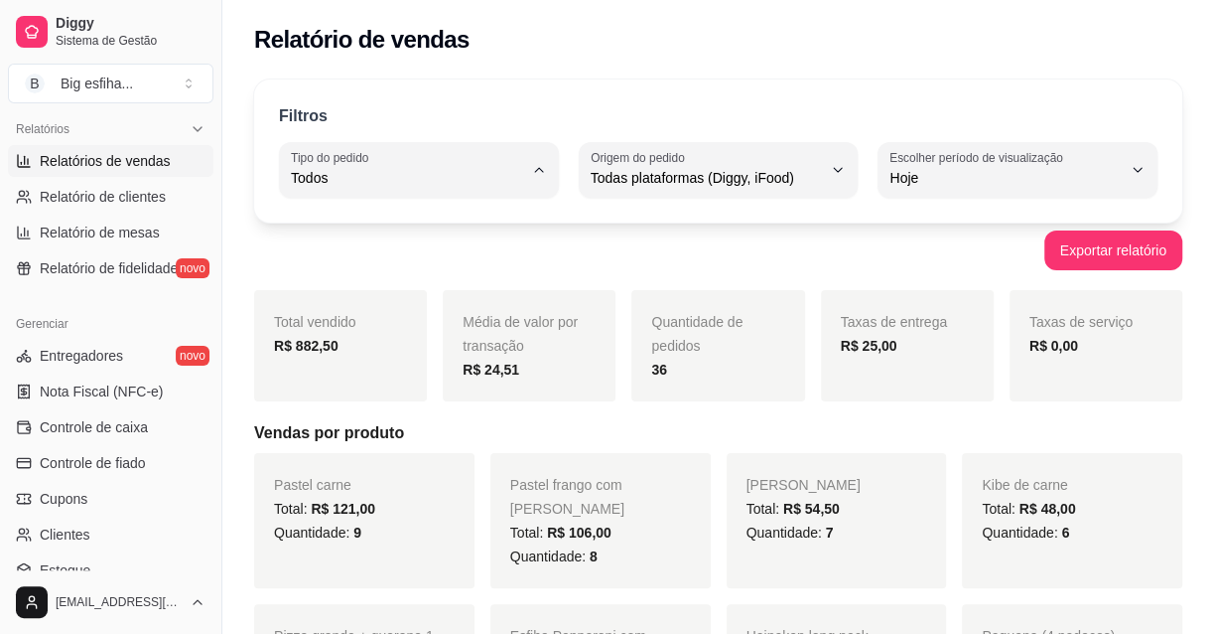
click at [419, 266] on span "Entrega" at bounding box center [409, 256] width 218 height 19
type input "DELIVERY"
select select "DELIVERY"
